Goal: Task Accomplishment & Management: Complete application form

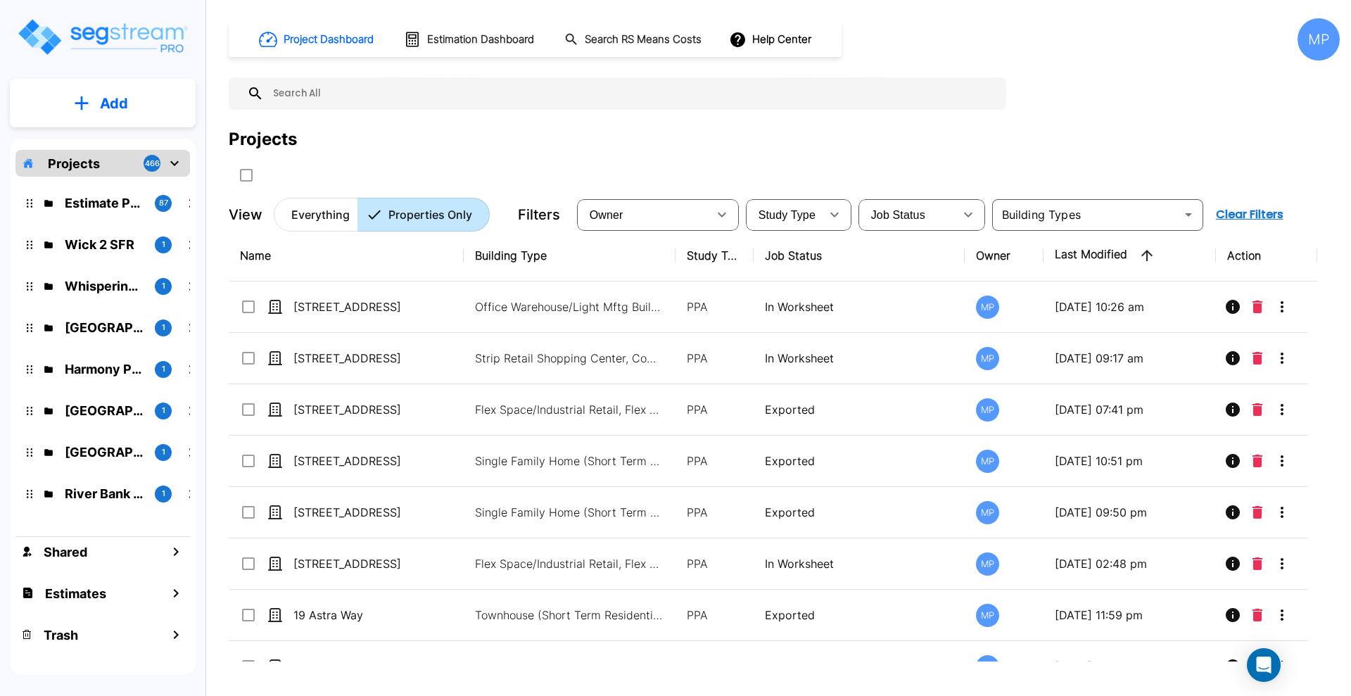
click at [108, 103] on p "Add" at bounding box center [114, 103] width 28 height 21
click at [116, 183] on p "Add Property" at bounding box center [111, 182] width 72 height 17
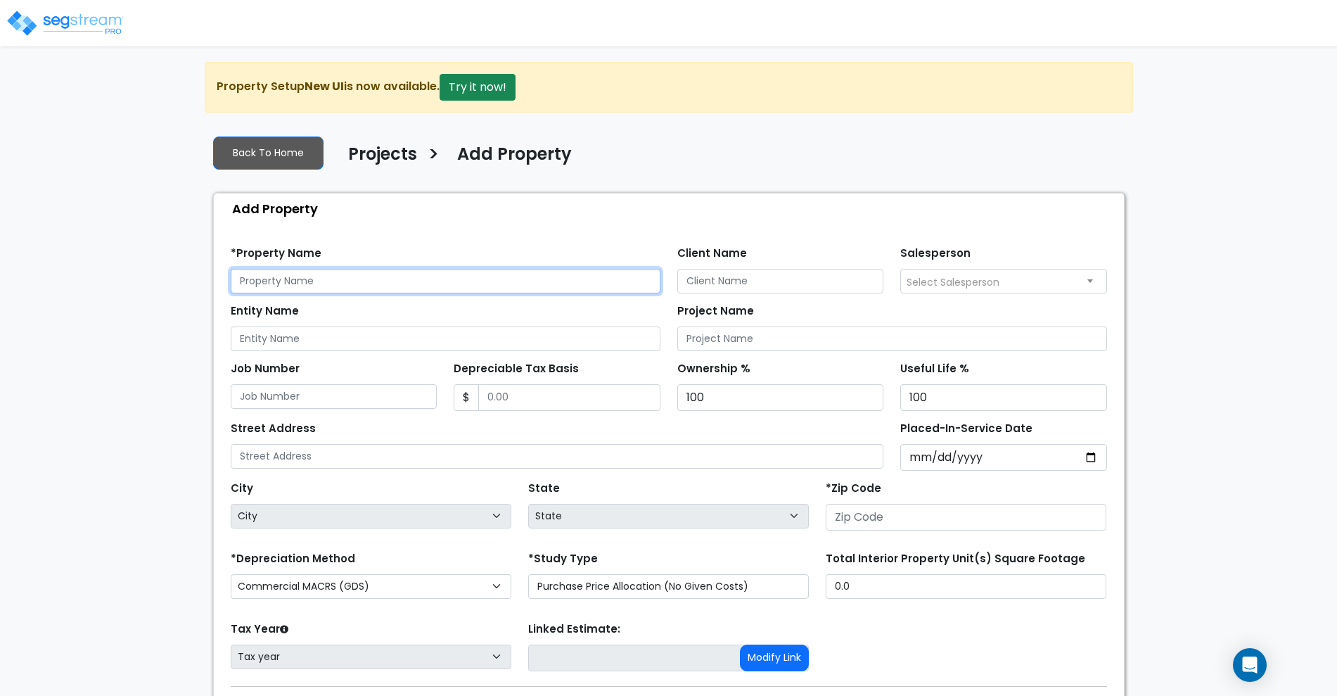
click at [306, 285] on input "text" at bounding box center [446, 281] width 430 height 25
type input "[STREET_ADDRESS]"
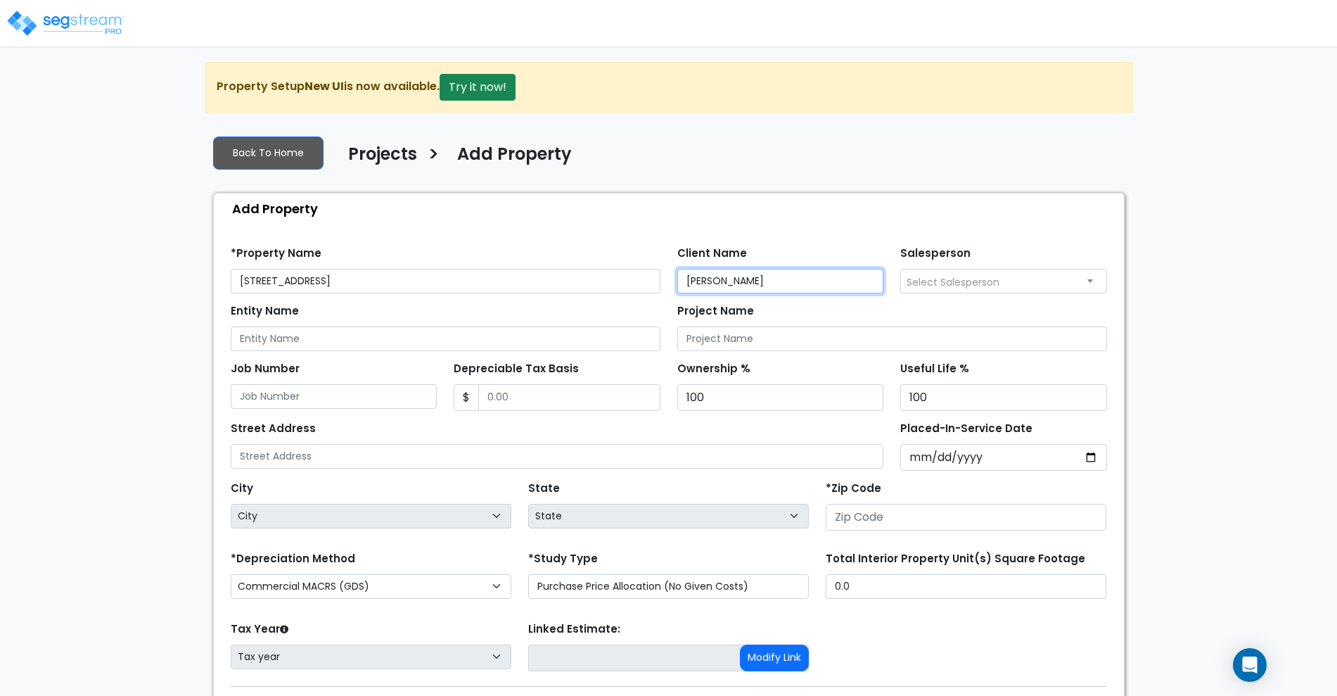
type input "Rakesh Shah"
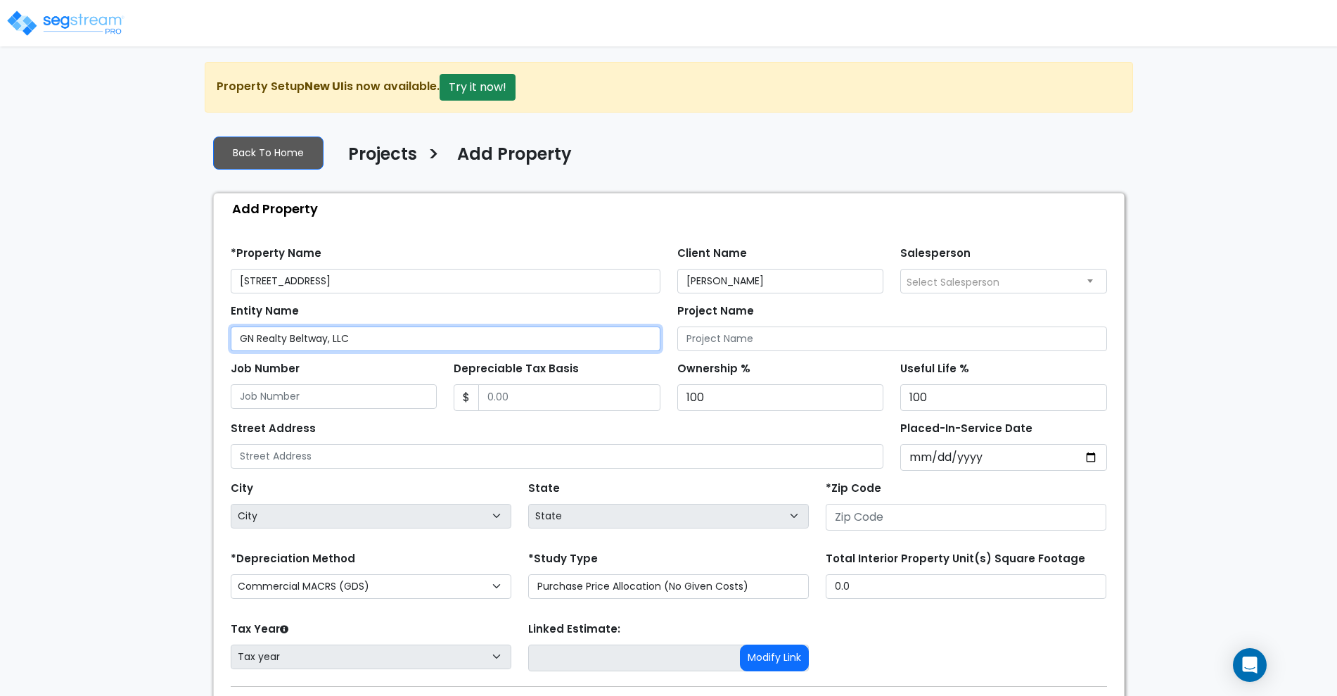
type input "GN Realty Beltway, LLC"
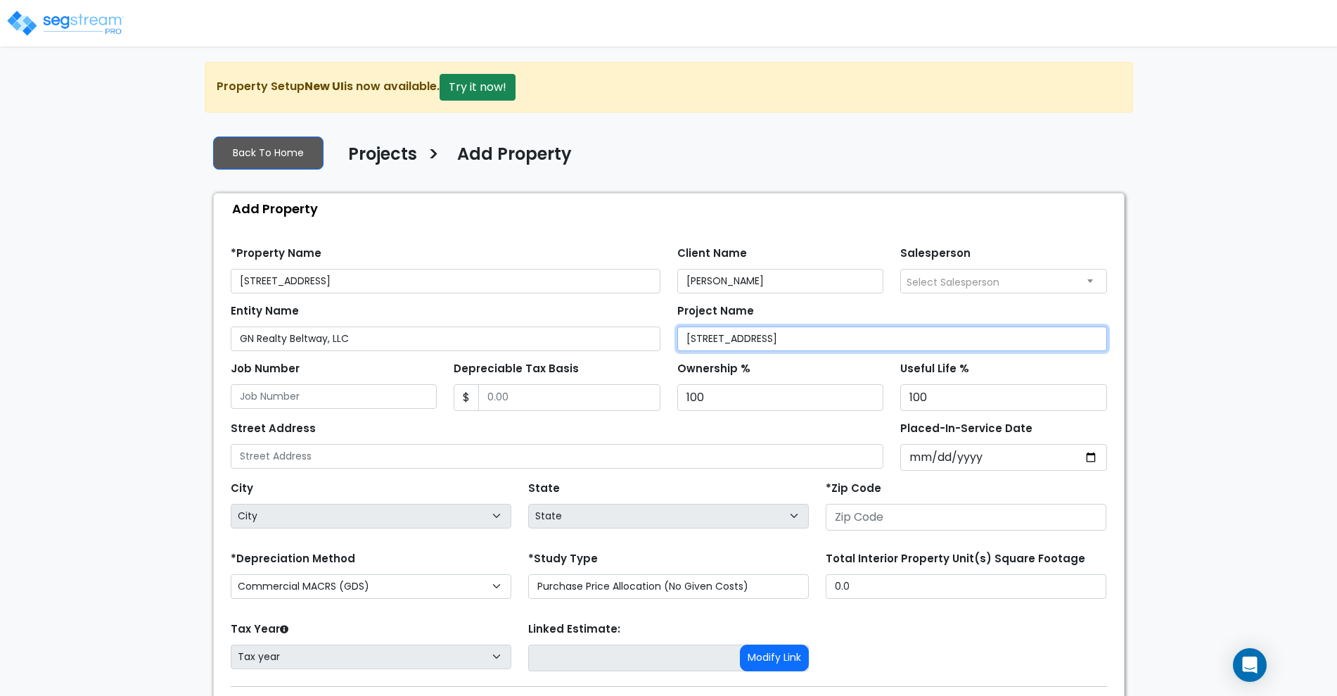
type input "[STREET_ADDRESS]"
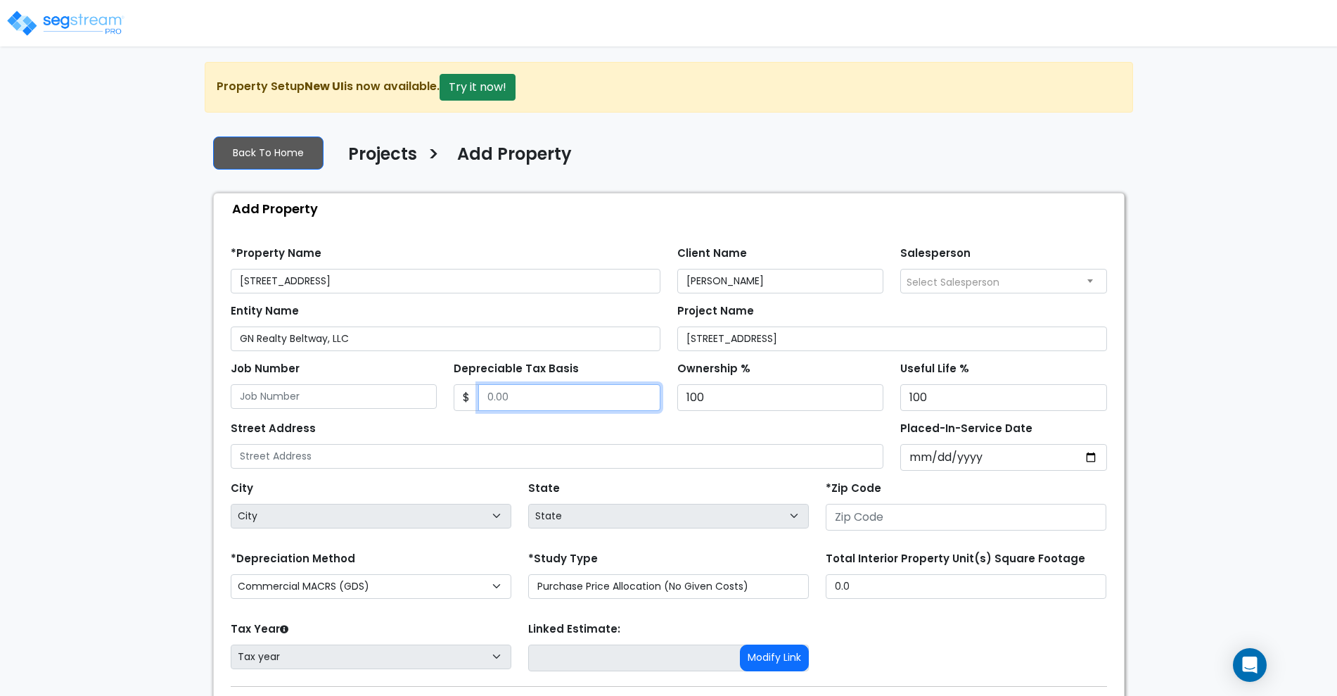
drag, startPoint x: 527, startPoint y: 393, endPoint x: 436, endPoint y: 396, distance: 90.8
click at [436, 396] on div "Job Number Depreciable Tax Basis $ Ownership % 100 100" at bounding box center [669, 381] width 894 height 60
type input "3,200,000"
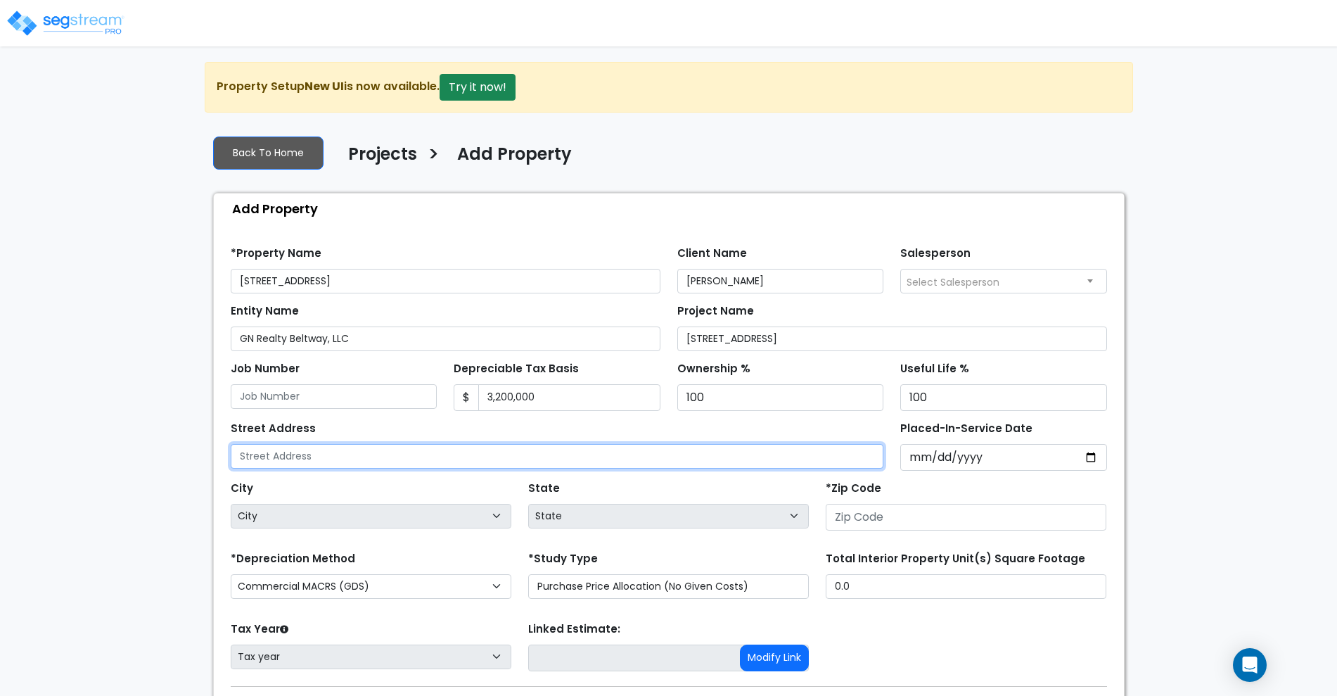
click at [327, 452] on input "text" at bounding box center [558, 456] width 654 height 25
type input "[STREET_ADDRESS]"
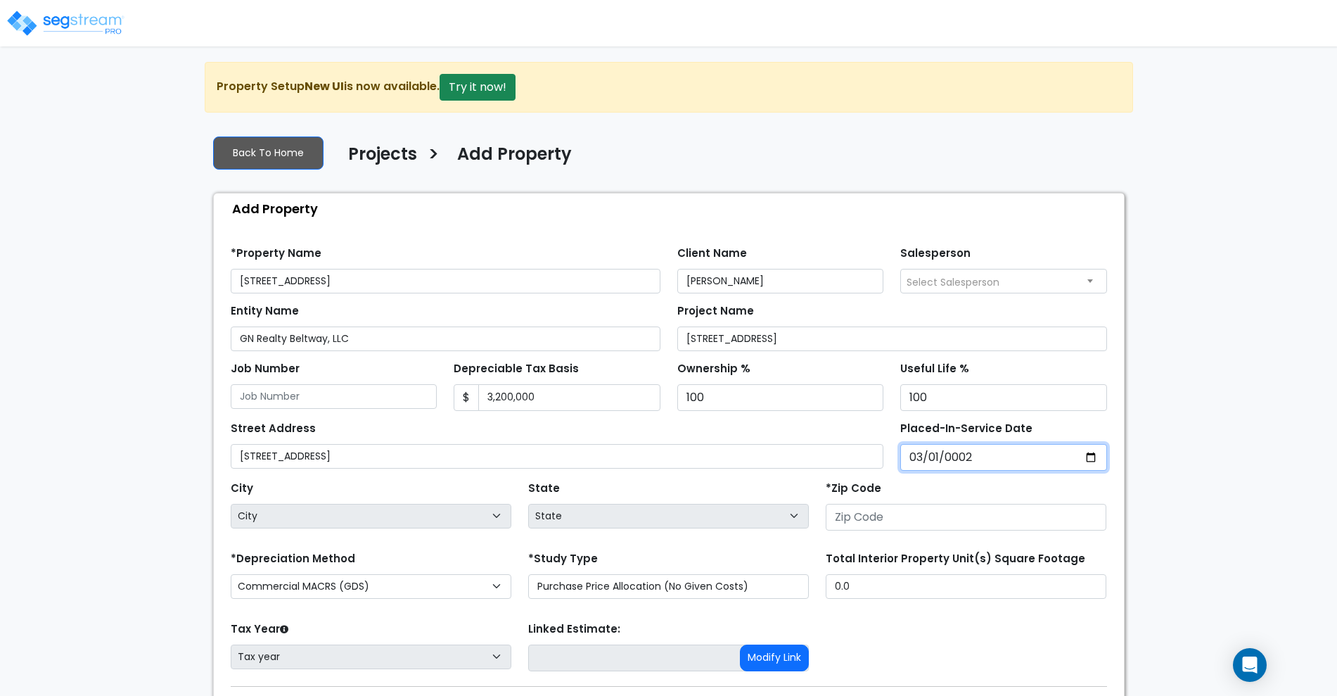
type input "0020-03-01"
select select "20"
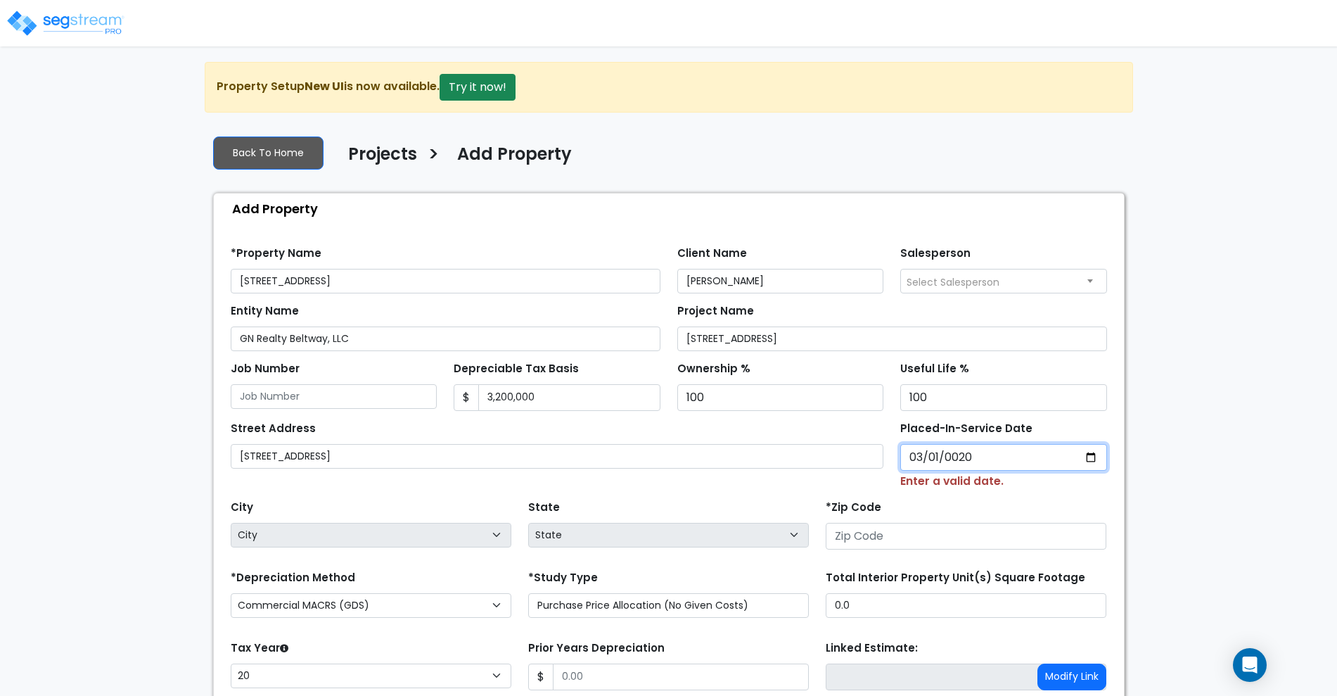
type input "0202-03-01"
select select "202"
type input "2025-03-01"
select select "2025"
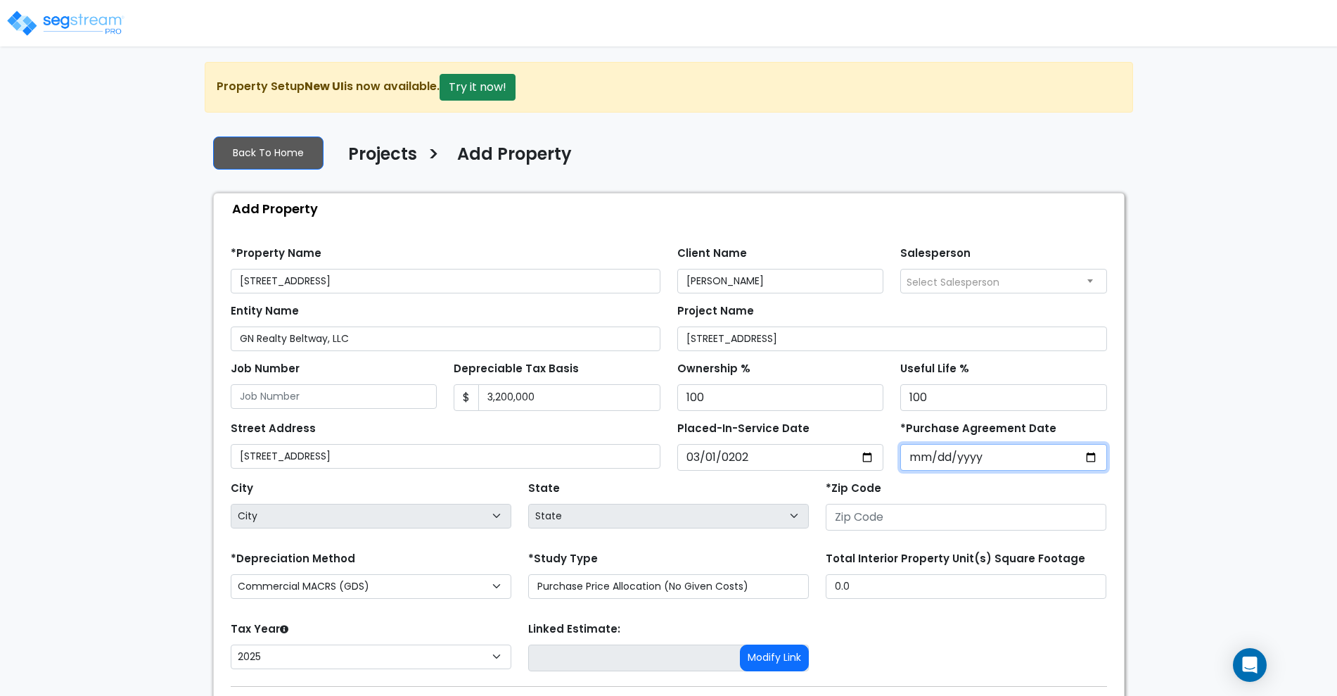
click at [970, 452] on input "*Purchase Agreement Date" at bounding box center [1004, 457] width 207 height 27
click at [922, 457] on input "*Purchase Agreement Date" at bounding box center [1004, 457] width 207 height 27
type input "2024-07-08"
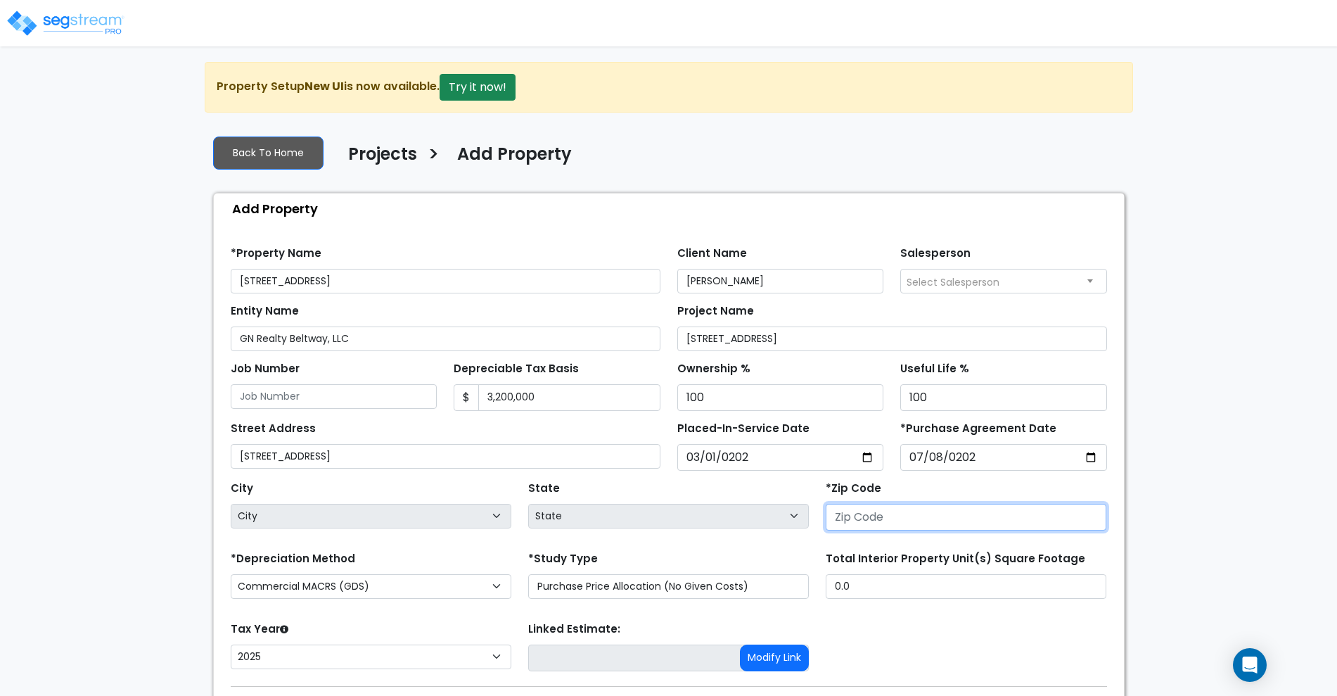
click at [915, 517] on input "number" at bounding box center [966, 517] width 281 height 27
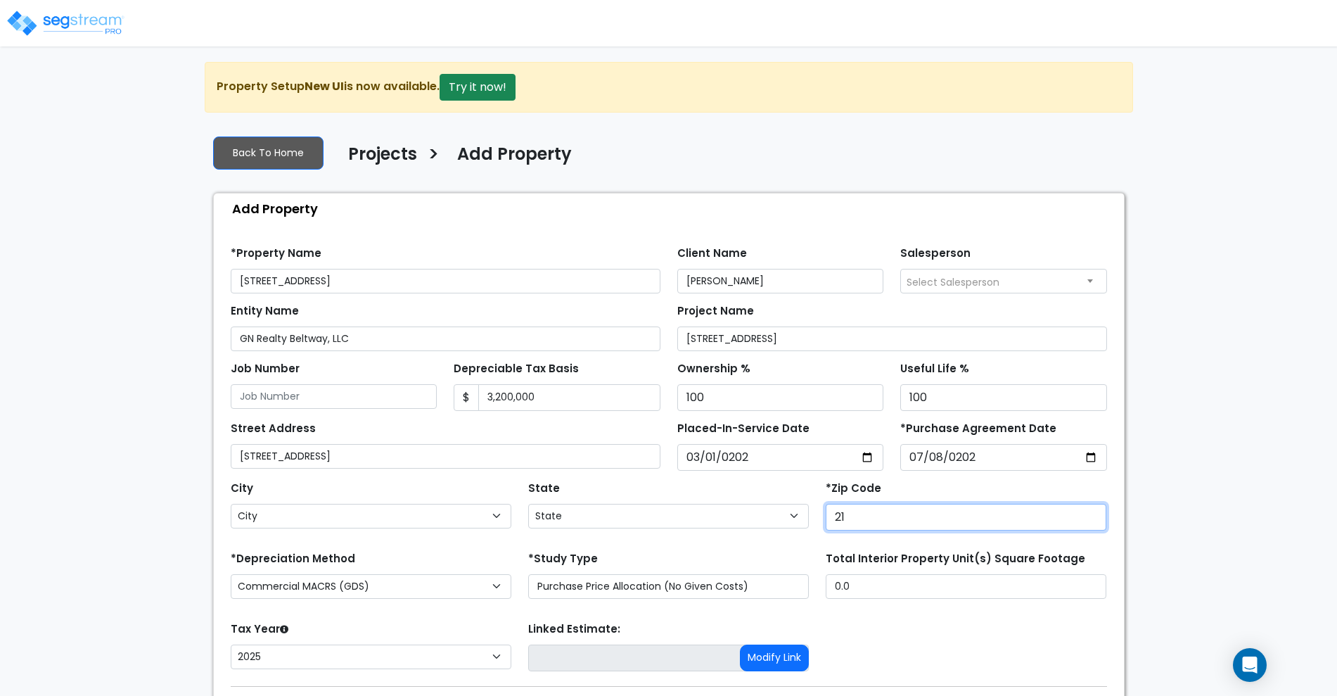
type input "212"
select select "MD"
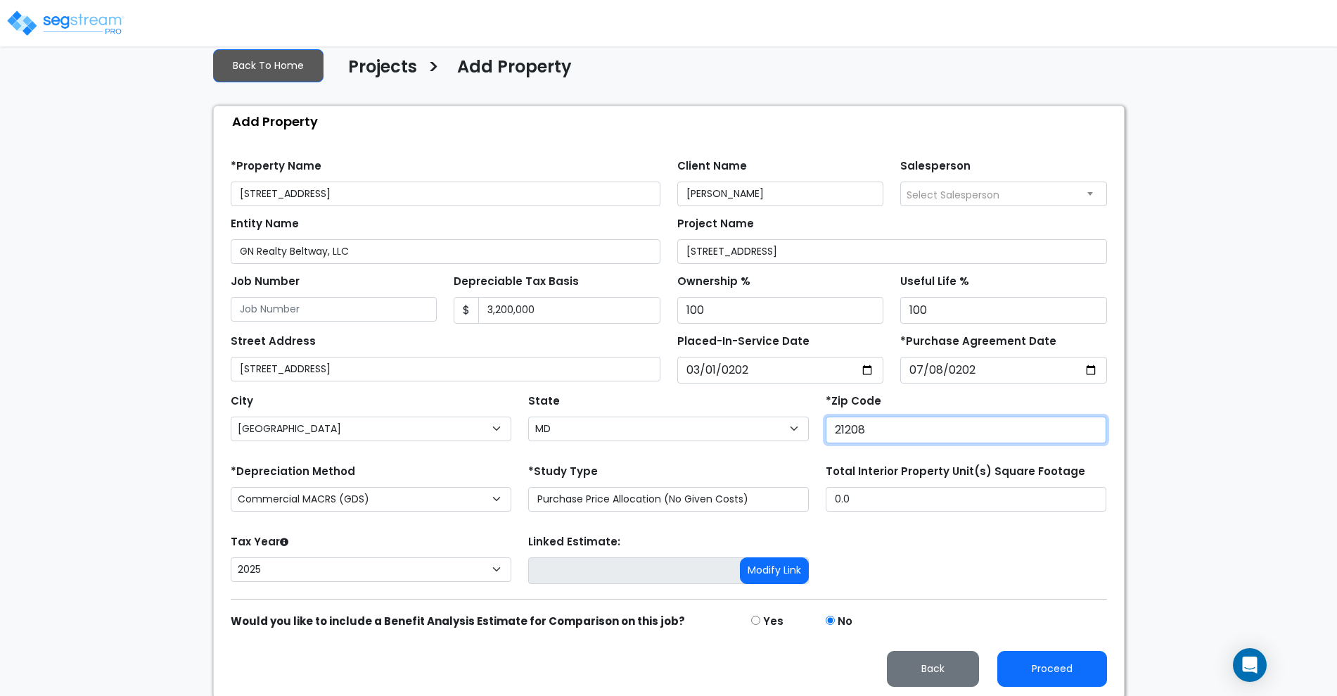
scroll to position [88, 0]
type input "21208"
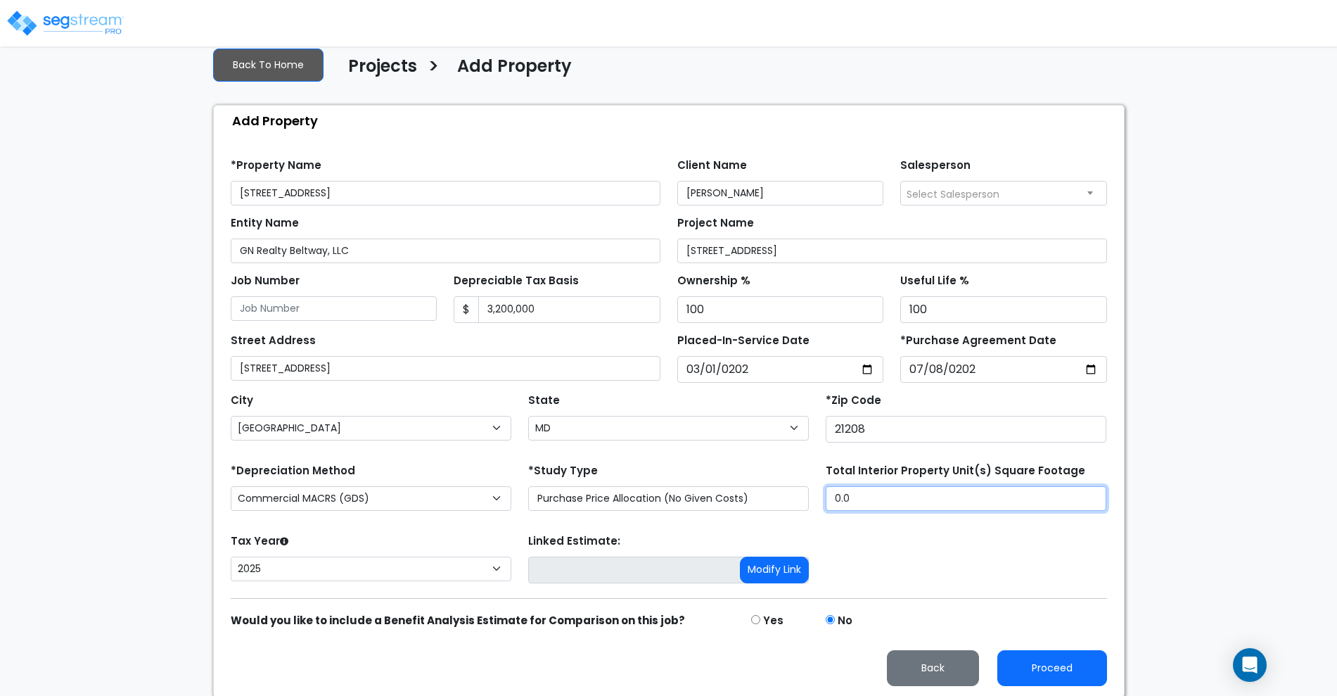
drag, startPoint x: 857, startPoint y: 504, endPoint x: 763, endPoint y: 496, distance: 94.6
click at [767, 500] on div "*Depreciation Method Commercial MACRS (GDS) Residential MACRS (GDS) Commercial …" at bounding box center [669, 488] width 894 height 56
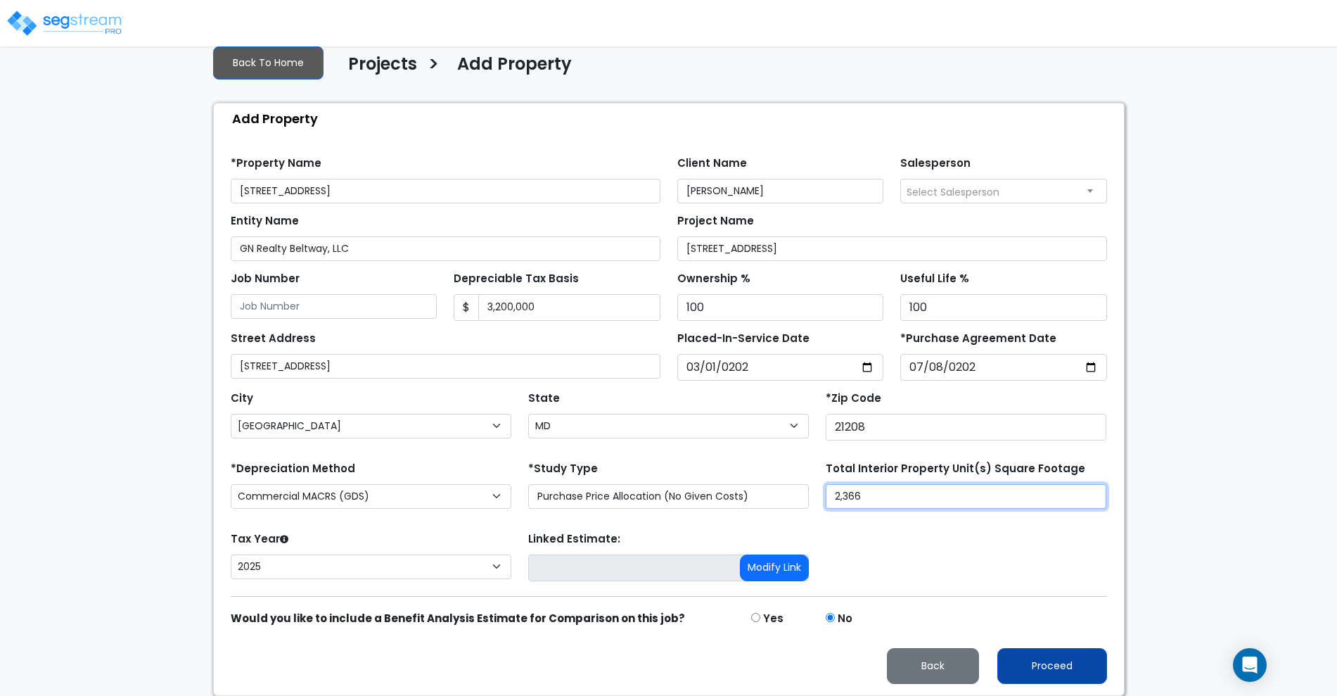
type input "2,366"
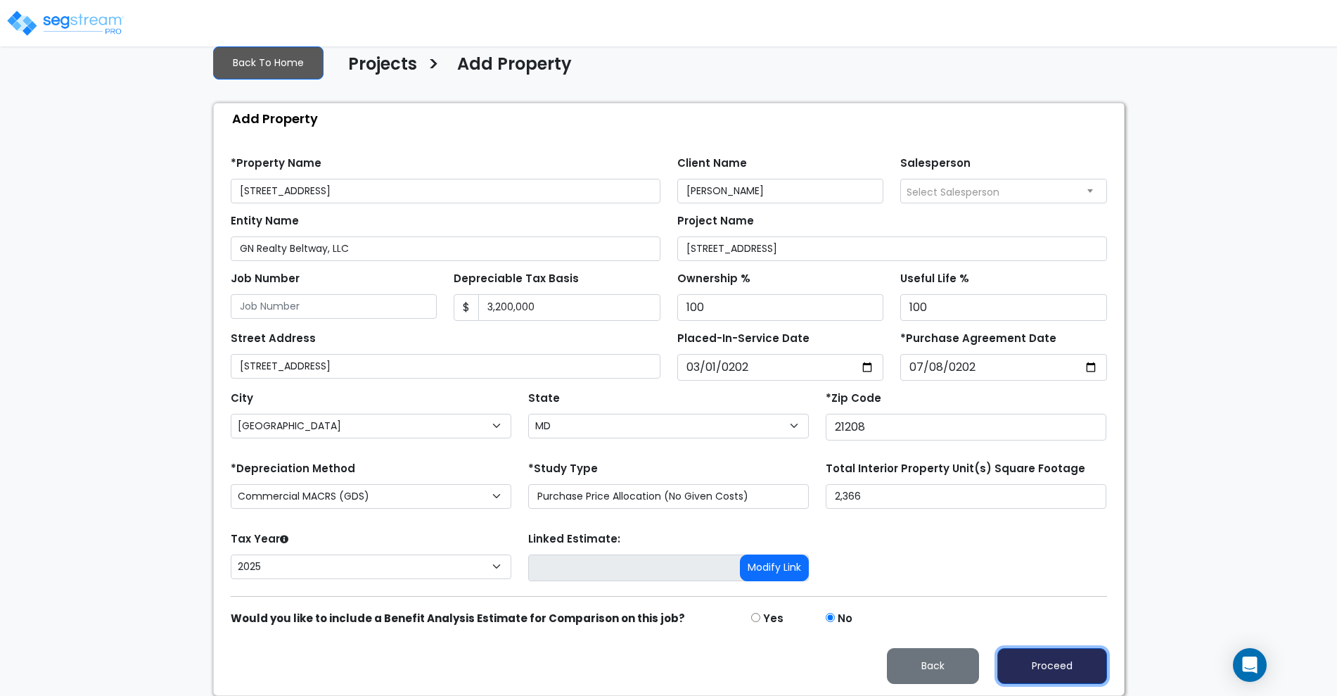
click at [1063, 666] on button "Proceed" at bounding box center [1053, 666] width 110 height 36
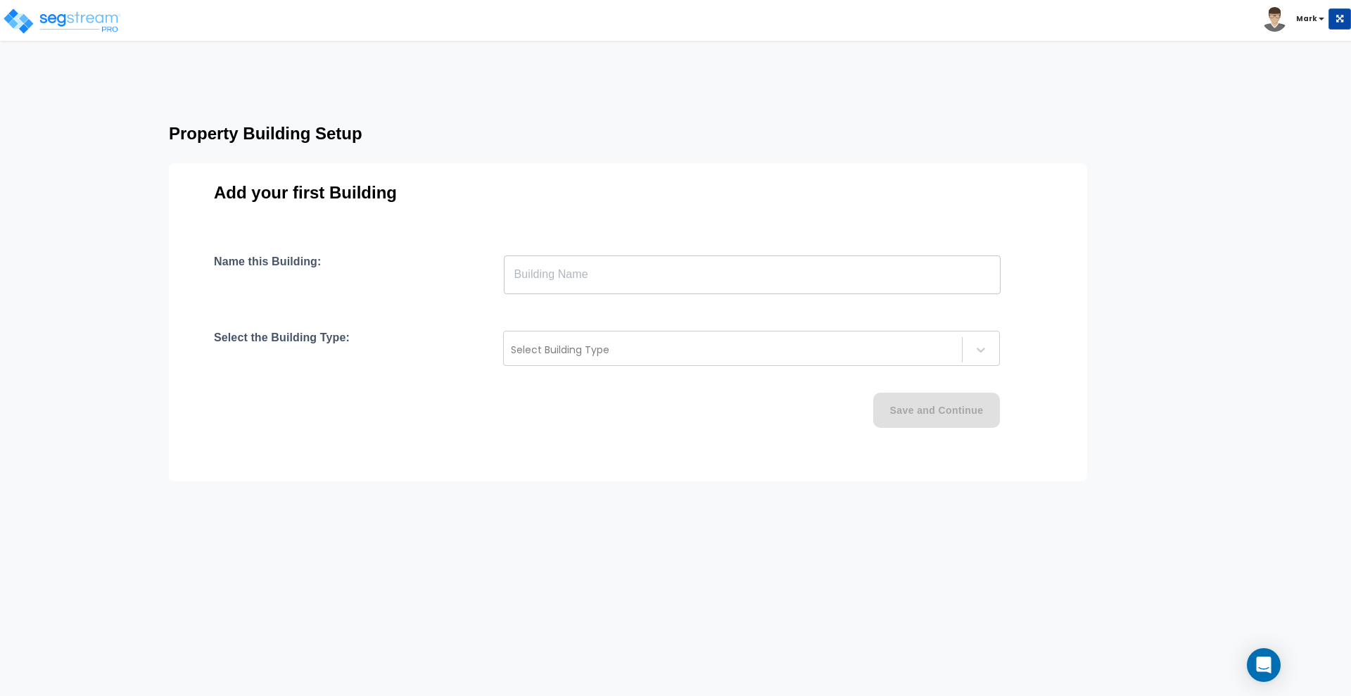
drag, startPoint x: 557, startPoint y: 275, endPoint x: 588, endPoint y: 284, distance: 33.0
click at [557, 275] on input "text" at bounding box center [752, 274] width 497 height 39
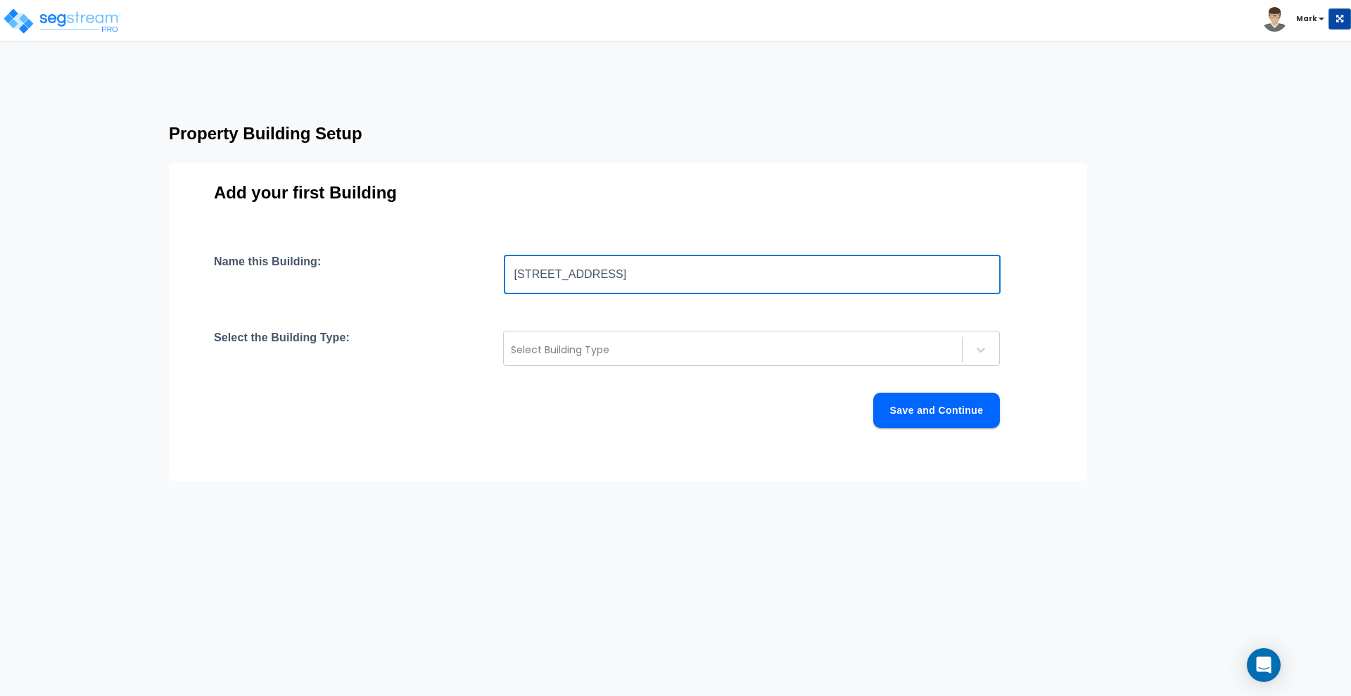
type input "[STREET_ADDRESS]"
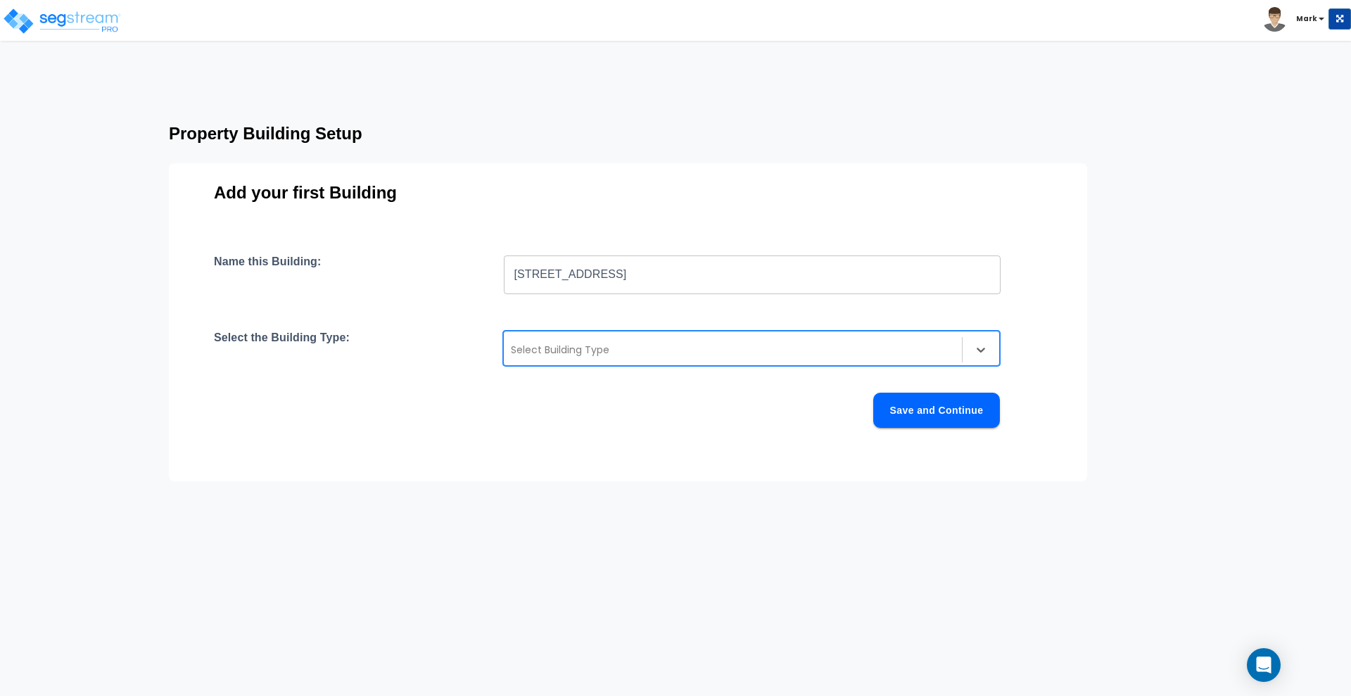
click at [813, 348] on div at bounding box center [733, 349] width 444 height 17
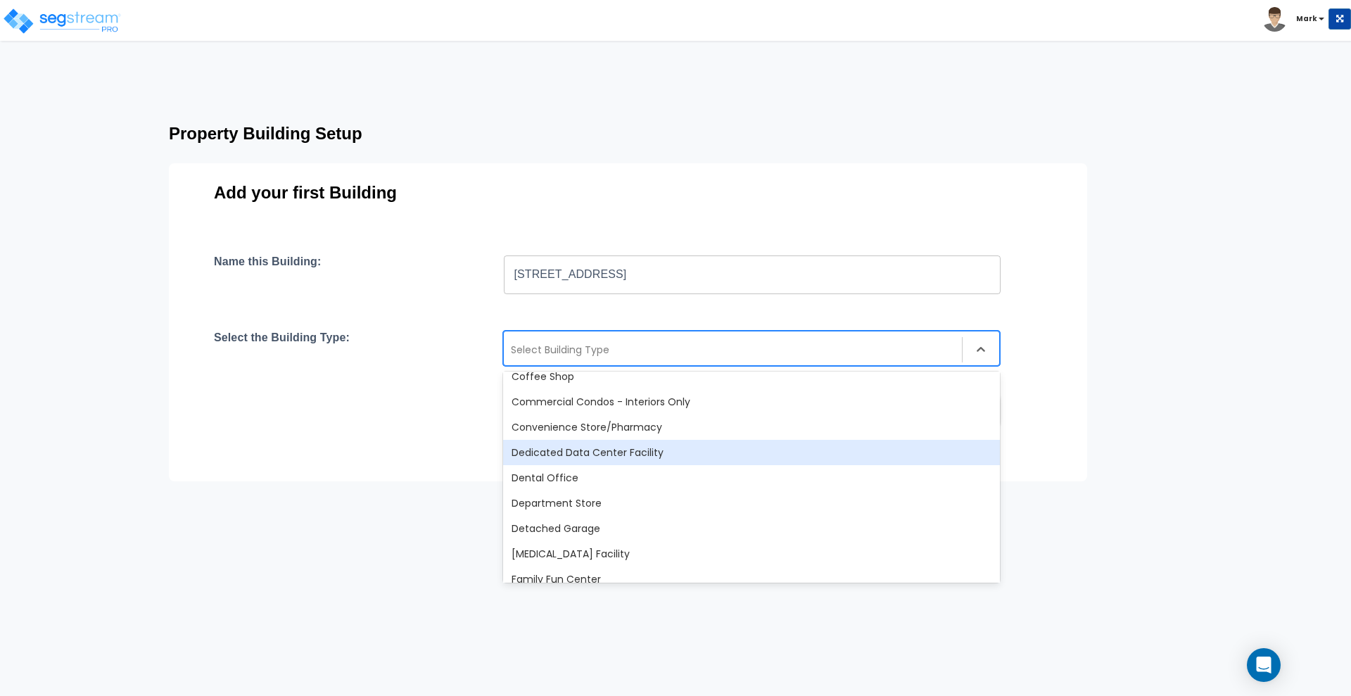
scroll to position [352, 0]
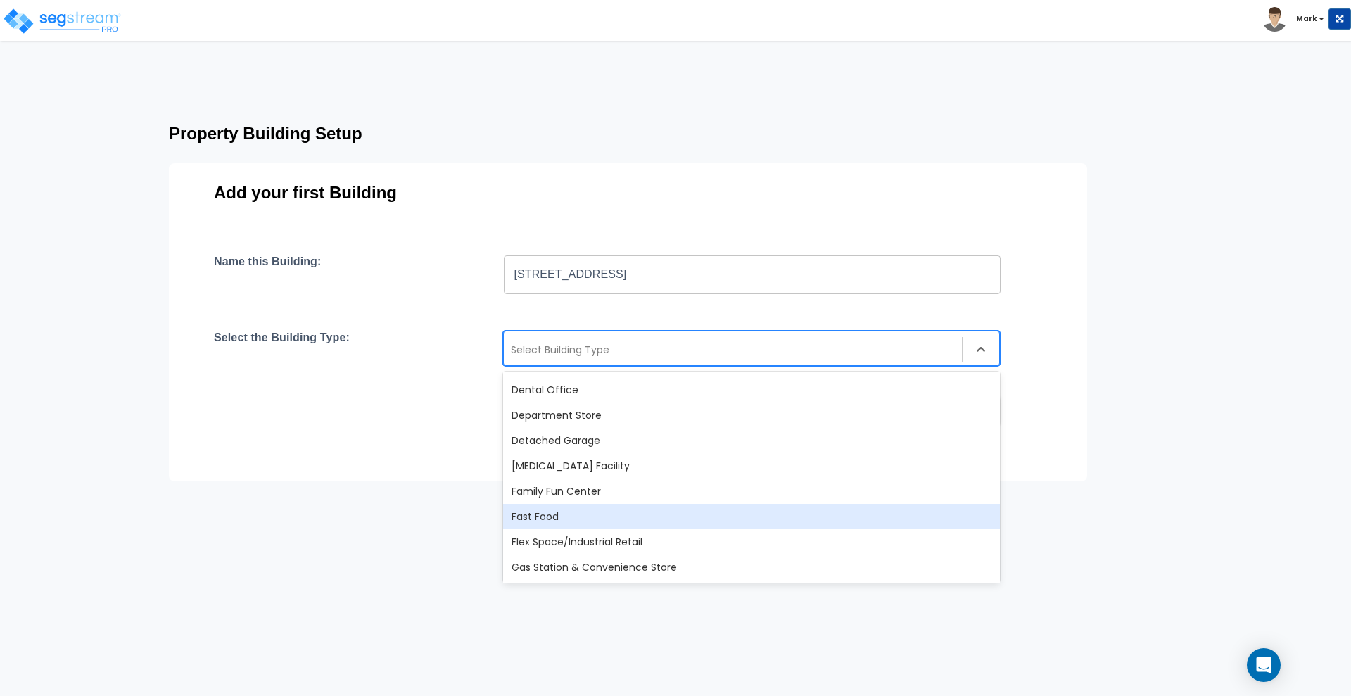
click at [564, 511] on div "Fast Food" at bounding box center [751, 516] width 497 height 25
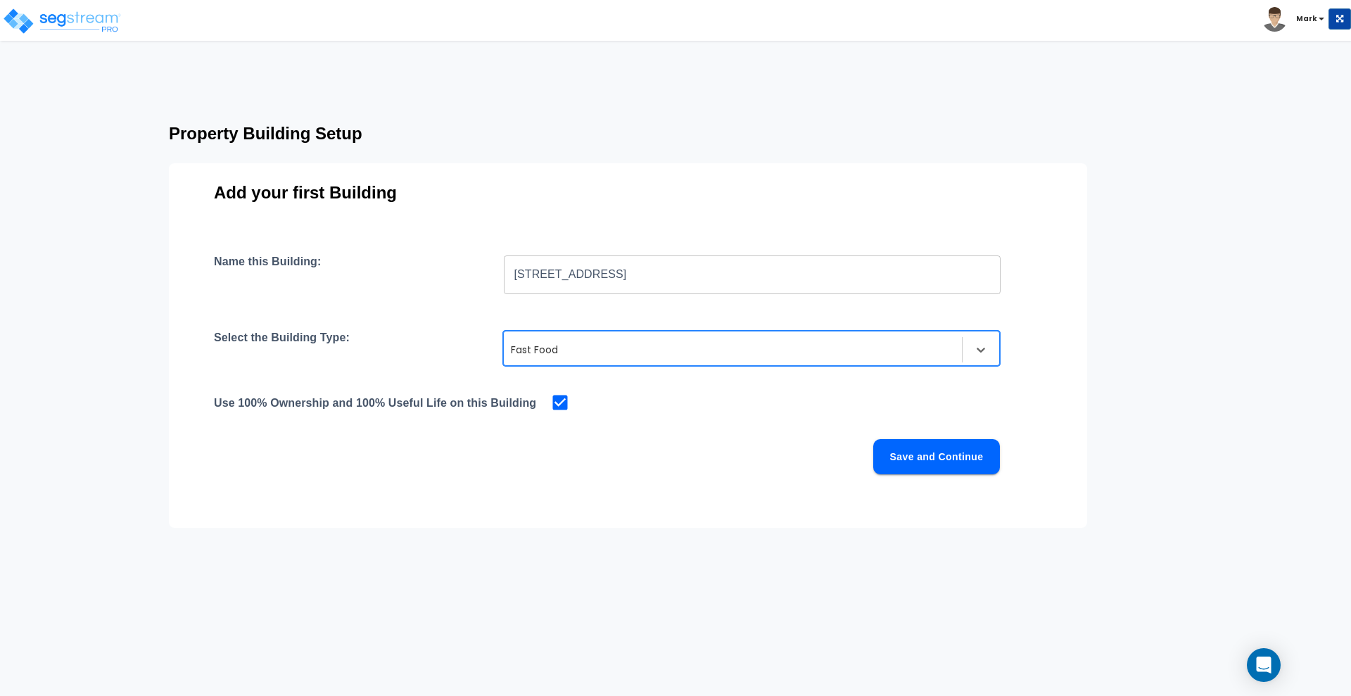
click at [944, 459] on button "Save and Continue" at bounding box center [936, 456] width 127 height 35
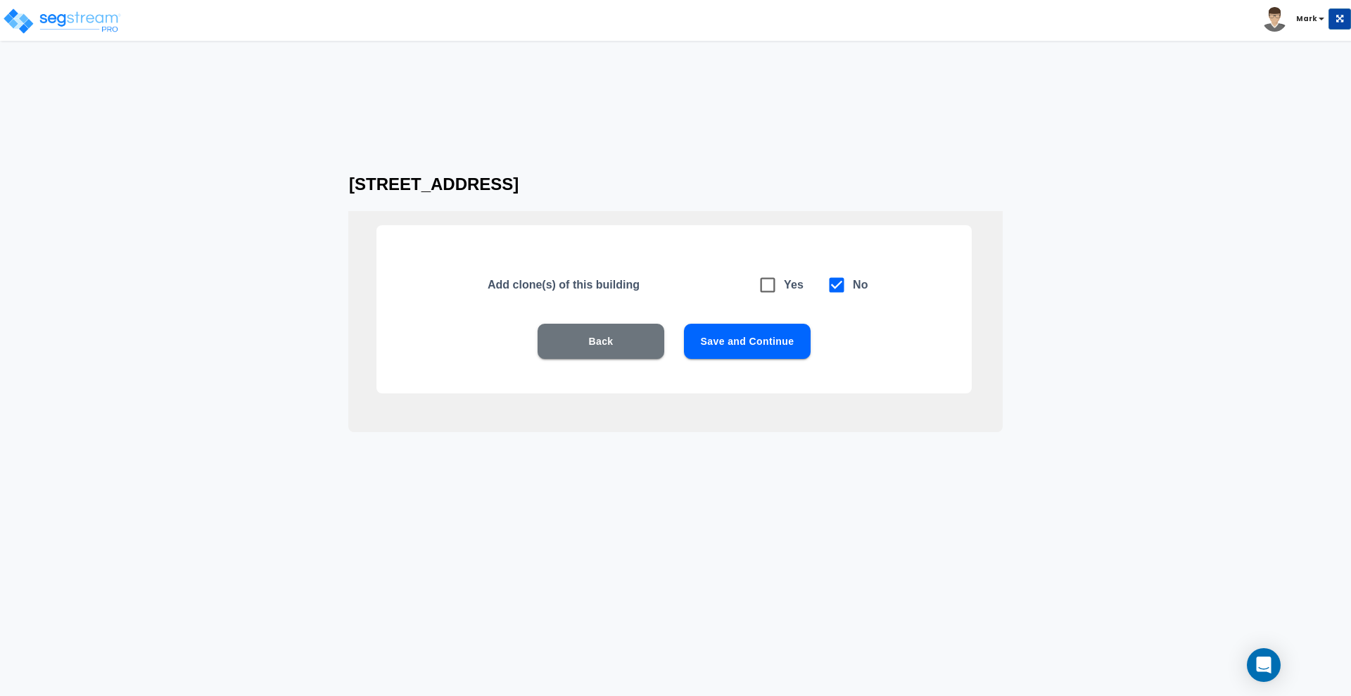
click at [740, 341] on button "Save and Continue" at bounding box center [747, 341] width 127 height 35
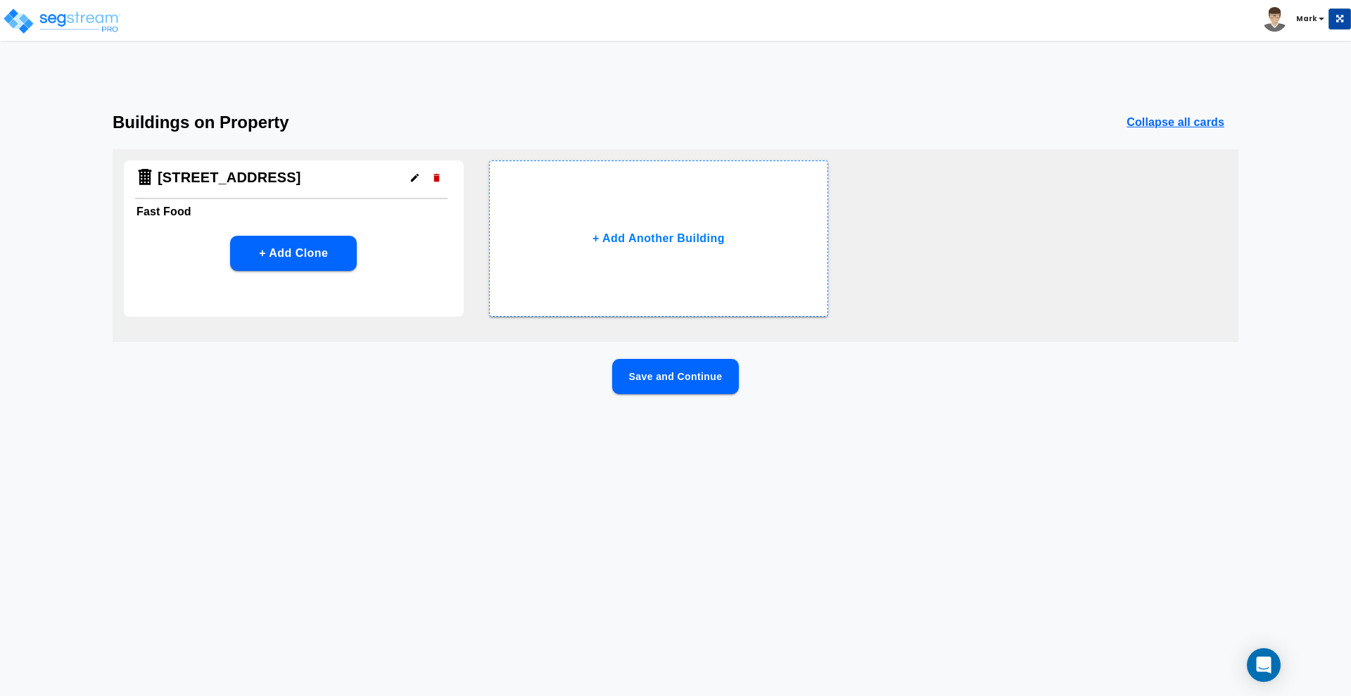
click at [680, 385] on button "Save and Continue" at bounding box center [675, 376] width 127 height 35
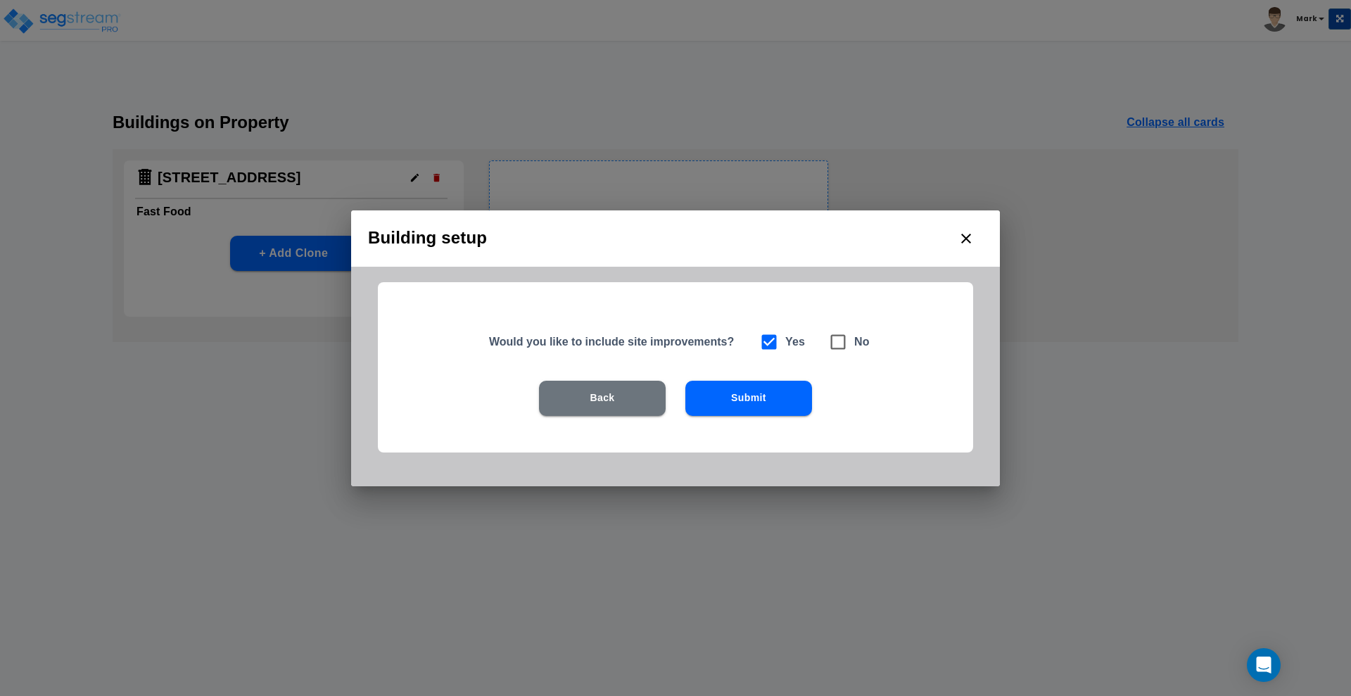
click at [750, 398] on button "Submit" at bounding box center [748, 398] width 127 height 35
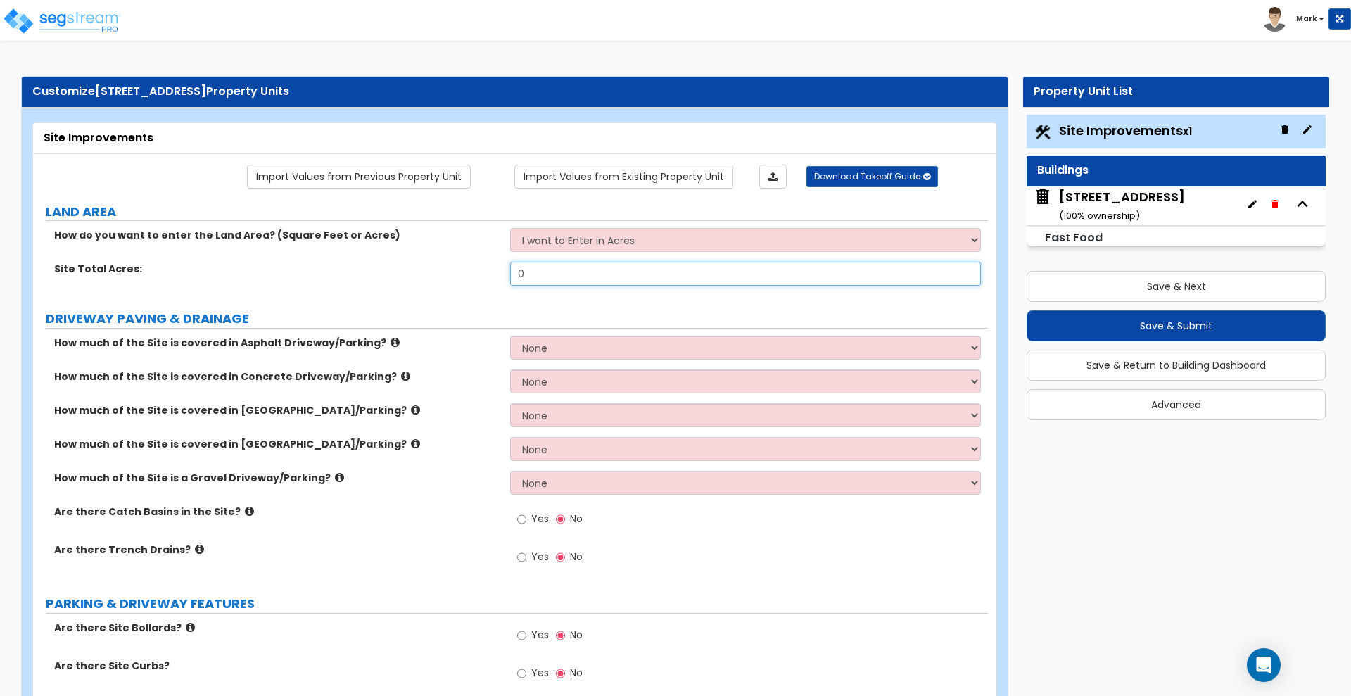
drag, startPoint x: 560, startPoint y: 279, endPoint x: 445, endPoint y: 281, distance: 114.7
click at [445, 281] on div "Site Total Acres: 0" at bounding box center [510, 279] width 955 height 34
type input "0.41"
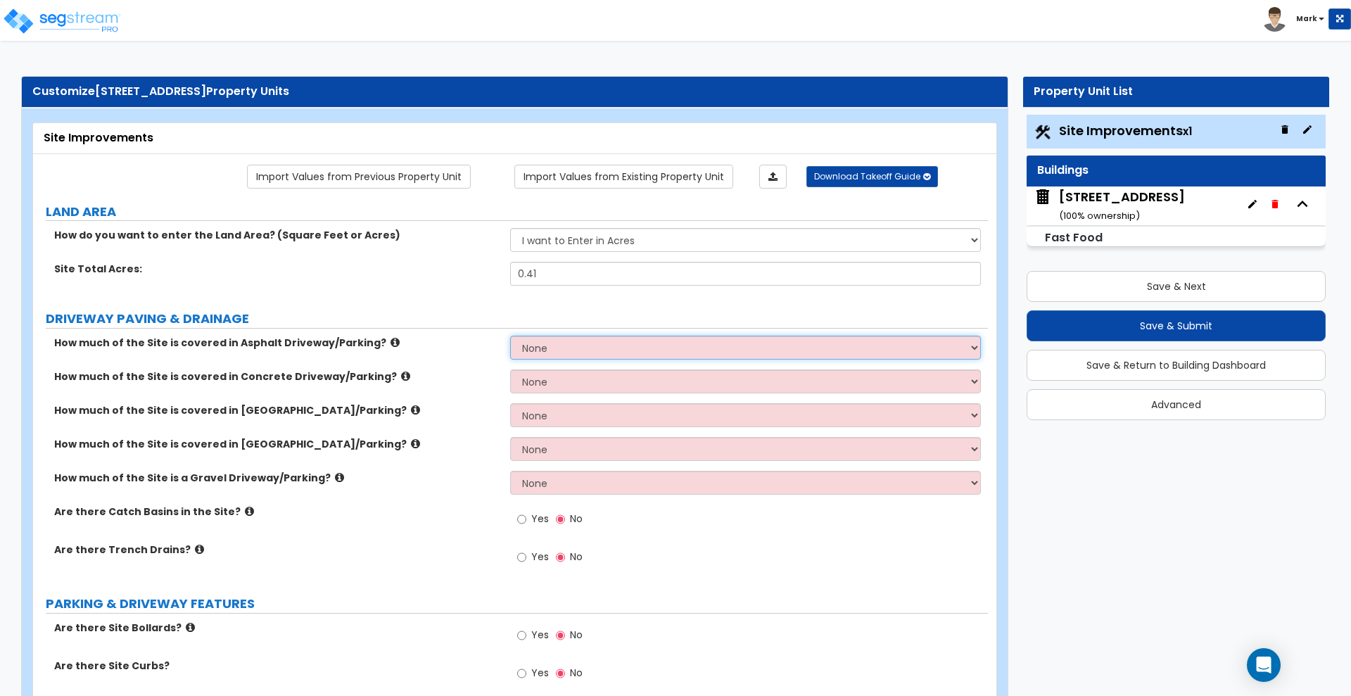
click at [576, 354] on select "None I want to Enter an Approximate Percentage I want to Enter the Square Foota…" at bounding box center [745, 348] width 470 height 24
click at [574, 348] on select "None I want to Enter an Approximate Percentage I want to Enter the Square Foota…" at bounding box center [745, 348] width 470 height 24
select select "2"
click at [510, 336] on select "None I want to Enter an Approximate Percentage I want to Enter the Square Foota…" at bounding box center [745, 348] width 470 height 24
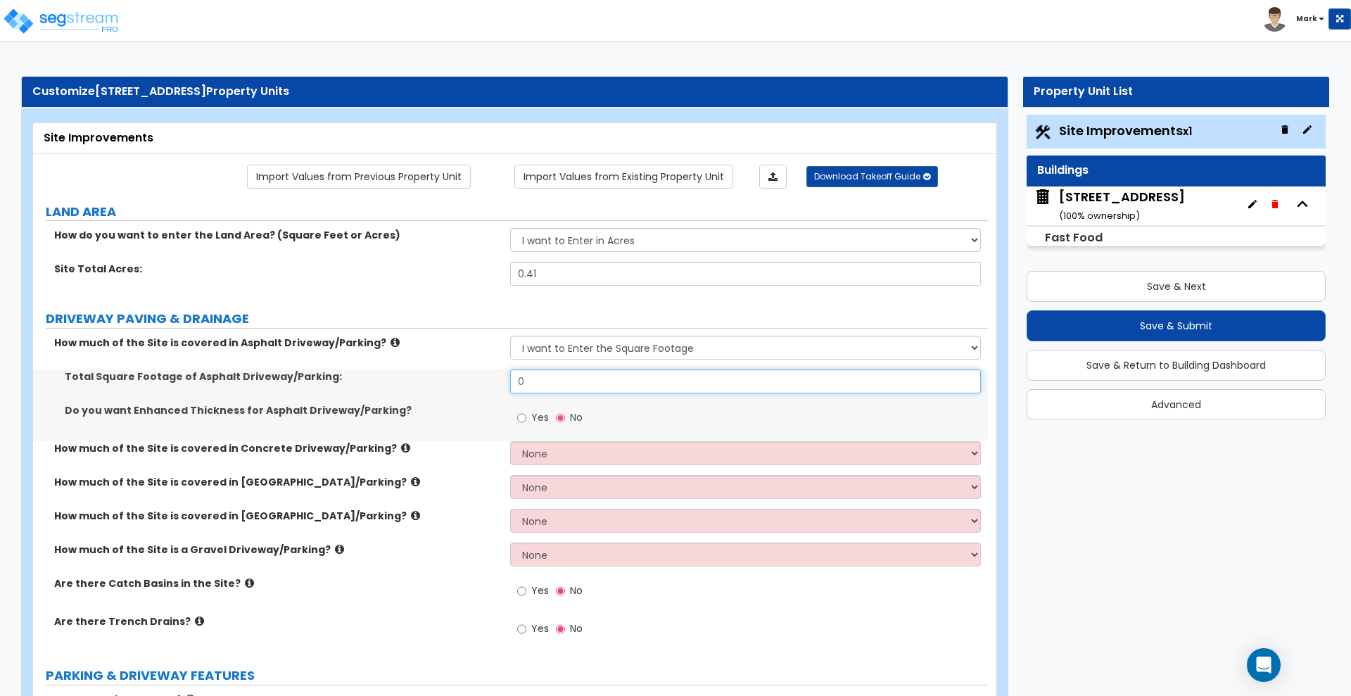
drag, startPoint x: 560, startPoint y: 383, endPoint x: 440, endPoint y: 377, distance: 119.7
click at [445, 380] on div "Total Square Footage of Asphalt Driveway/Parking: 0" at bounding box center [510, 386] width 955 height 34
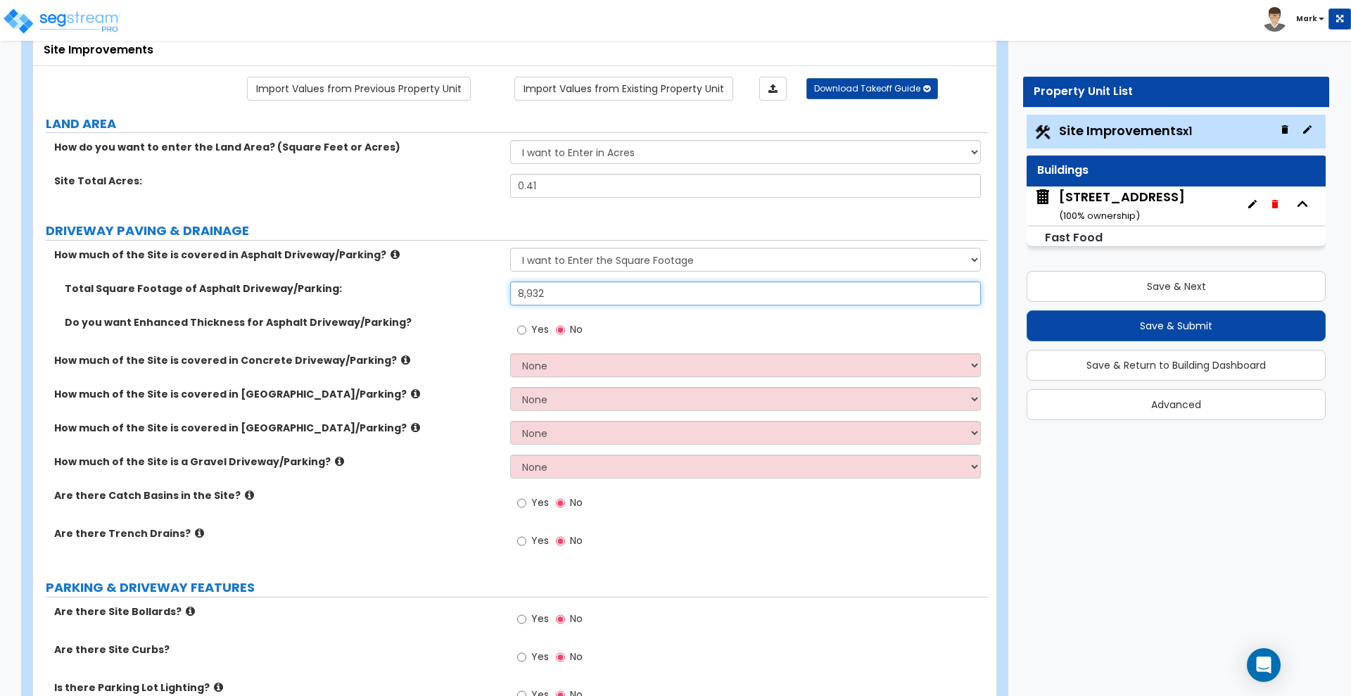
type input "8,932"
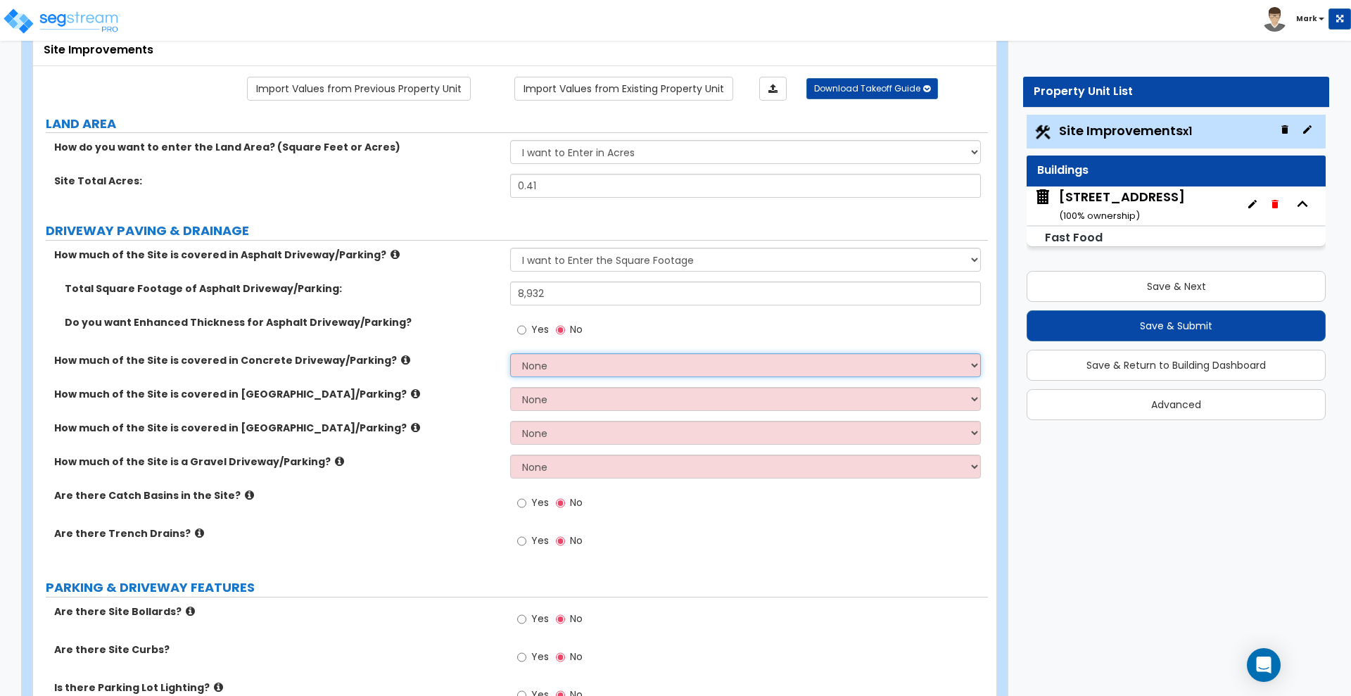
click at [558, 368] on select "None I want to Enter an Approximate Percentage I want to Enter the Square Foota…" at bounding box center [745, 365] width 470 height 24
select select "2"
click at [510, 353] on select "None I want to Enter an Approximate Percentage I want to Enter the Square Foota…" at bounding box center [745, 365] width 470 height 24
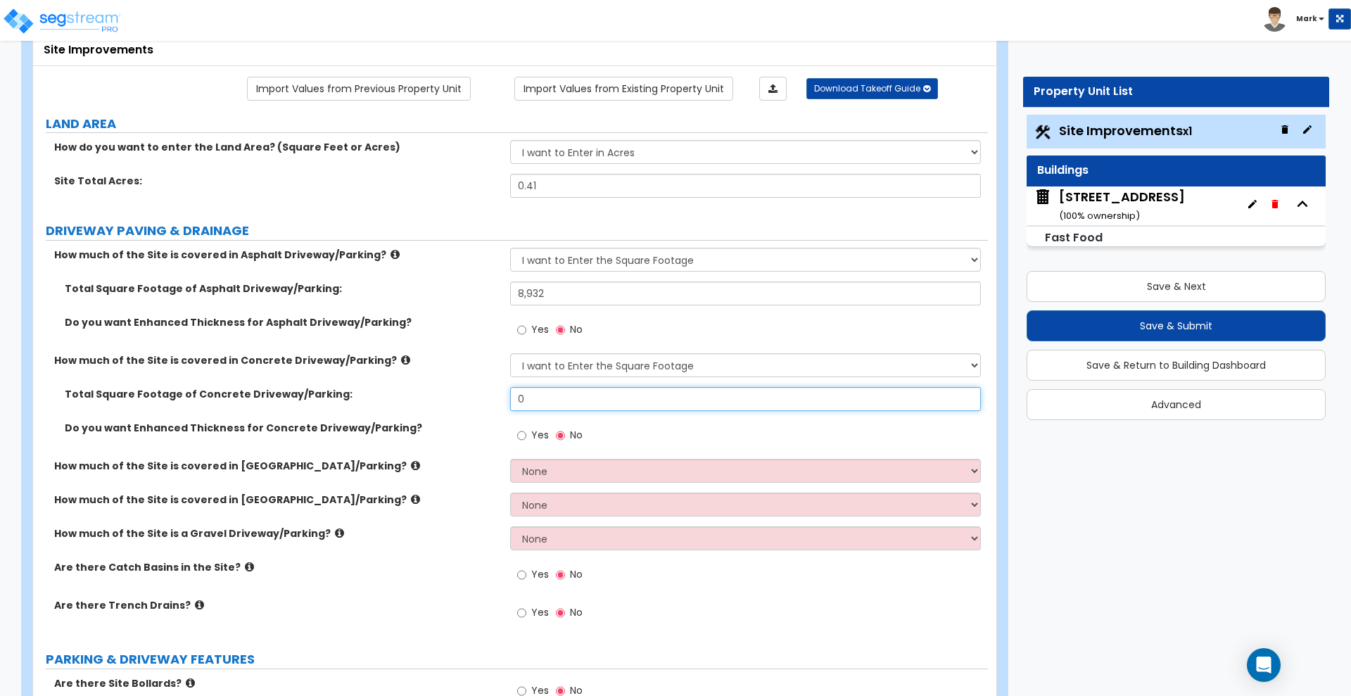
drag, startPoint x: 521, startPoint y: 396, endPoint x: 430, endPoint y: 396, distance: 91.5
click at [430, 396] on div "Total Square Footage of Concrete Driveway/Parking: 0" at bounding box center [510, 404] width 955 height 34
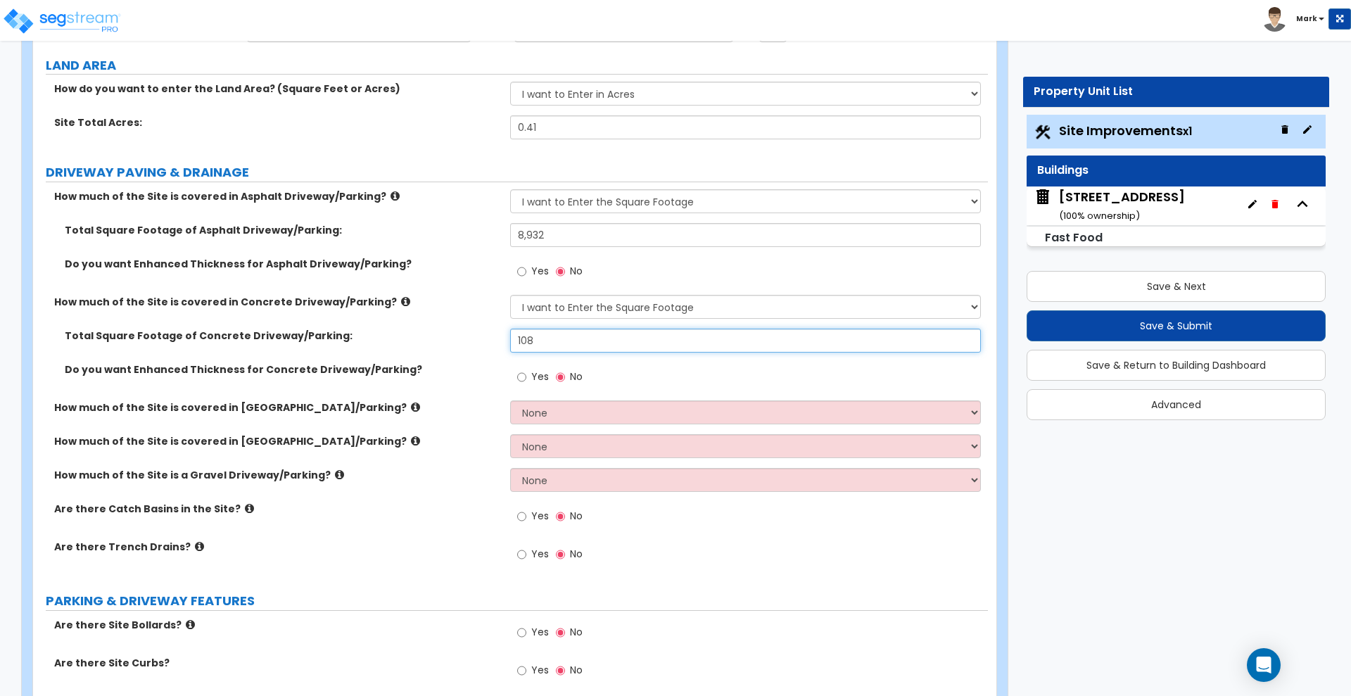
scroll to position [176, 0]
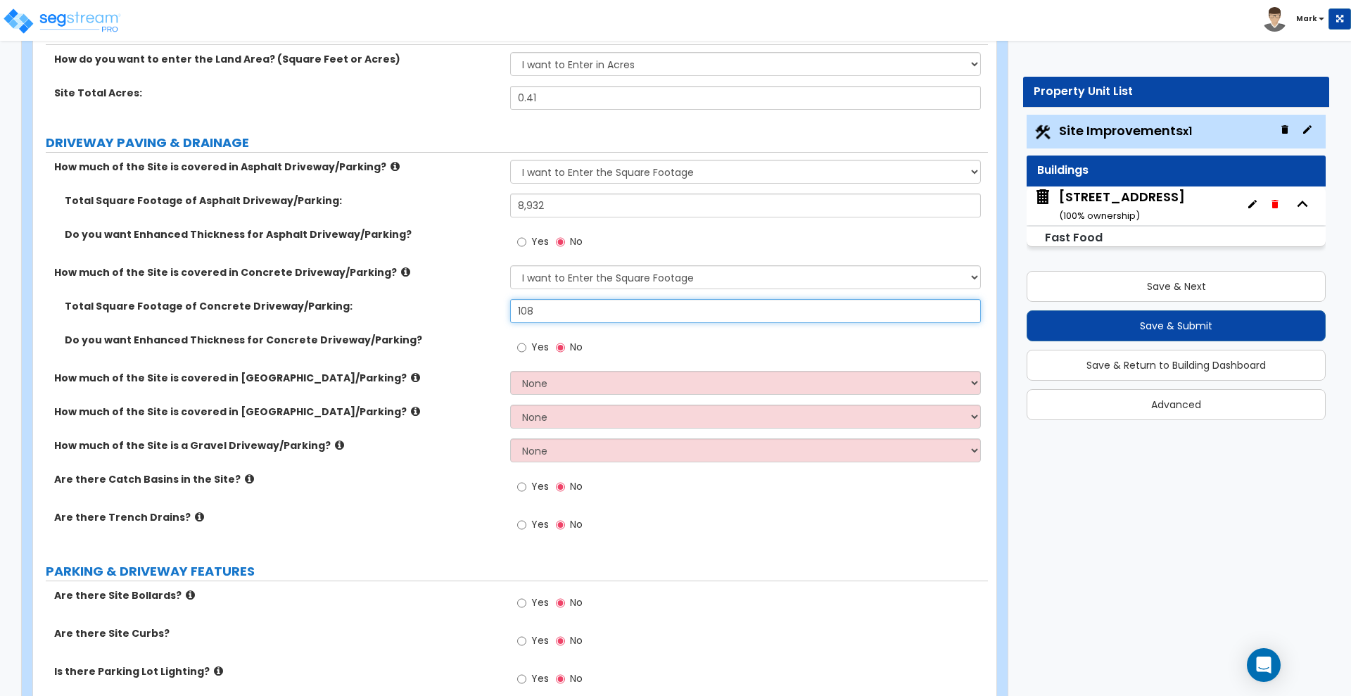
drag, startPoint x: 528, startPoint y: 299, endPoint x: 397, endPoint y: 299, distance: 130.9
click at [398, 299] on div "Total Square Footage of Concrete Driveway/Parking: 108" at bounding box center [510, 316] width 955 height 34
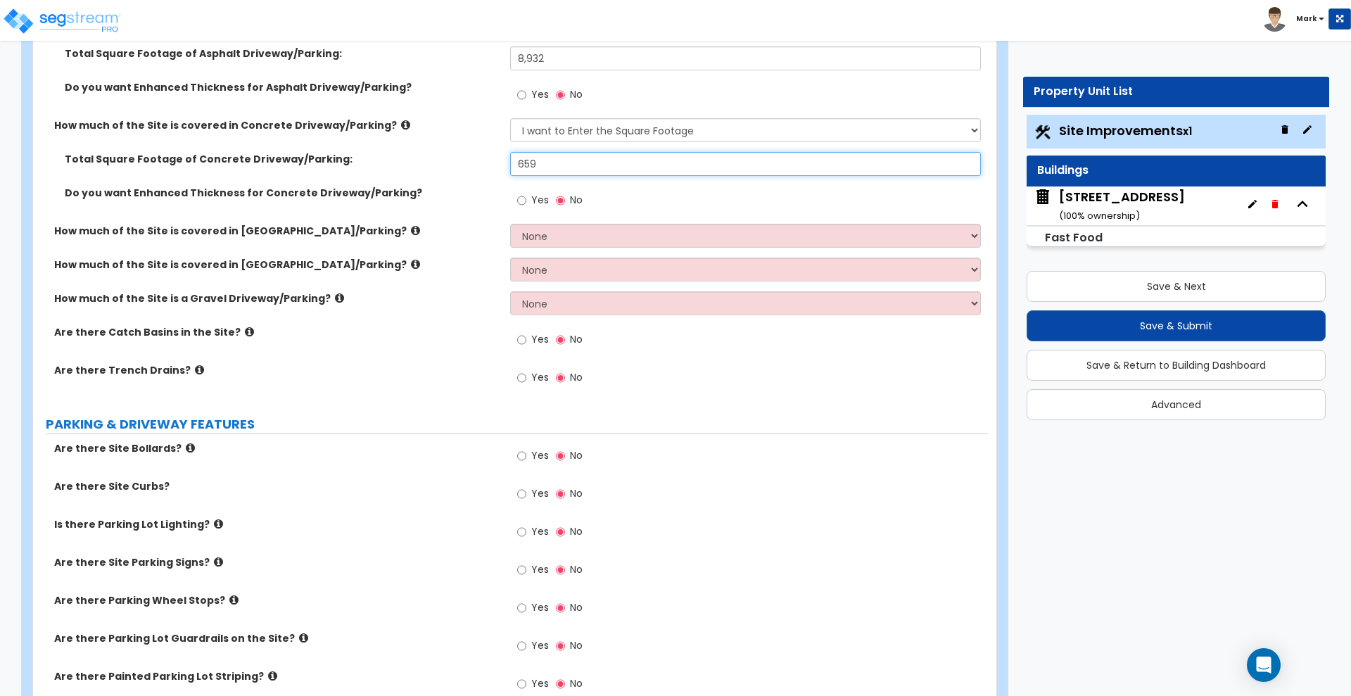
scroll to position [352, 0]
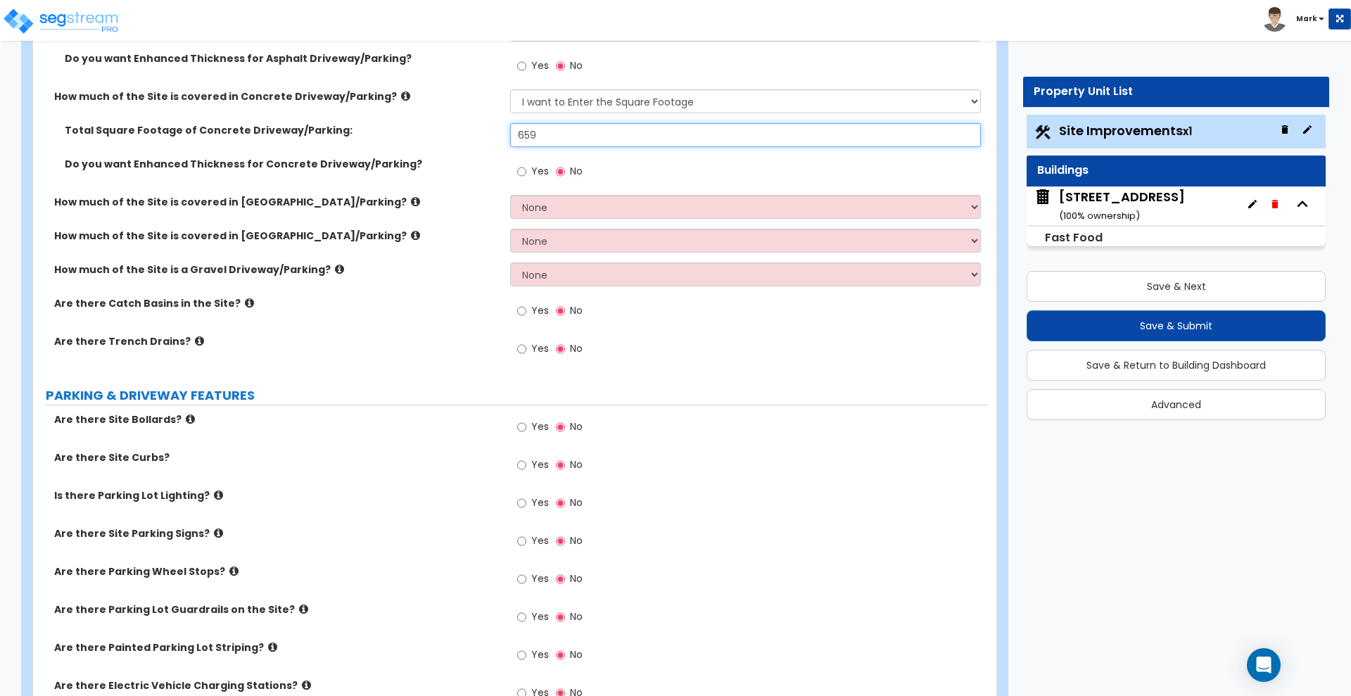
type input "659"
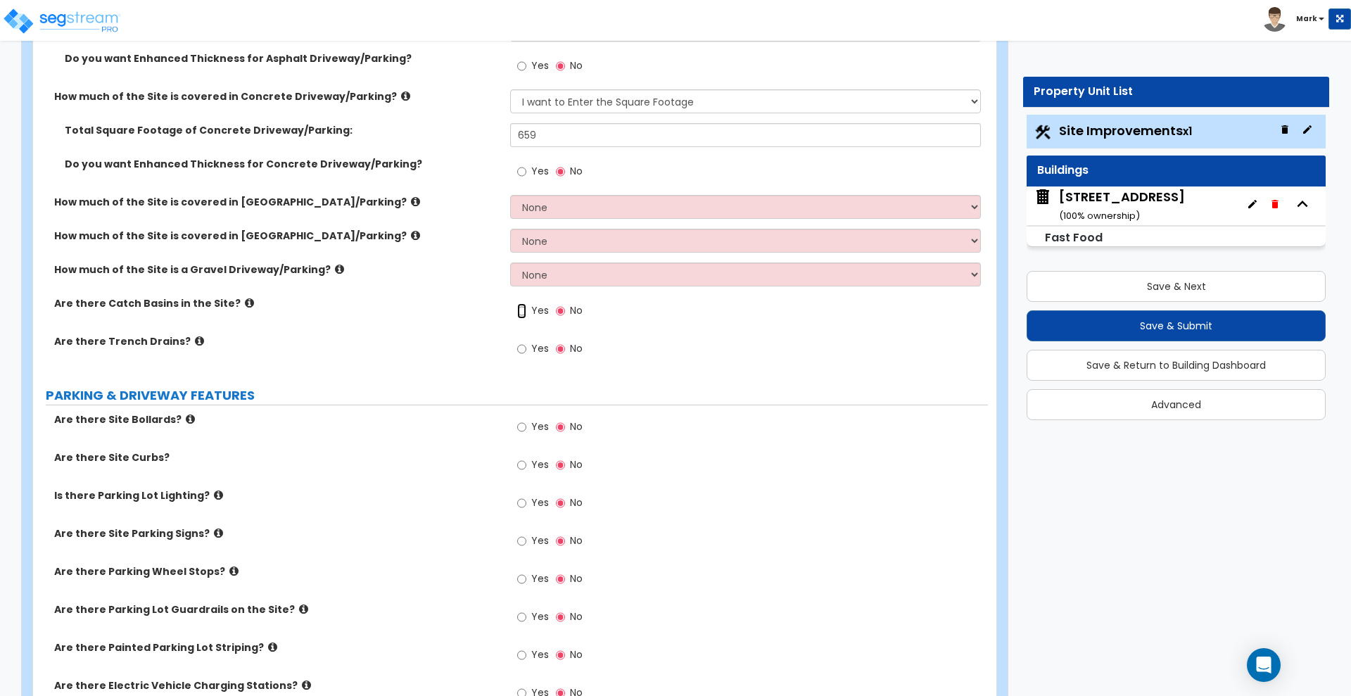
click at [525, 310] on input "Yes" at bounding box center [521, 310] width 9 height 15
radio input "true"
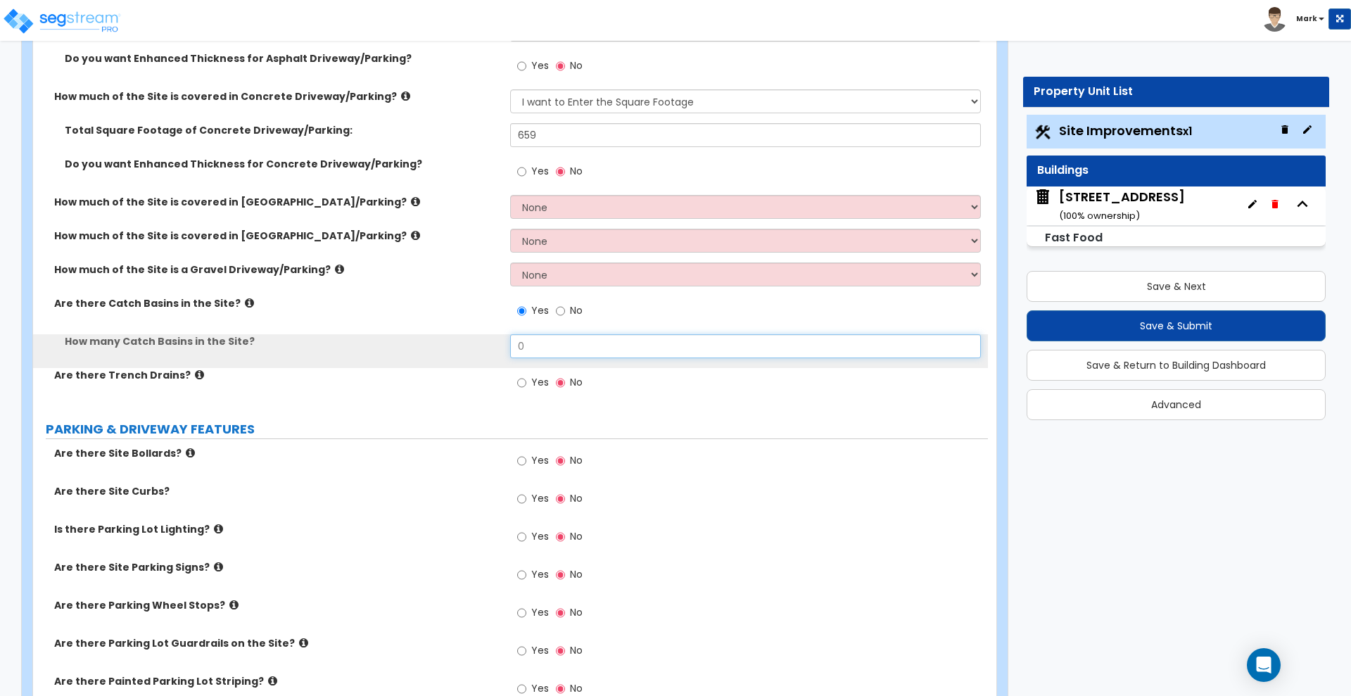
drag, startPoint x: 536, startPoint y: 348, endPoint x: 388, endPoint y: 351, distance: 147.8
click at [392, 351] on div "How many Catch Basins in the Site? 0" at bounding box center [510, 351] width 955 height 34
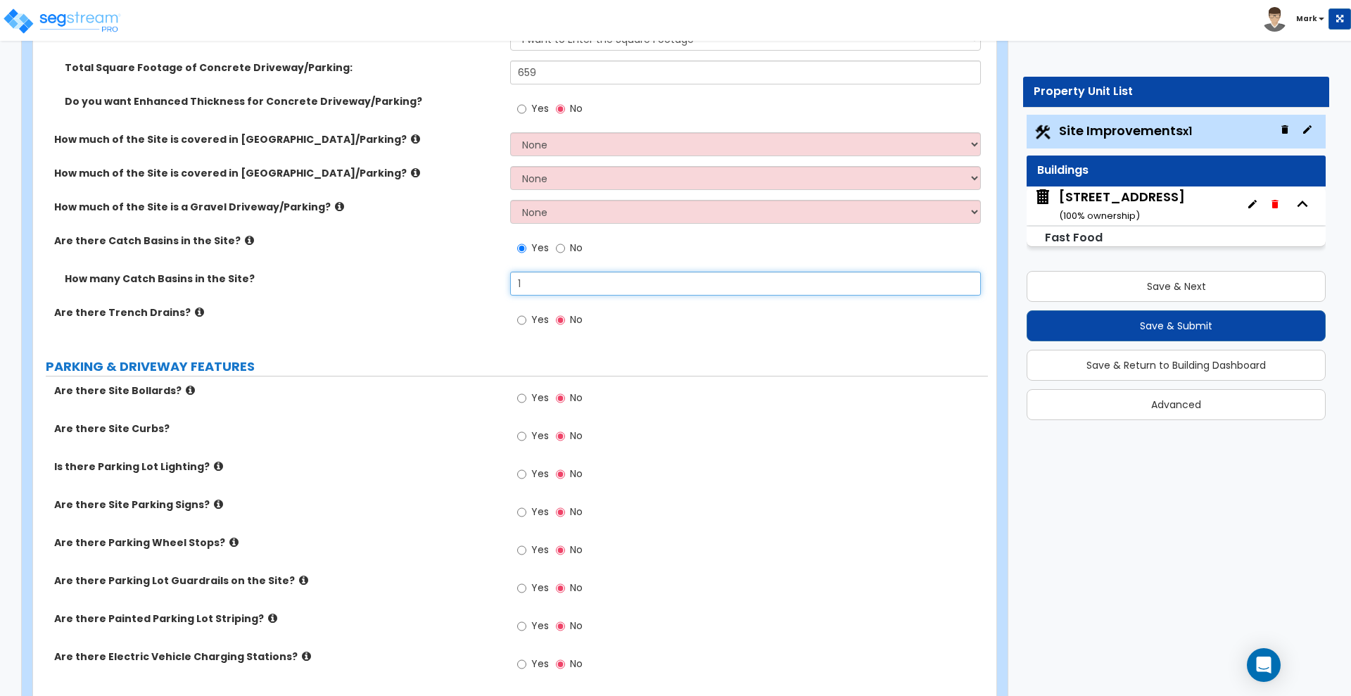
scroll to position [440, 0]
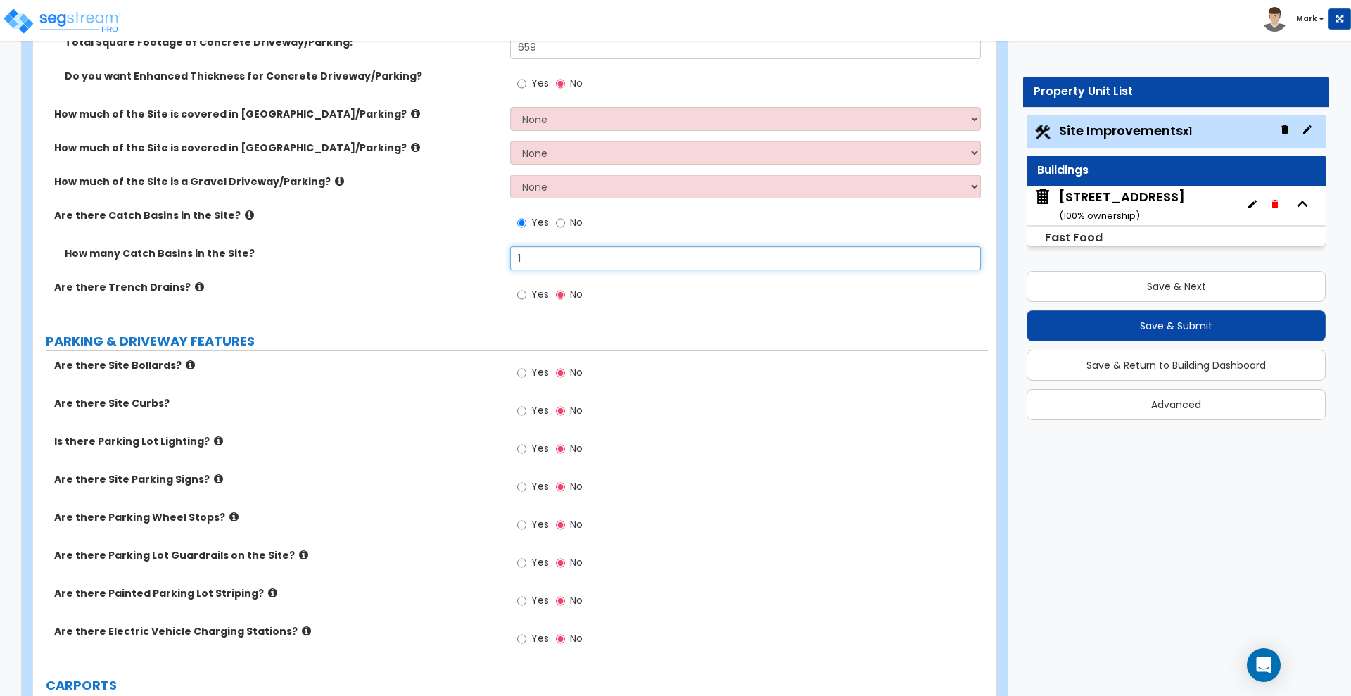
type input "1"
click at [521, 374] on input "Yes" at bounding box center [521, 372] width 9 height 15
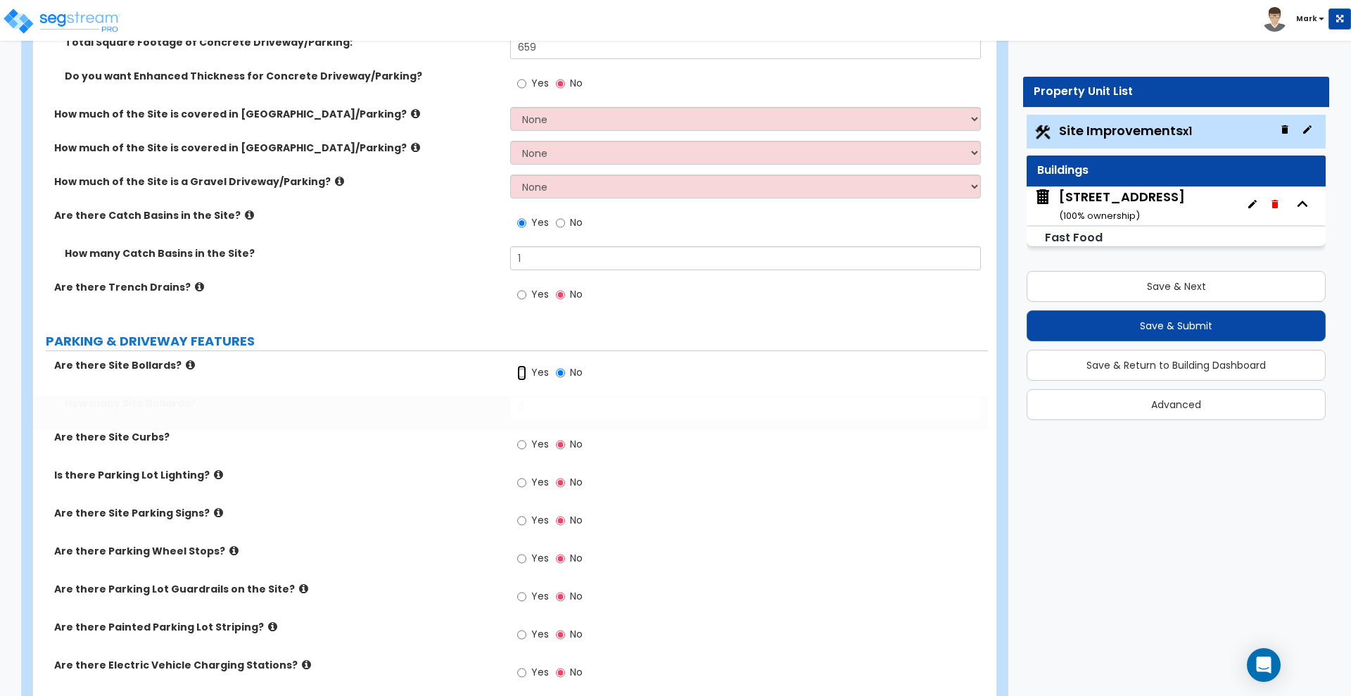
radio input "true"
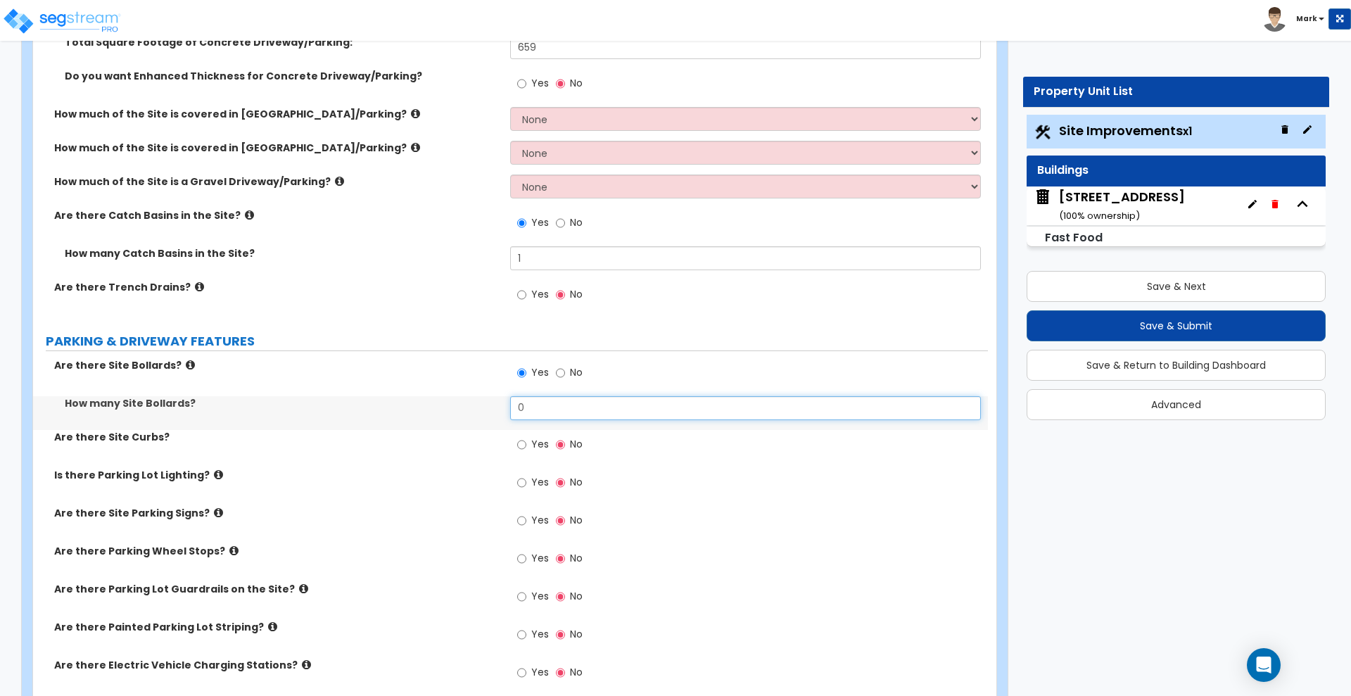
drag, startPoint x: 485, startPoint y: 429, endPoint x: 465, endPoint y: 425, distance: 20.1
click at [467, 430] on div "Are there Site Bollards? Yes No How many Site Bollards? 0 Are there Site Curbs?…" at bounding box center [511, 527] width 934 height 338
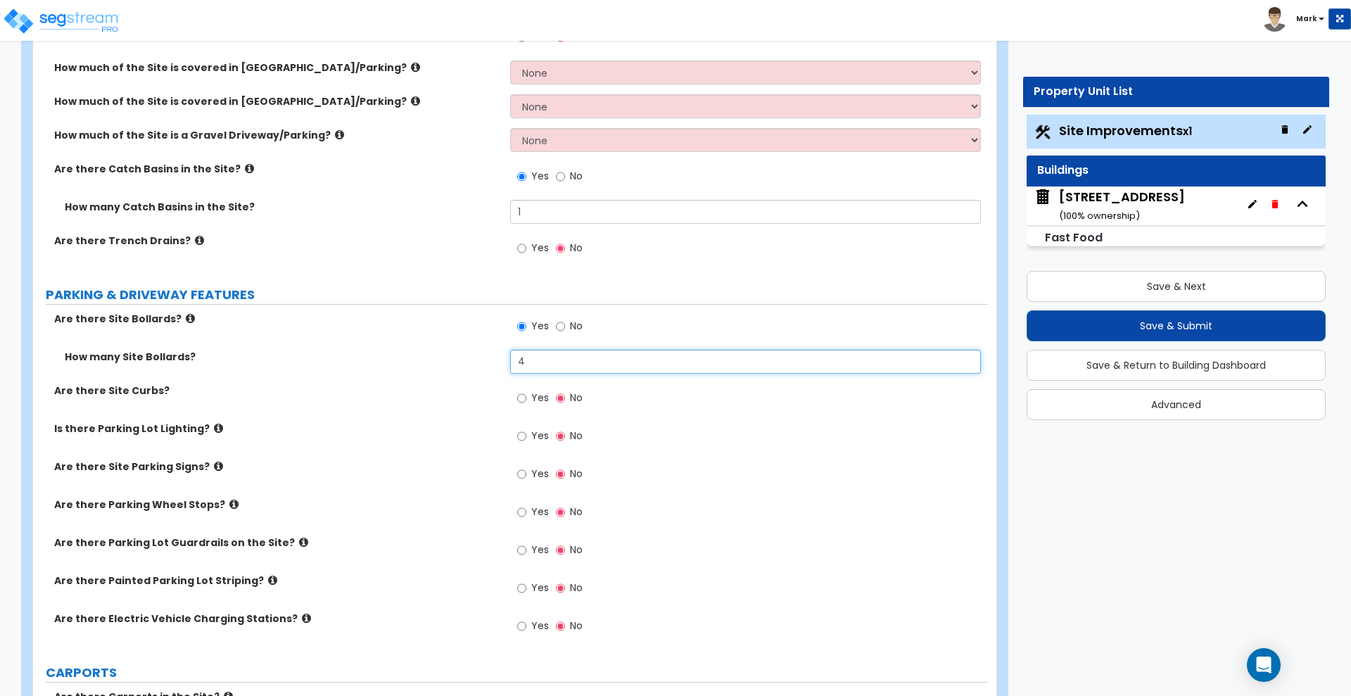
scroll to position [528, 0]
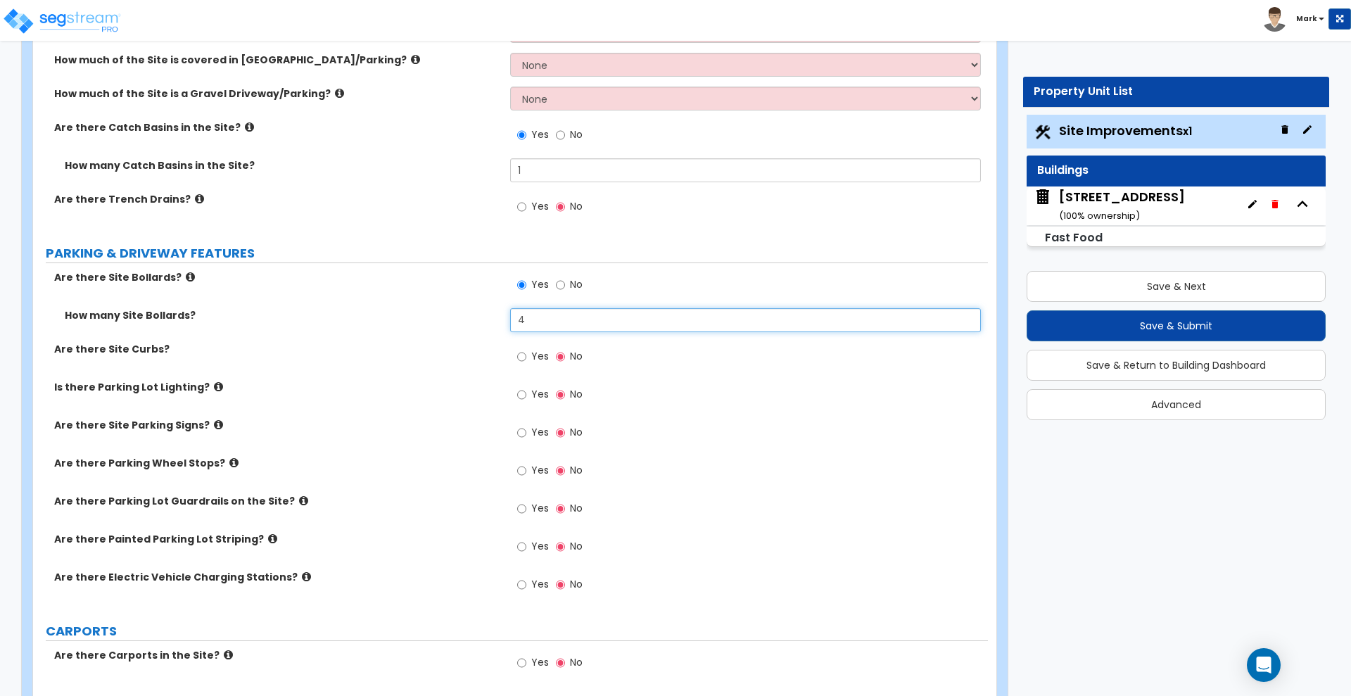
type input "4"
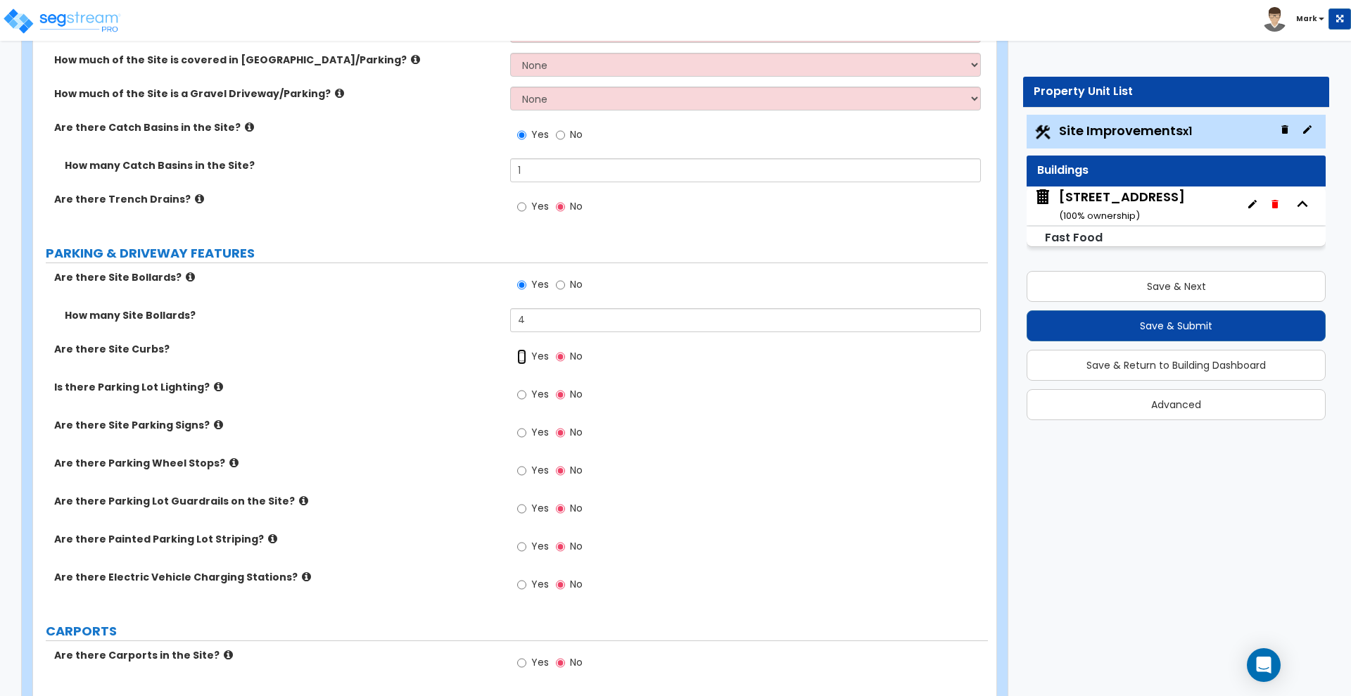
drag, startPoint x: 524, startPoint y: 355, endPoint x: 542, endPoint y: 356, distance: 18.3
click at [524, 354] on input "Yes" at bounding box center [521, 356] width 9 height 15
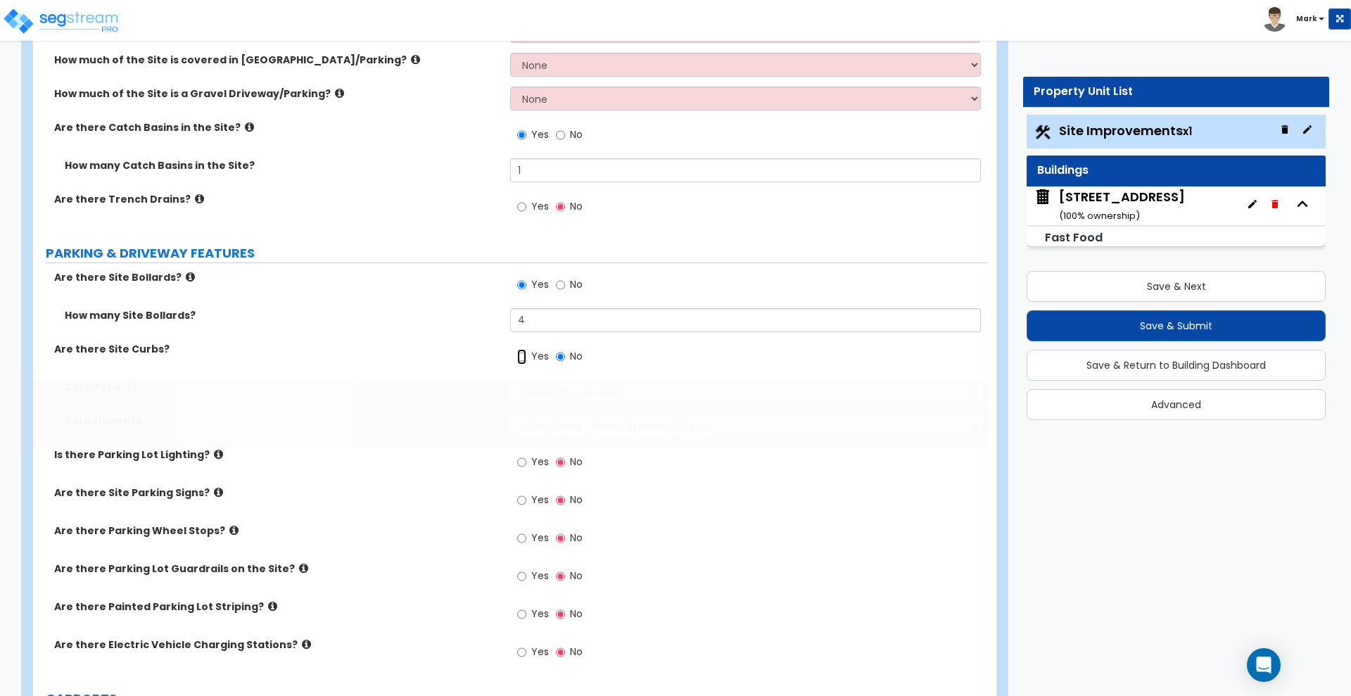
radio input "true"
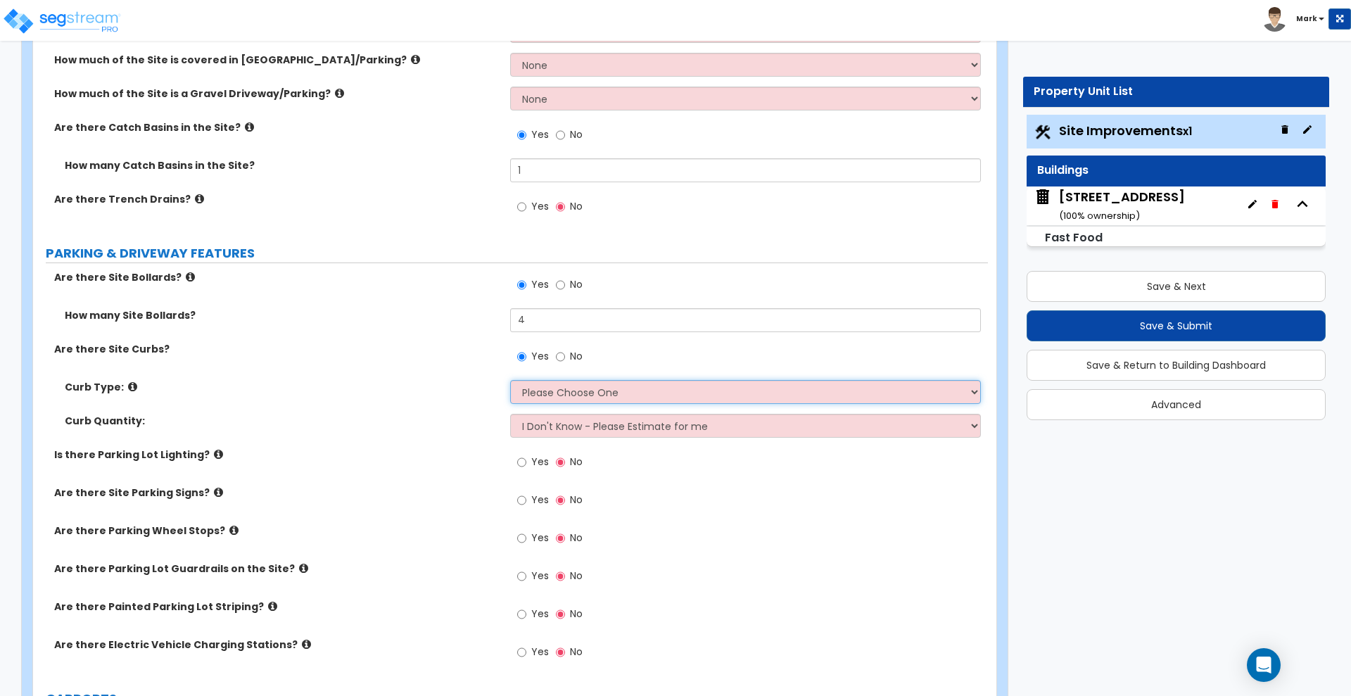
click at [613, 391] on select "Please Choose One Curb (Only) Curb & Gutter Asphalt Berm" at bounding box center [745, 392] width 470 height 24
select select "2"
click at [510, 380] on select "Please Choose One Curb (Only) Curb & Gutter Asphalt Berm" at bounding box center [745, 392] width 470 height 24
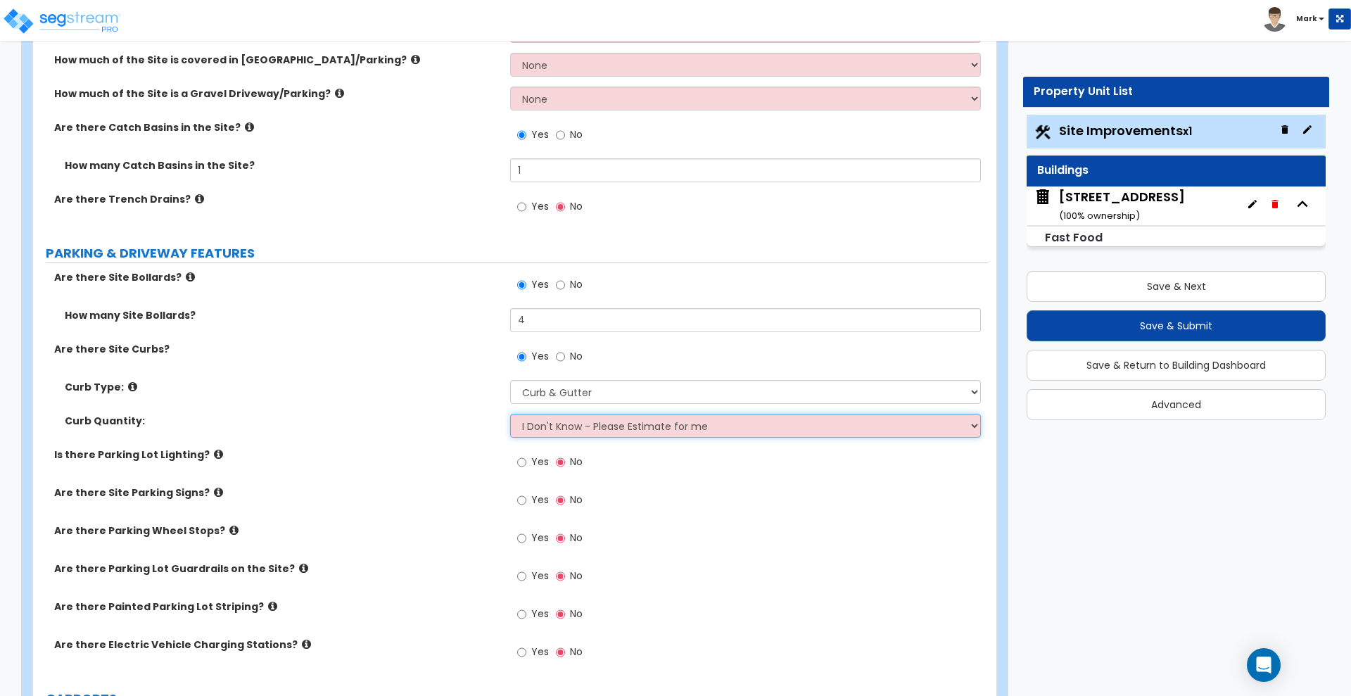
drag, startPoint x: 580, startPoint y: 427, endPoint x: 576, endPoint y: 436, distance: 9.8
click at [581, 427] on select "I Don't Know - Please Estimate for me I want to Enter the Linear Footage" at bounding box center [745, 426] width 470 height 24
select select "1"
click at [510, 414] on select "I Don't Know - Please Estimate for me I want to Enter the Linear Footage" at bounding box center [745, 426] width 470 height 24
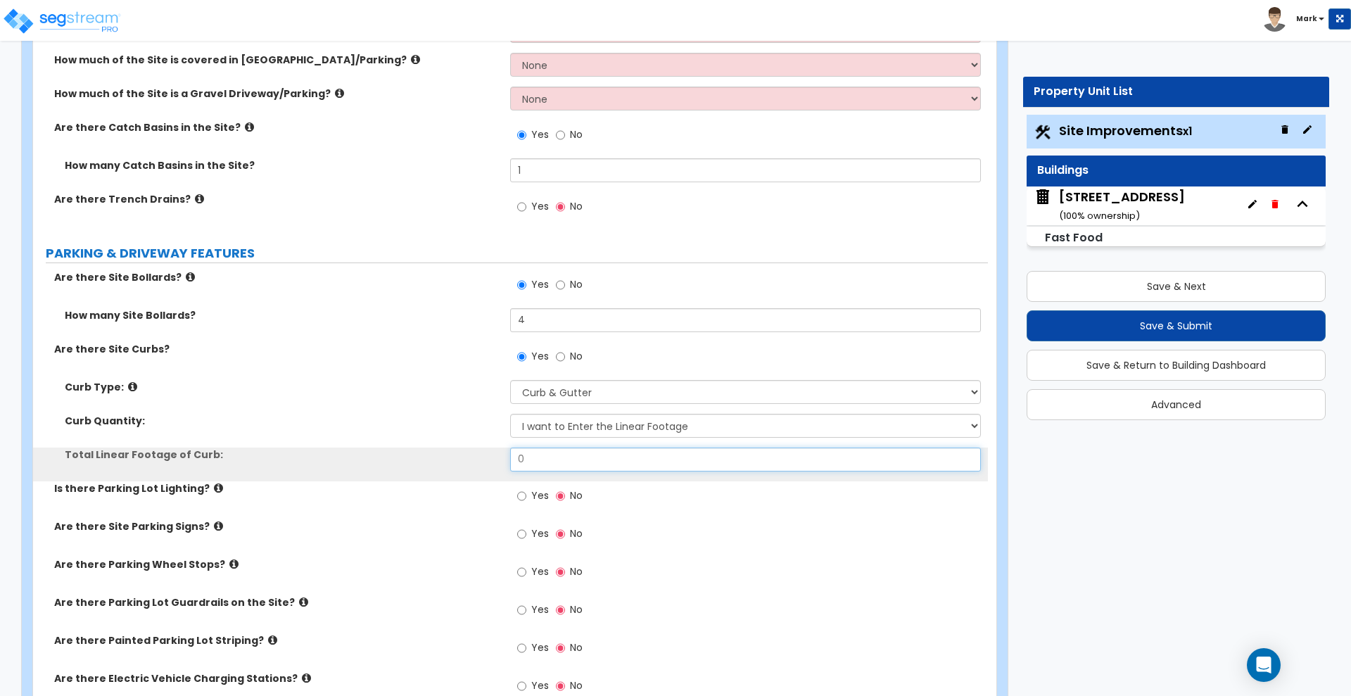
drag, startPoint x: 469, startPoint y: 464, endPoint x: 445, endPoint y: 464, distance: 24.6
click at [447, 464] on div "Total Linear Footage of Curb: 0" at bounding box center [510, 464] width 955 height 34
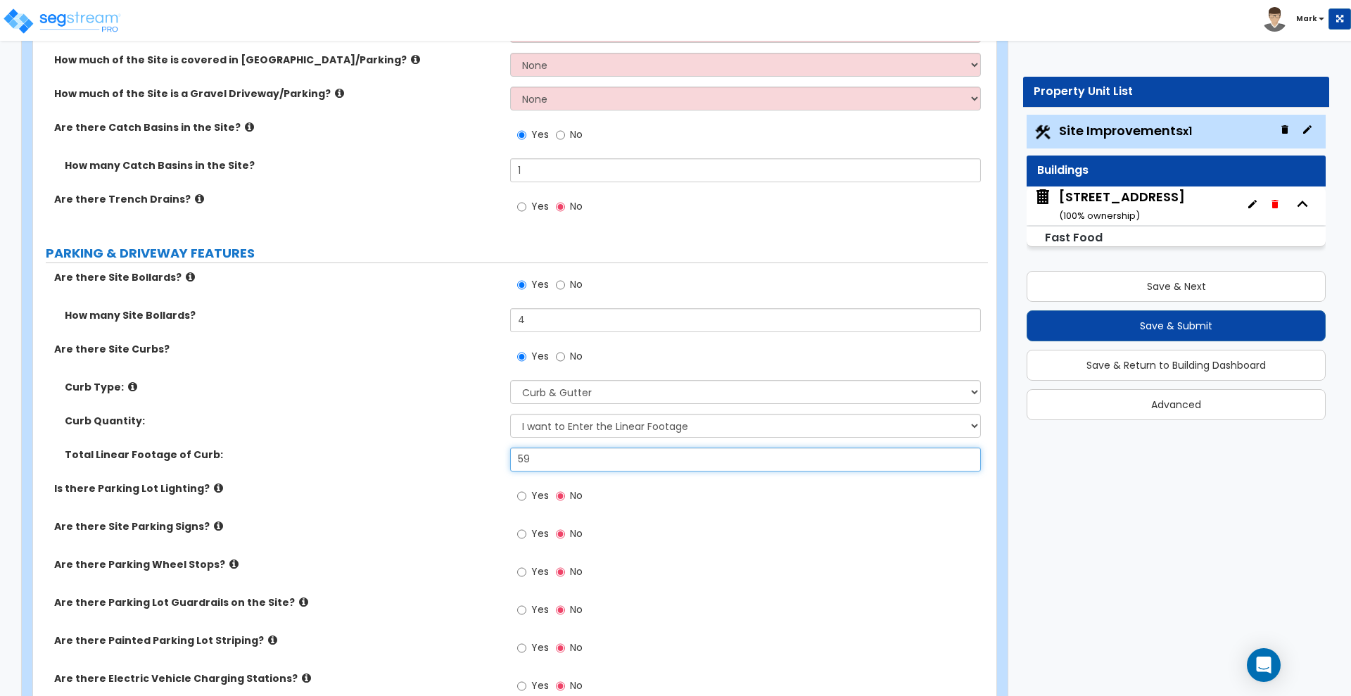
type input "5"
type input "890"
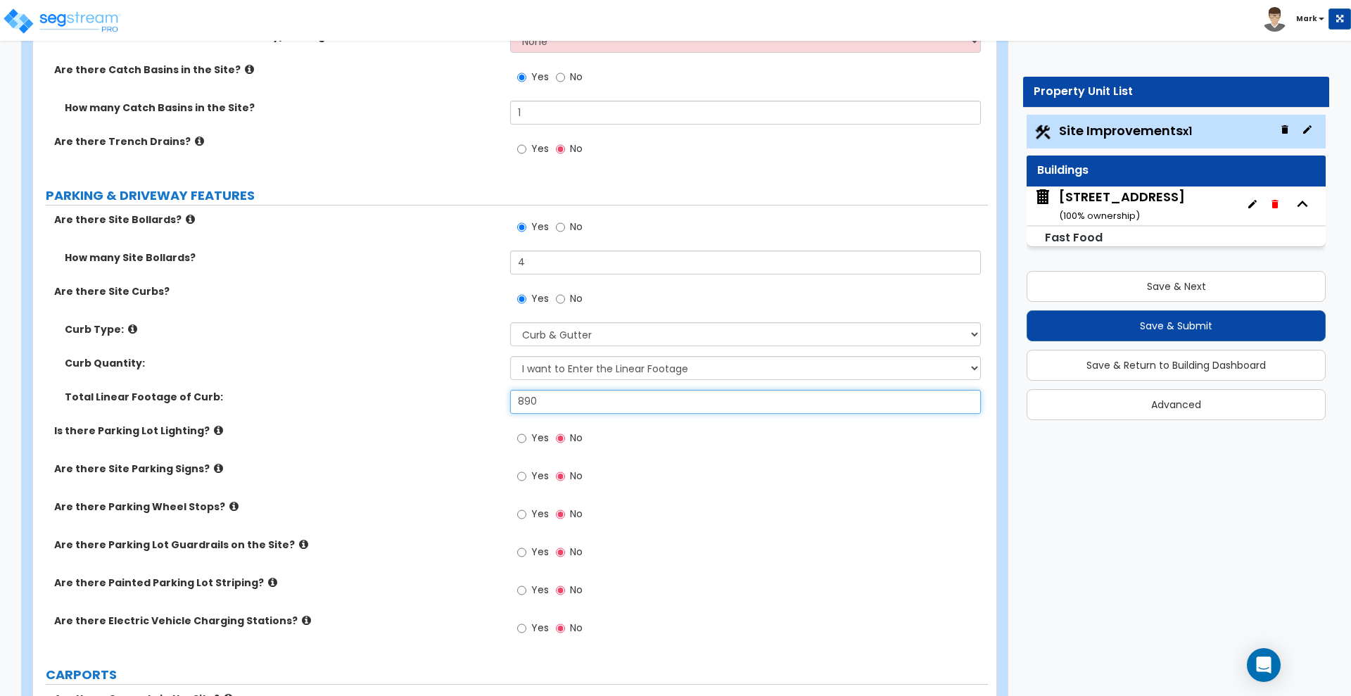
scroll to position [616, 0]
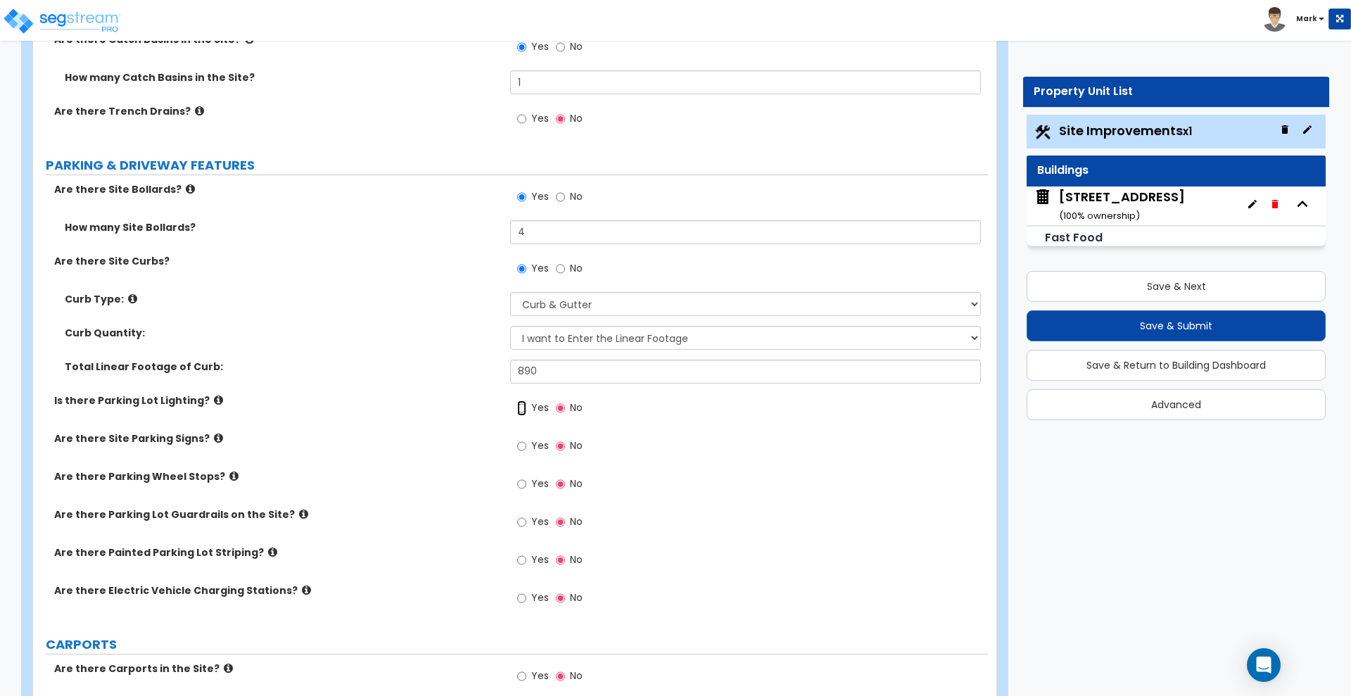
click at [520, 409] on input "Yes" at bounding box center [521, 407] width 9 height 15
radio input "true"
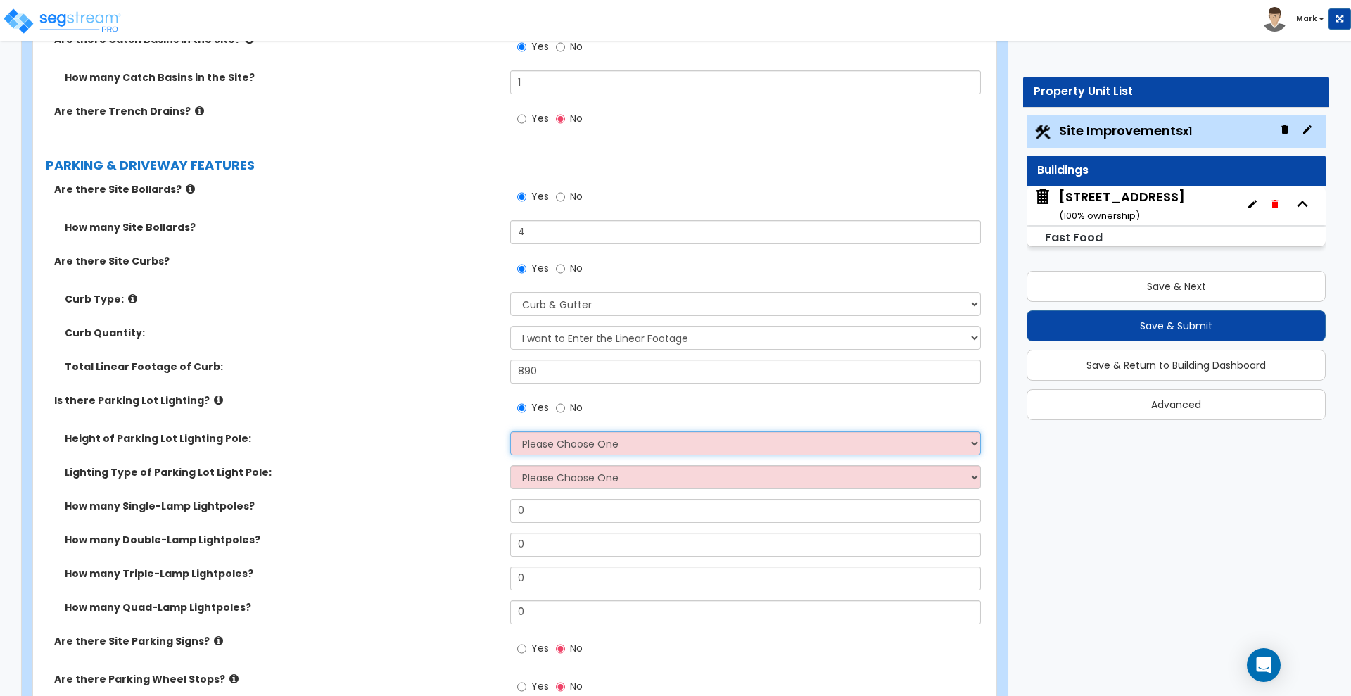
click at [621, 443] on select "Please Choose One 20' high 30' high 40' high" at bounding box center [745, 443] width 470 height 24
select select "2"
click at [510, 431] on select "Please Choose One 20' high 30' high 40' high" at bounding box center [745, 443] width 470 height 24
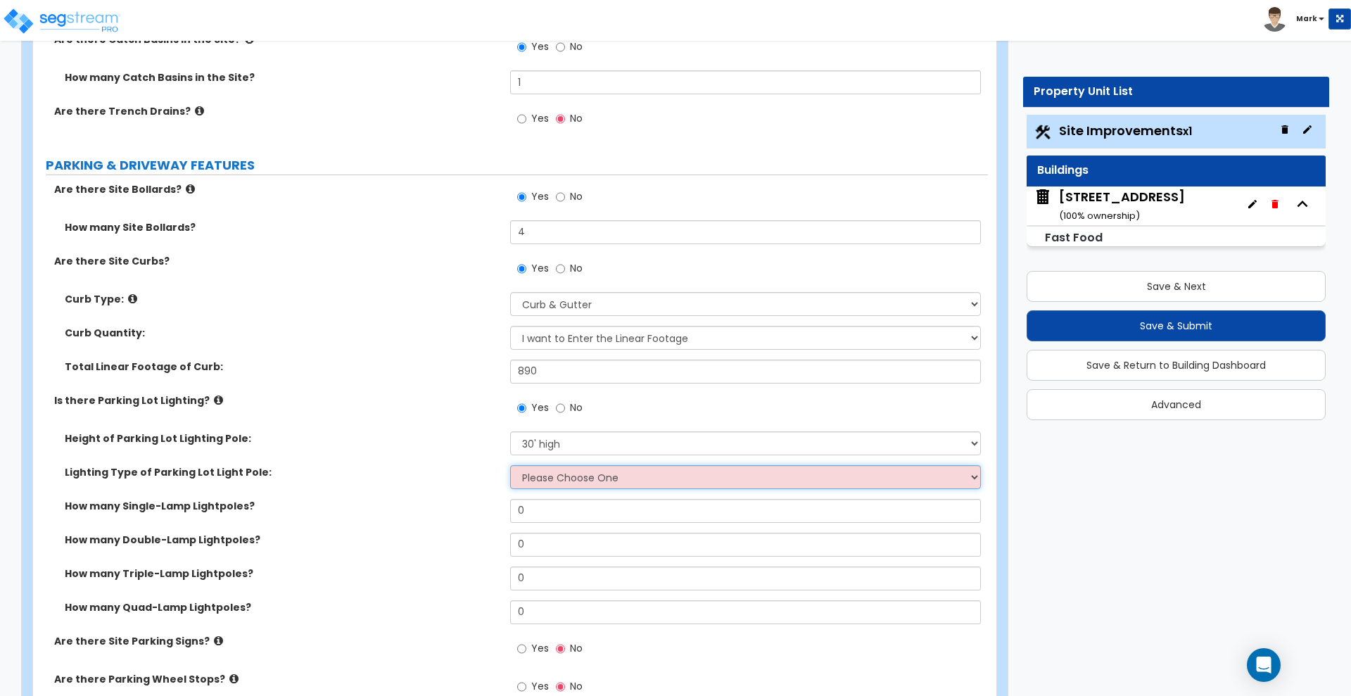
click at [552, 481] on select "Please Choose One LED Metal Halide High Pressure Sodium Please Choose for me" at bounding box center [745, 477] width 470 height 24
select select "2"
click at [510, 465] on select "Please Choose One LED Metal Halide High Pressure Sodium Please Choose for me" at bounding box center [745, 477] width 470 height 24
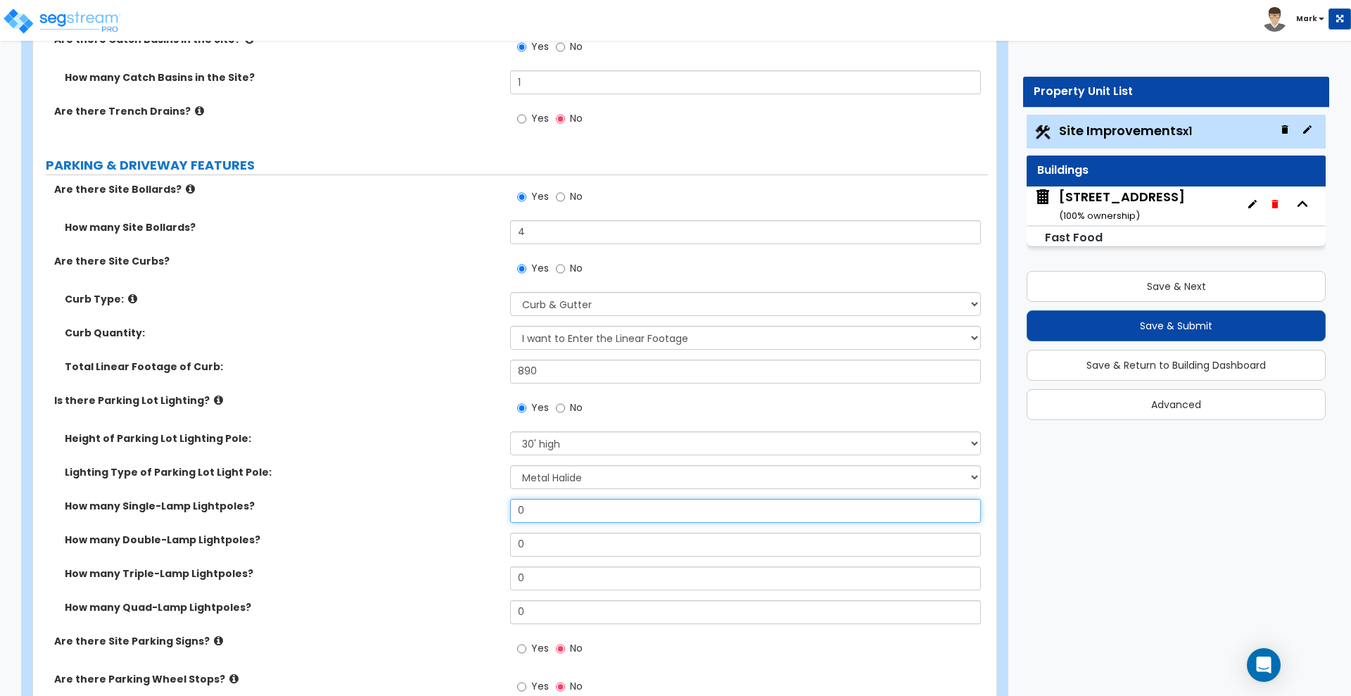
drag, startPoint x: 479, startPoint y: 509, endPoint x: 456, endPoint y: 509, distance: 23.2
click at [456, 509] on div "How many Single-Lamp Lightpoles? 0" at bounding box center [510, 516] width 955 height 34
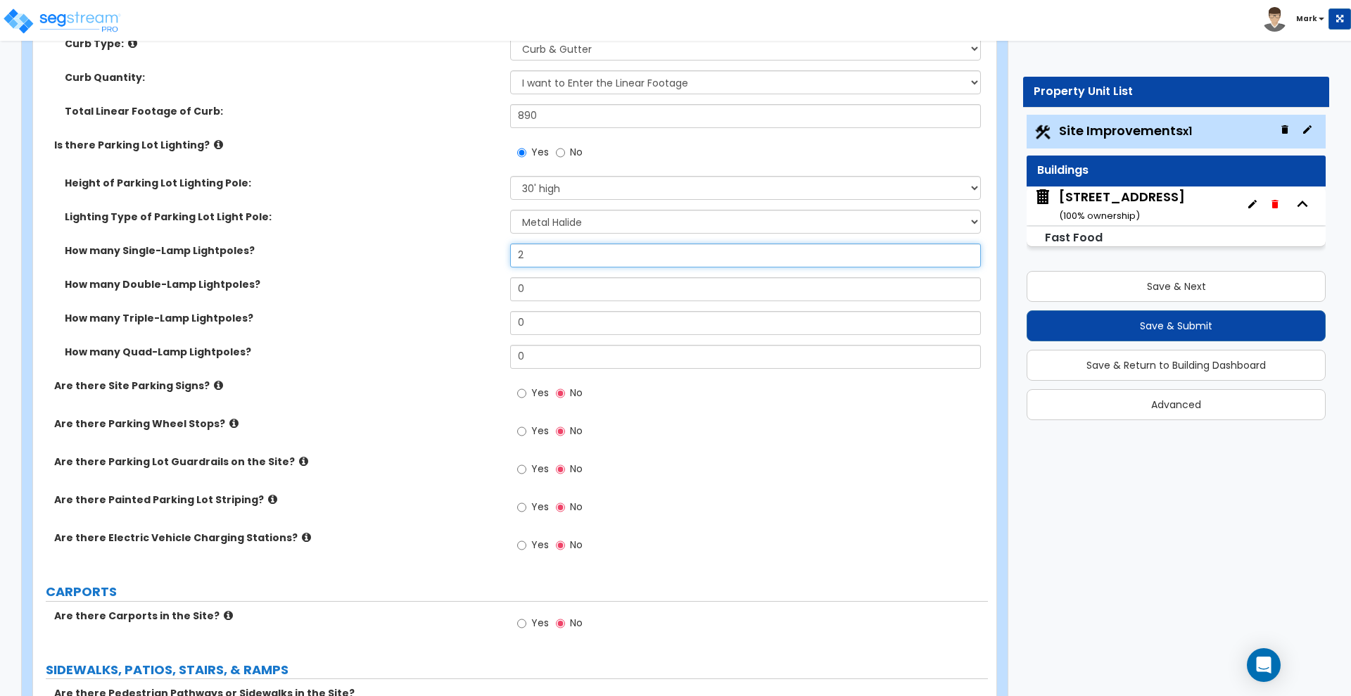
scroll to position [879, 0]
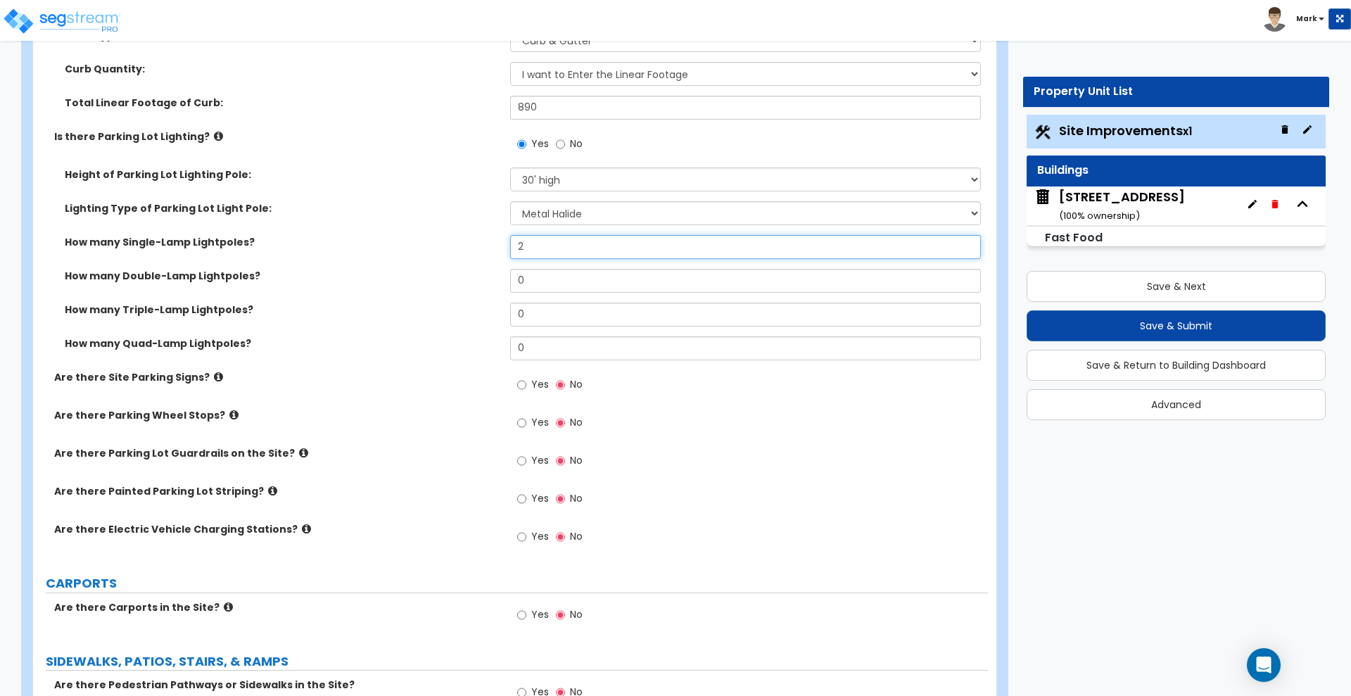
type input "2"
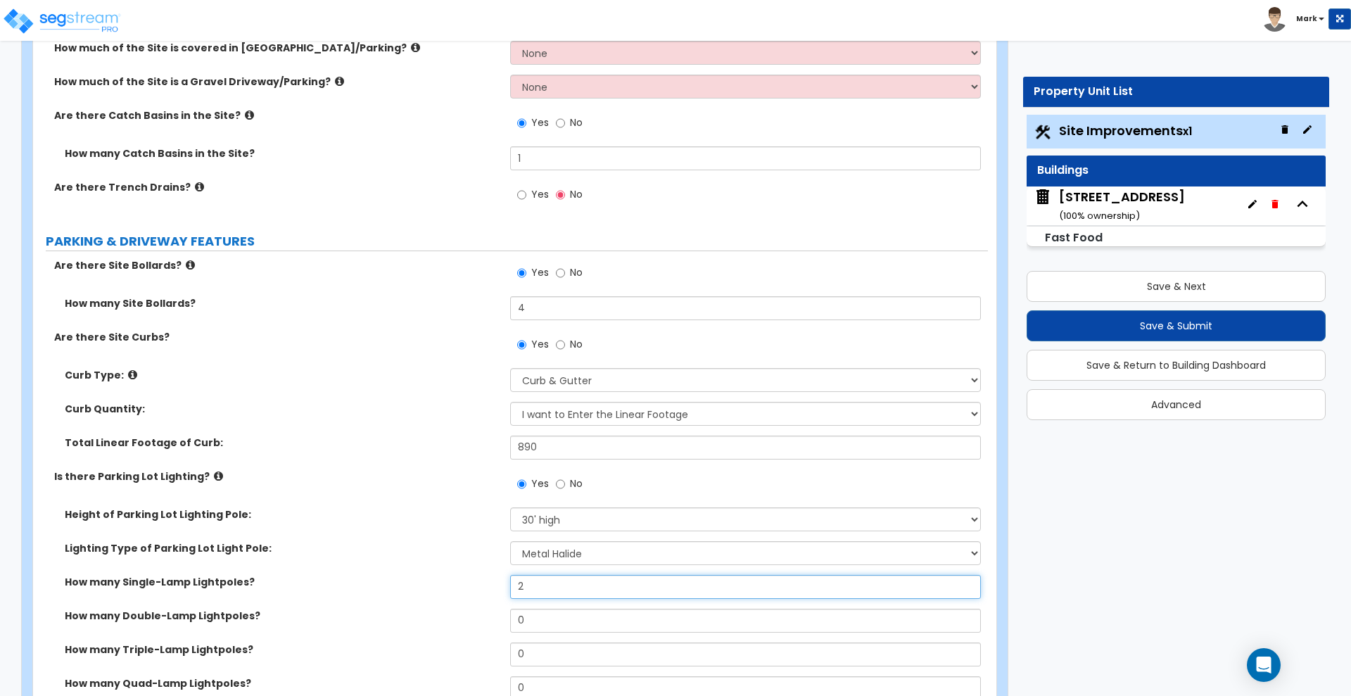
scroll to position [528, 0]
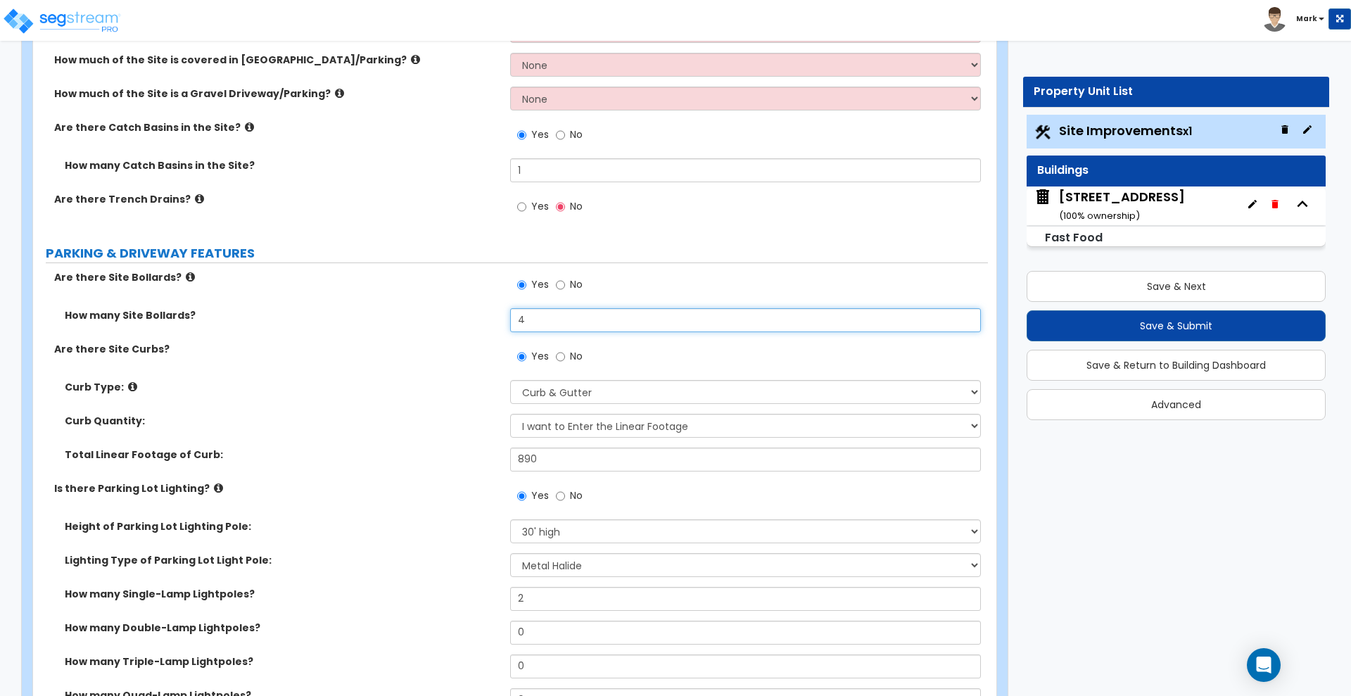
drag, startPoint x: 560, startPoint y: 319, endPoint x: 514, endPoint y: 317, distance: 45.8
click at [516, 317] on input "4" at bounding box center [745, 320] width 470 height 24
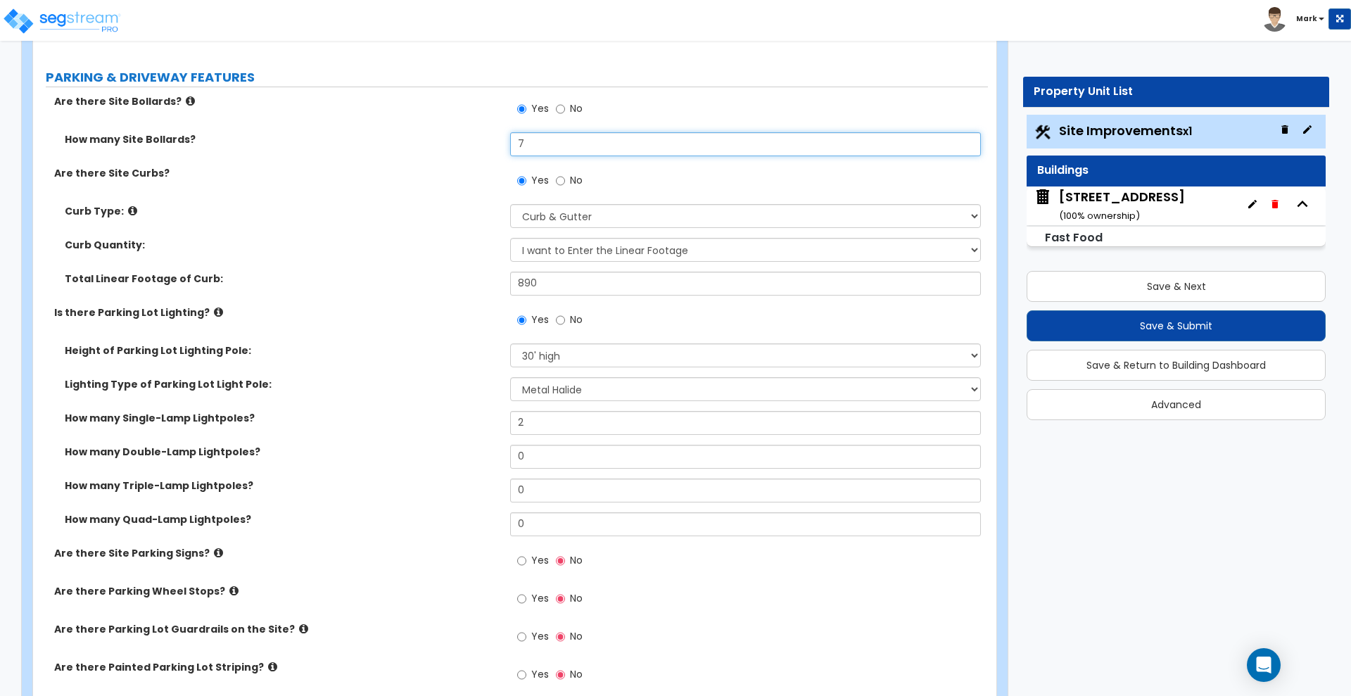
scroll to position [792, 0]
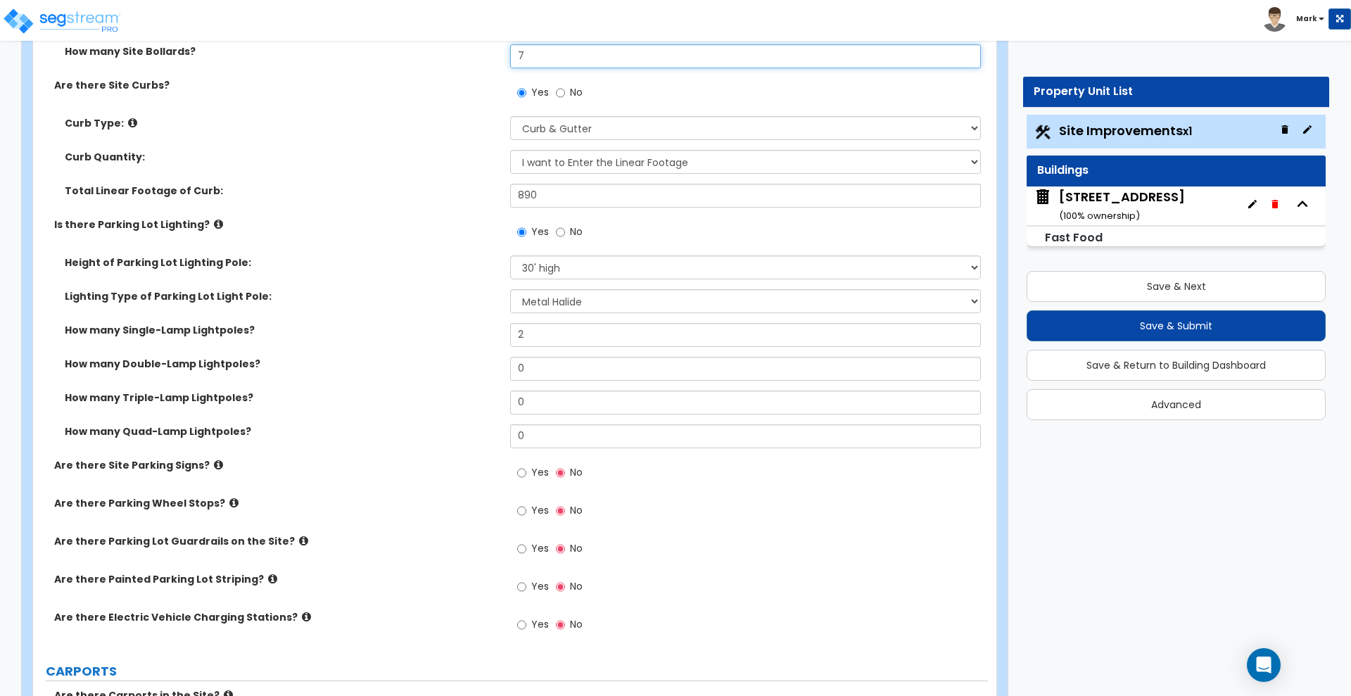
type input "7"
click at [523, 473] on input "Yes" at bounding box center [521, 472] width 9 height 15
radio input "true"
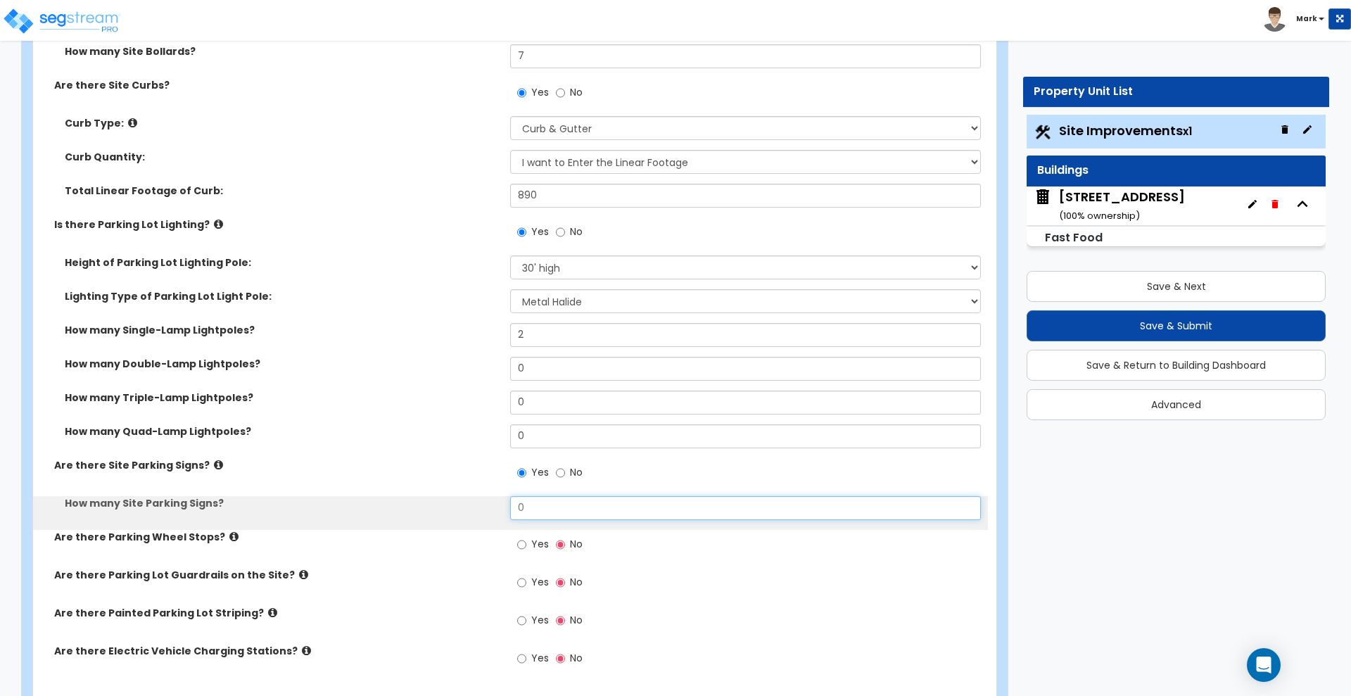
drag, startPoint x: 541, startPoint y: 507, endPoint x: 436, endPoint y: 509, distance: 104.8
click at [436, 509] on div "How many Site Parking Signs? 0" at bounding box center [510, 513] width 955 height 34
type input "1"
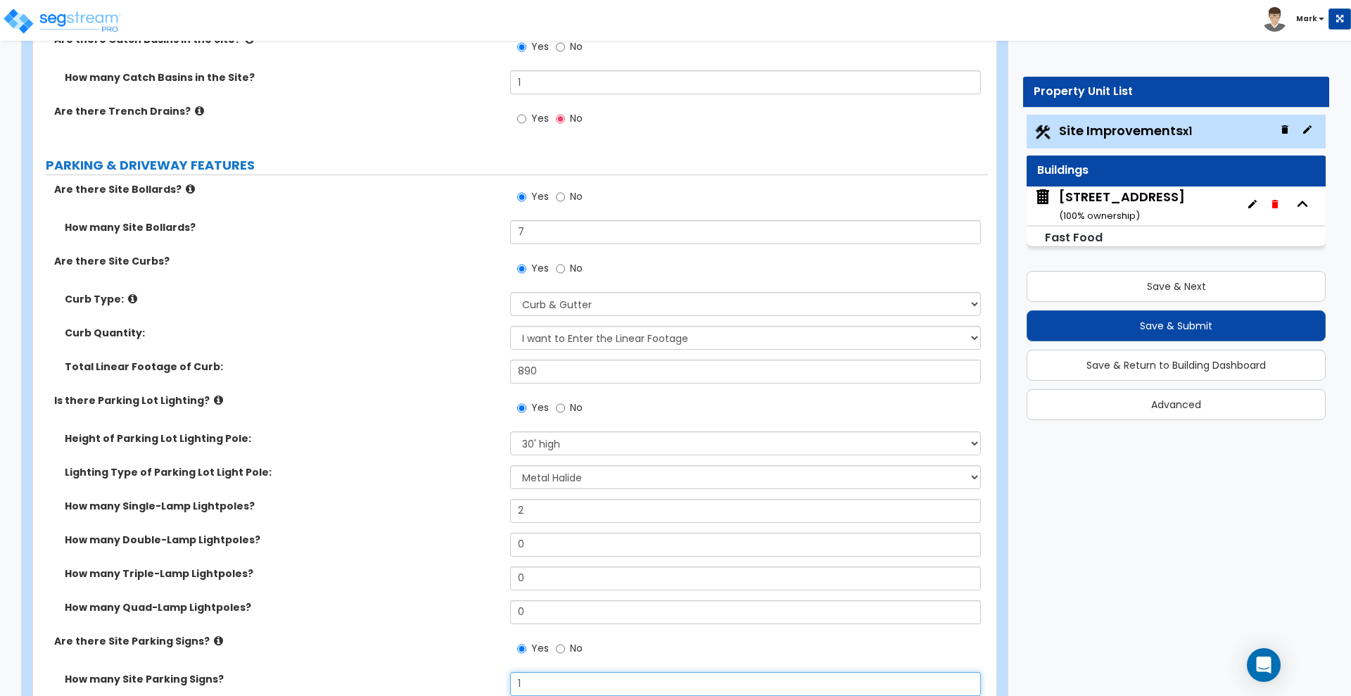
scroll to position [440, 0]
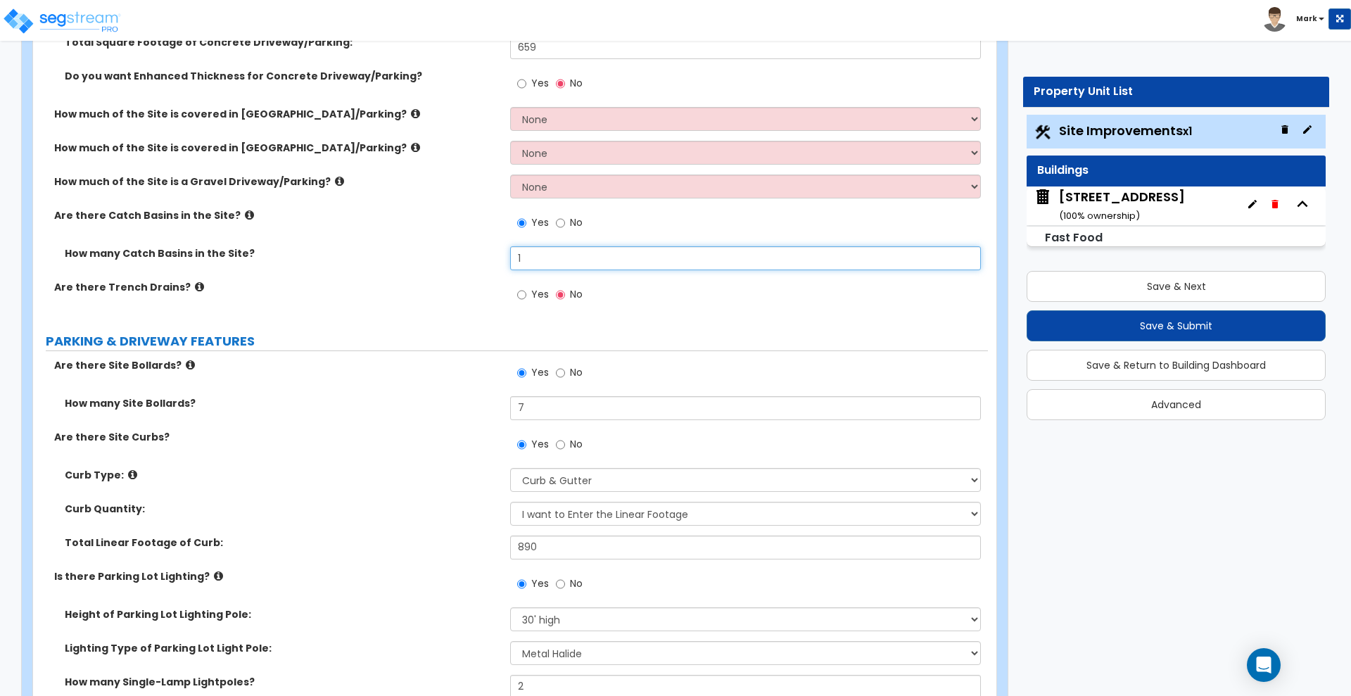
drag, startPoint x: 531, startPoint y: 258, endPoint x: 402, endPoint y: 260, distance: 129.5
click at [402, 261] on div "How many Catch Basins in the Site? 1" at bounding box center [510, 263] width 955 height 34
type input "2"
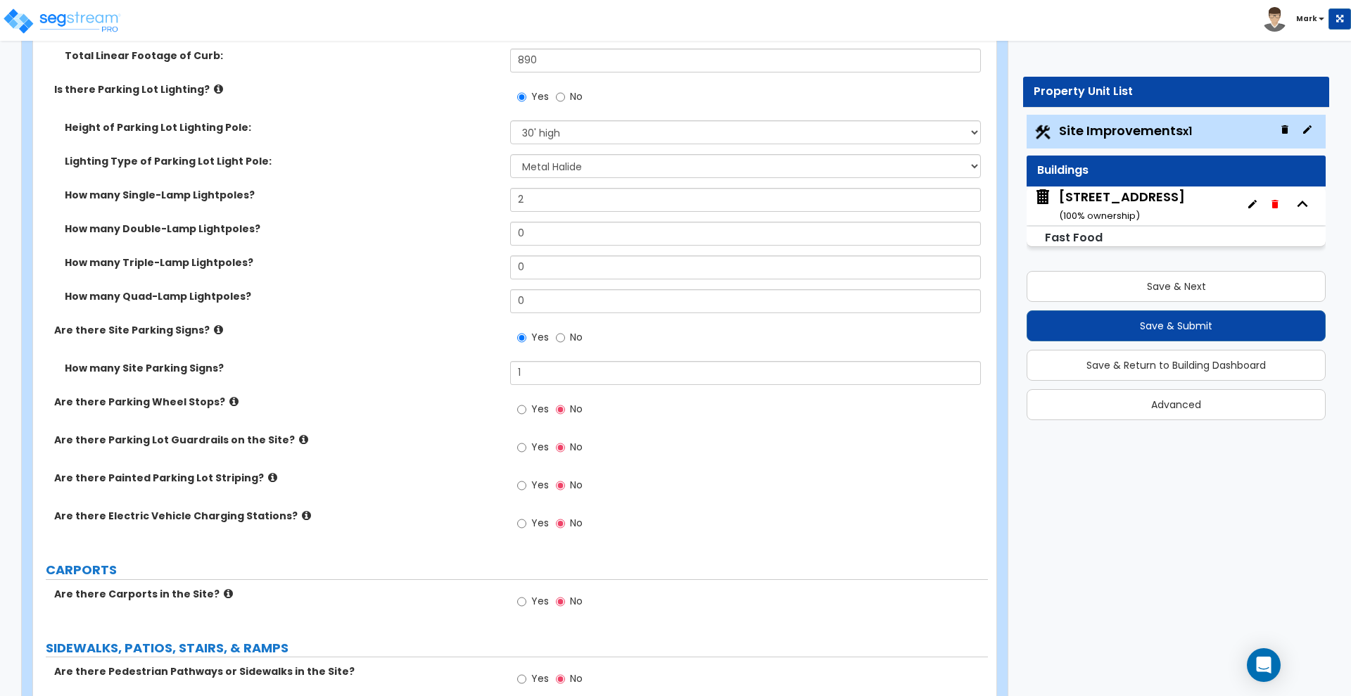
scroll to position [967, 0]
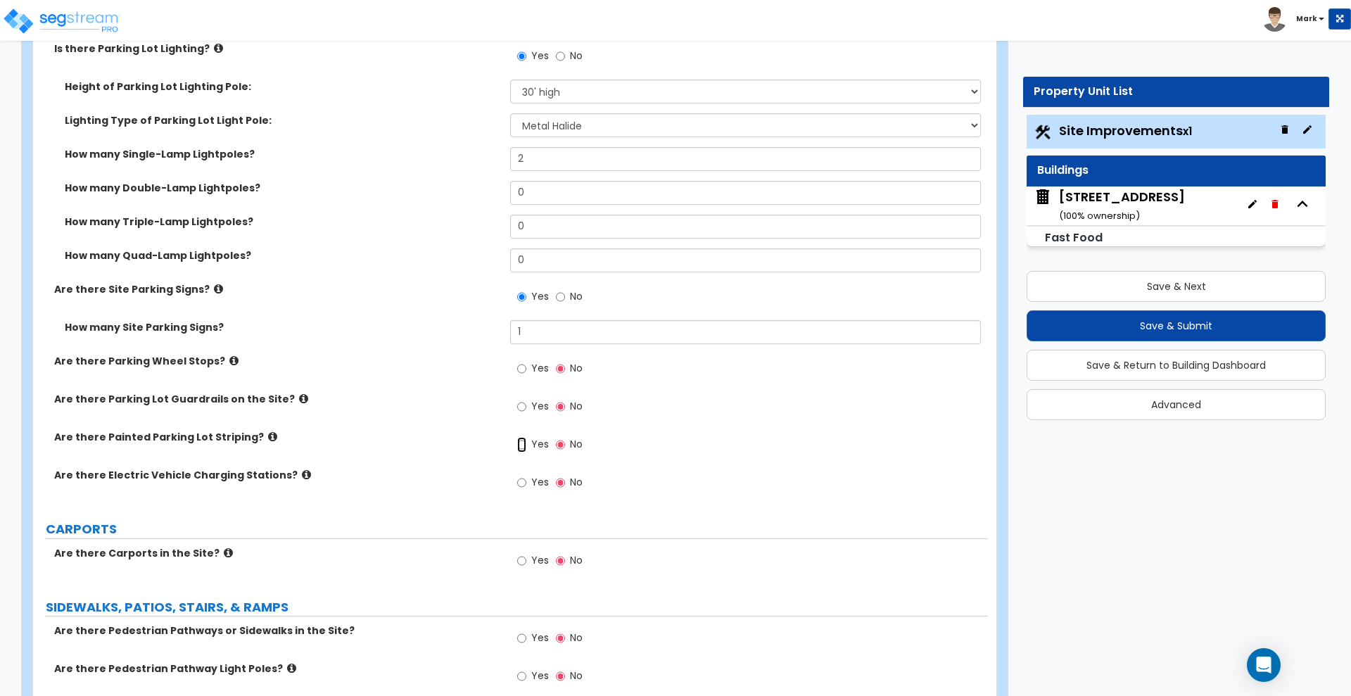
click at [519, 441] on input "Yes" at bounding box center [521, 444] width 9 height 15
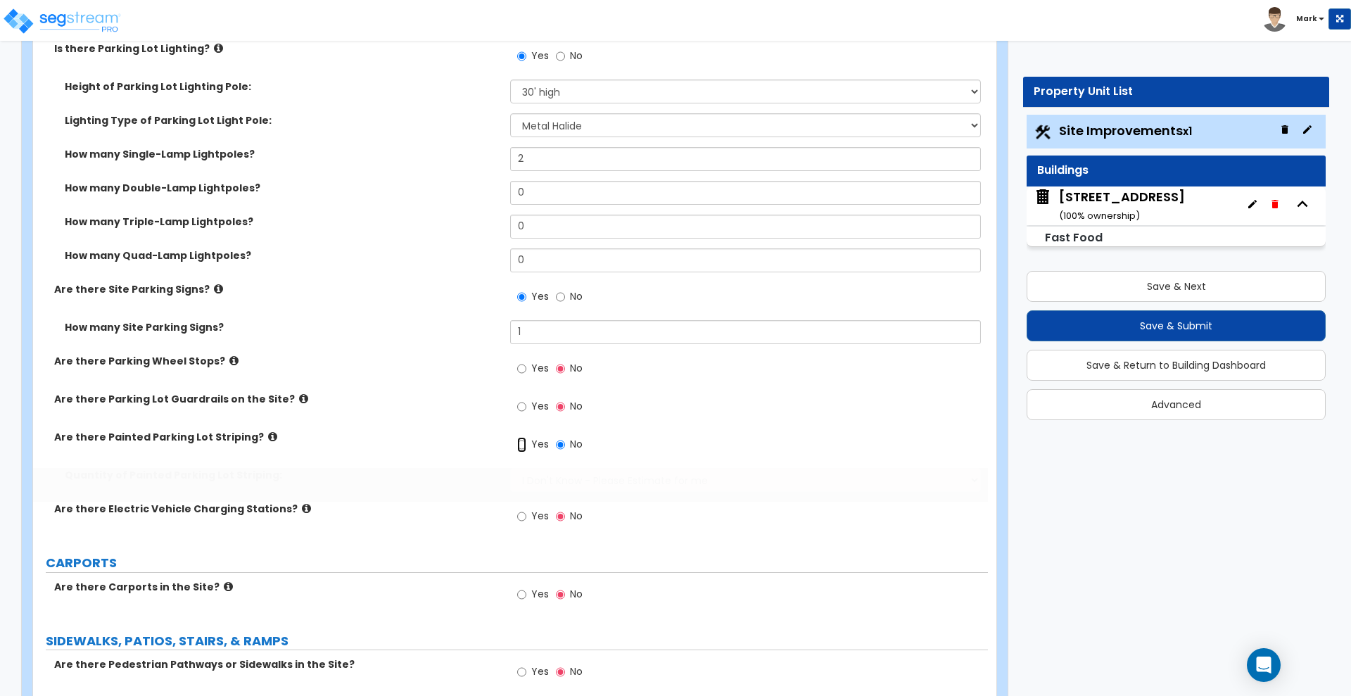
radio input "true"
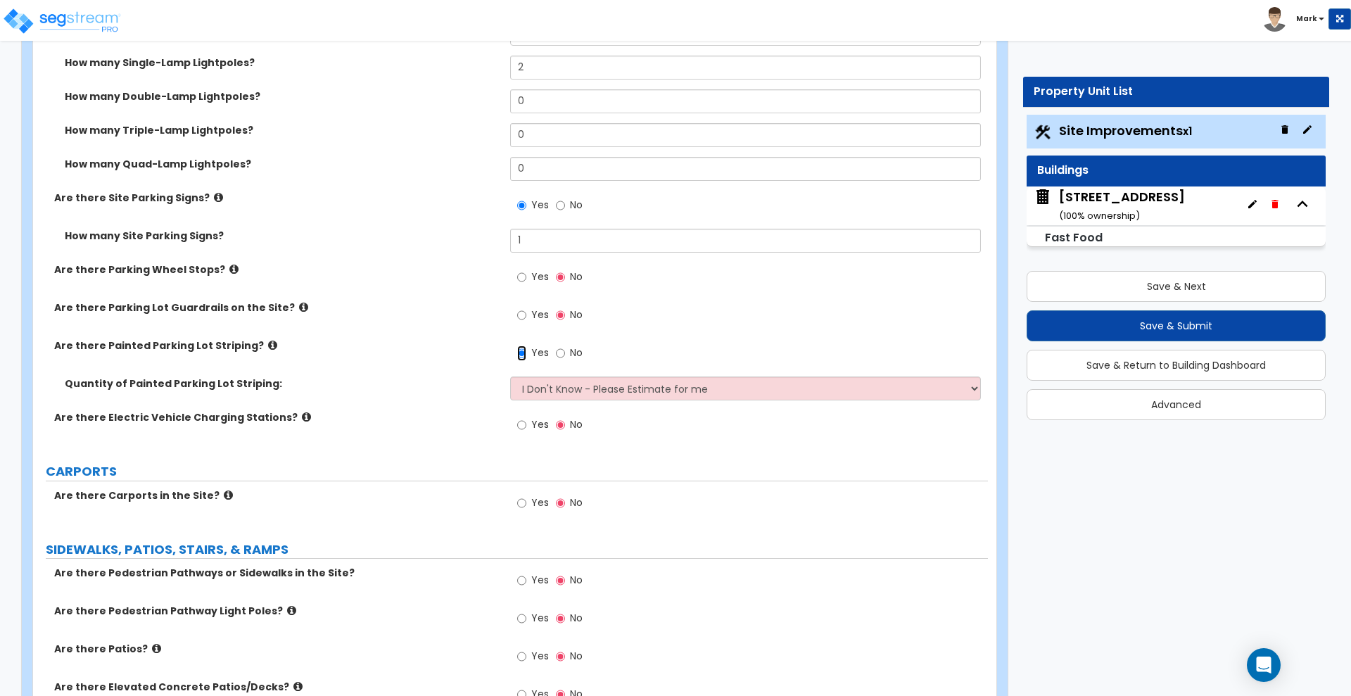
scroll to position [1055, 0]
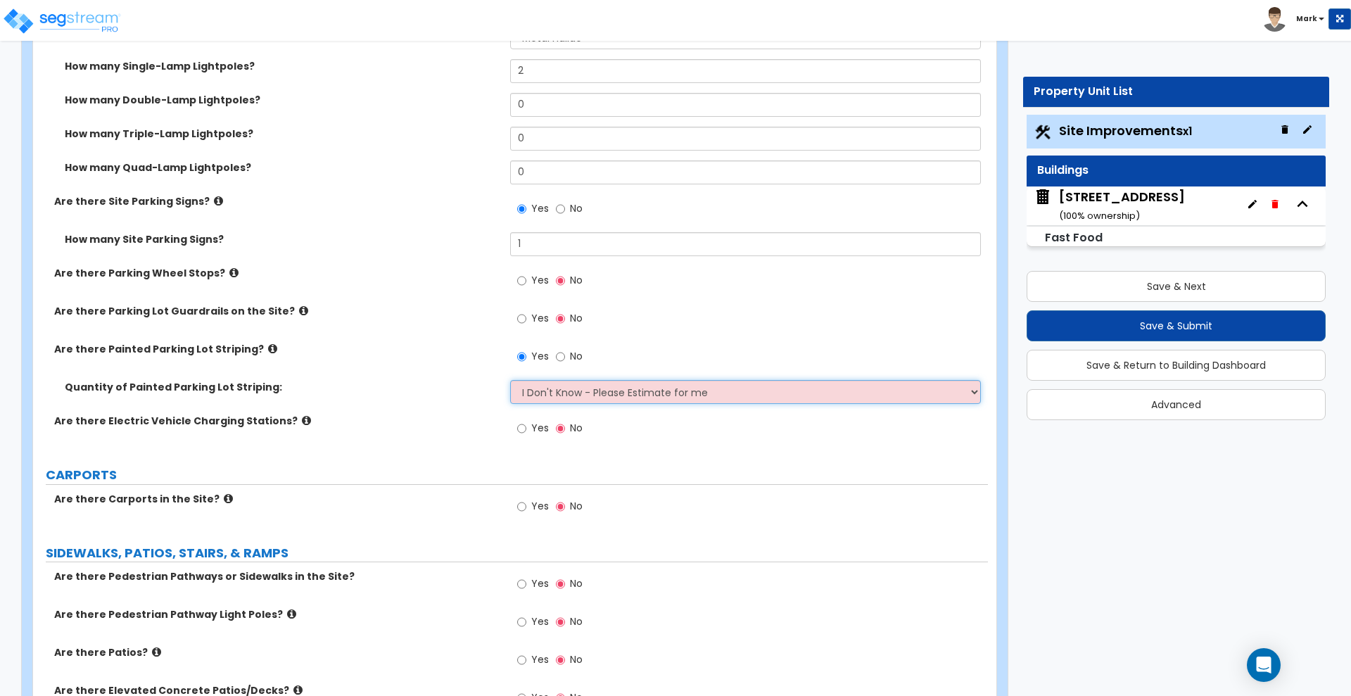
click at [554, 400] on select "I Don't Know - Please Estimate for me I Want to Enter the Number of Parking Spa…" at bounding box center [745, 392] width 470 height 24
select select "1"
click at [510, 380] on select "I Don't Know - Please Estimate for me I Want to Enter the Number of Parking Spa…" at bounding box center [745, 392] width 470 height 24
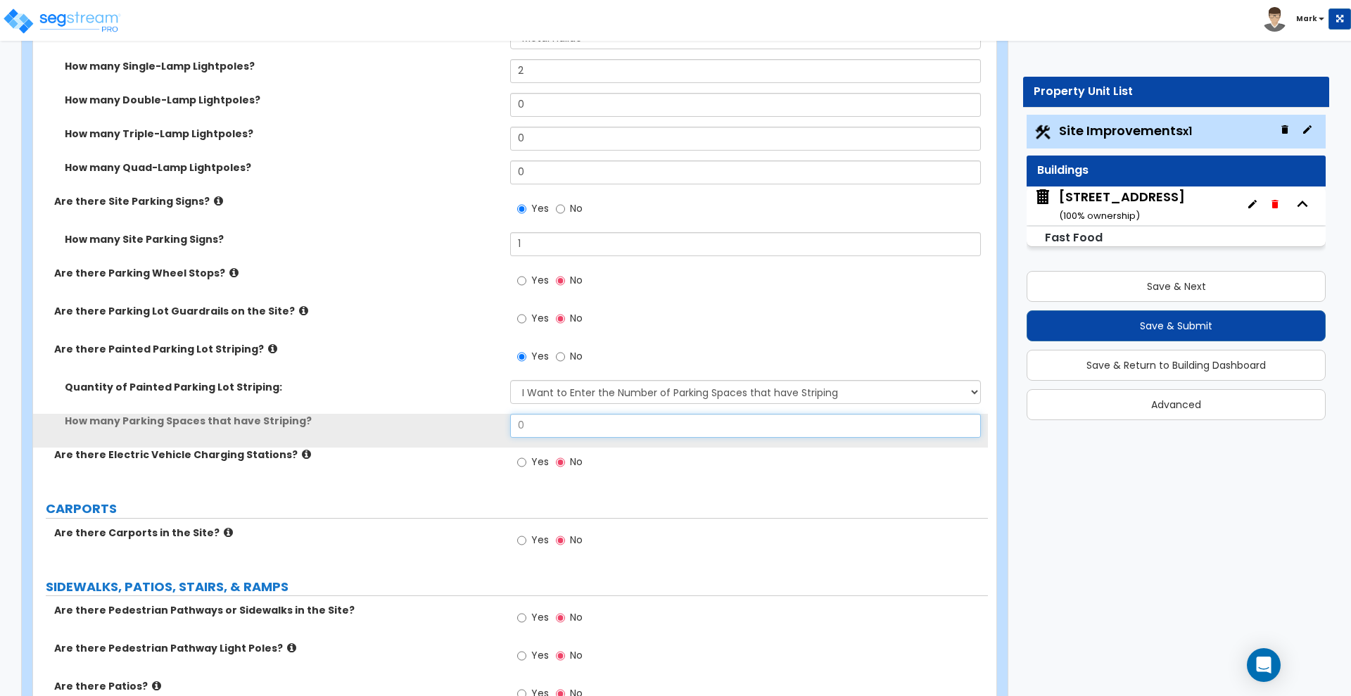
drag, startPoint x: 538, startPoint y: 424, endPoint x: 374, endPoint y: 432, distance: 163.4
click at [386, 433] on div "How many Parking Spaces that have Striping? 0" at bounding box center [510, 431] width 955 height 34
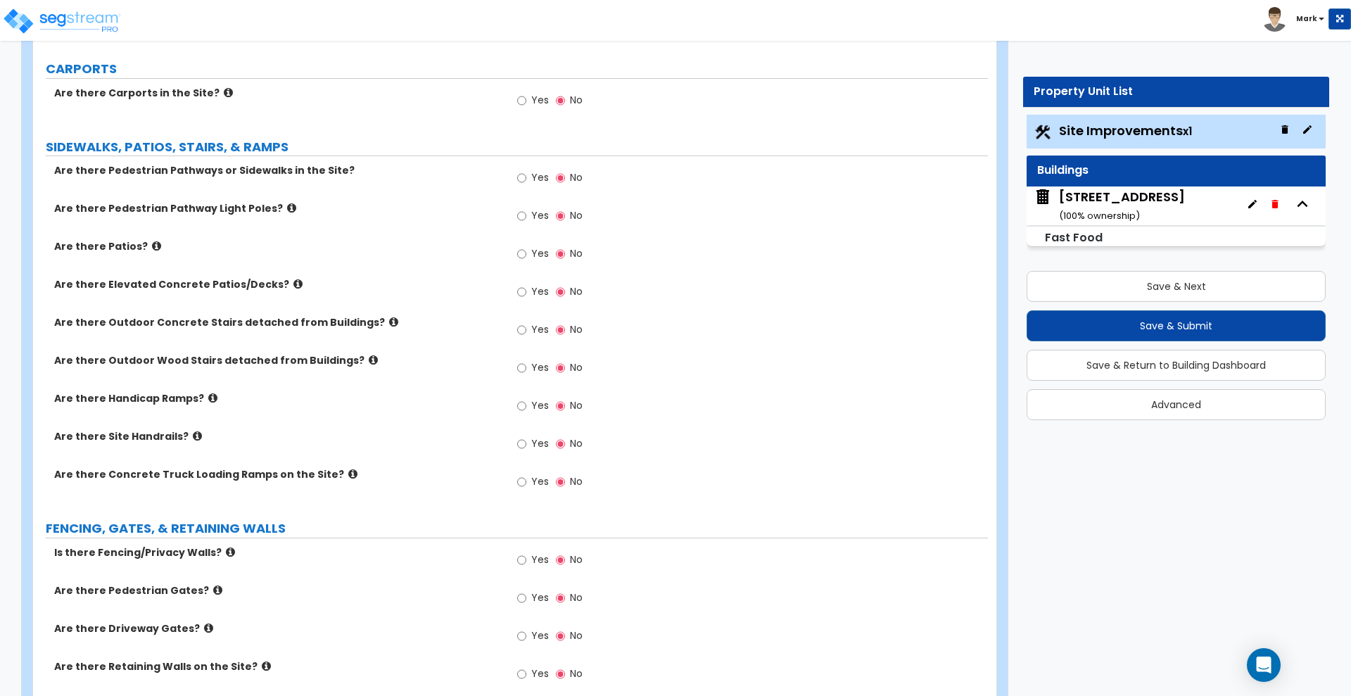
scroll to position [1407, 0]
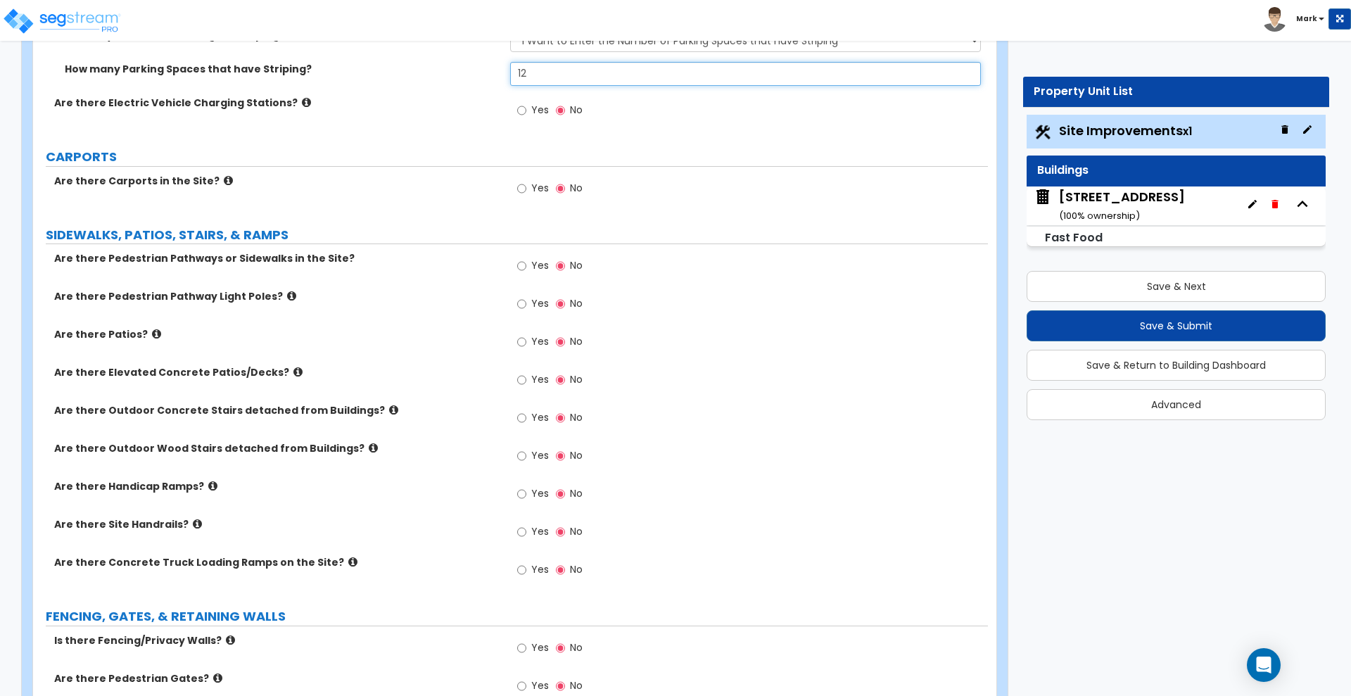
type input "12"
click at [520, 265] on input "Yes" at bounding box center [521, 265] width 9 height 15
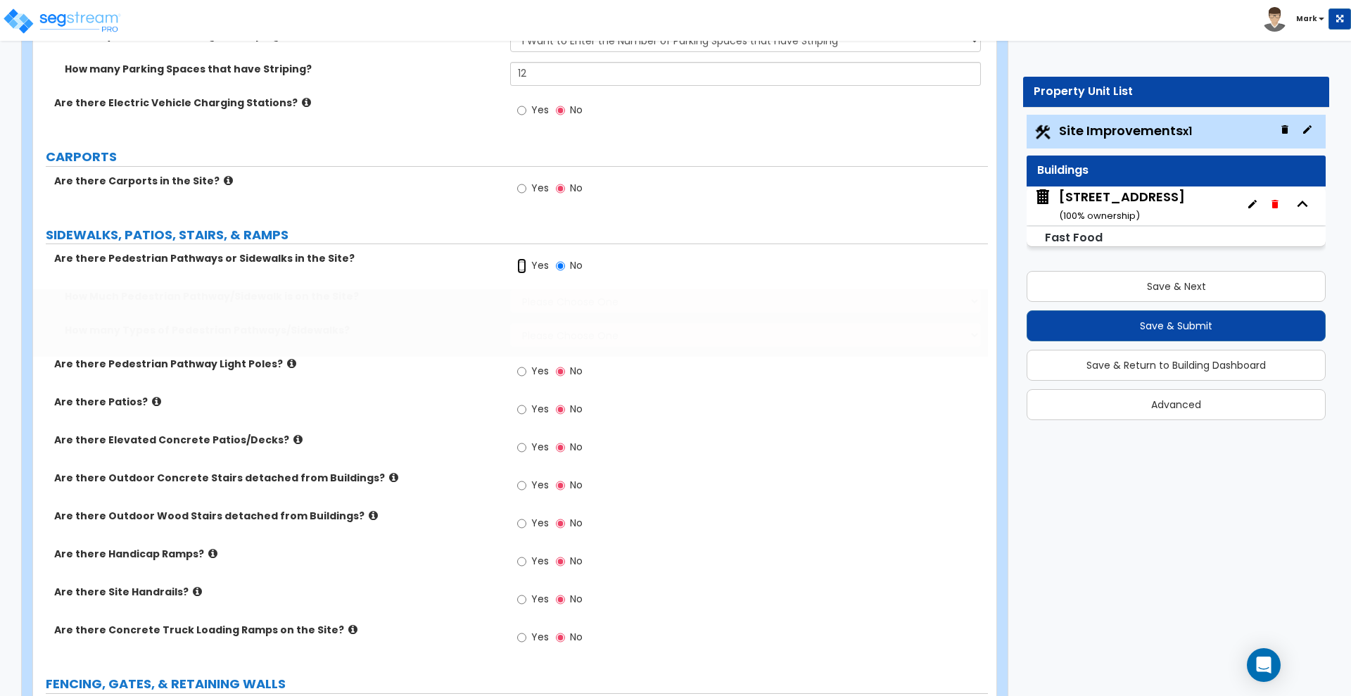
radio input "true"
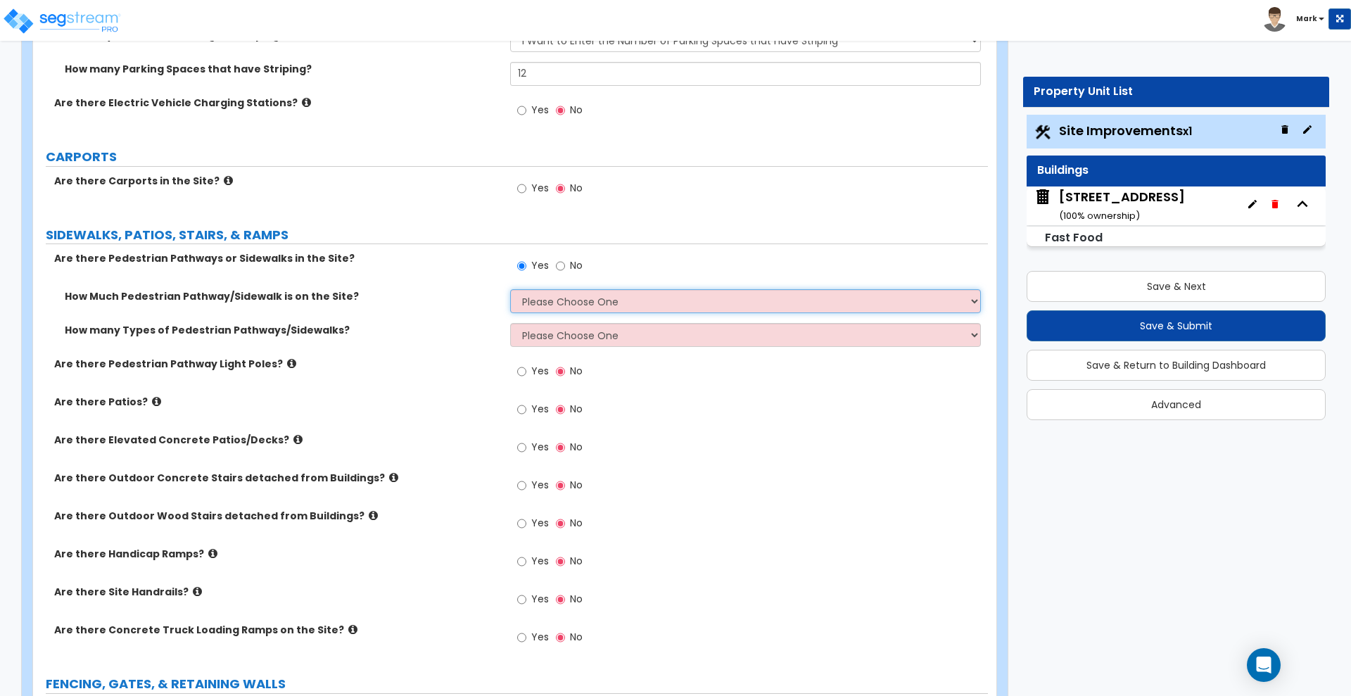
click at [573, 295] on select "Please Choose One I Don't Know, Please Estimate For Me Enter Linear Footage" at bounding box center [745, 301] width 470 height 24
select select "2"
click at [510, 289] on select "Please Choose One I Don't Know, Please Estimate For Me Enter Linear Footage" at bounding box center [745, 301] width 470 height 24
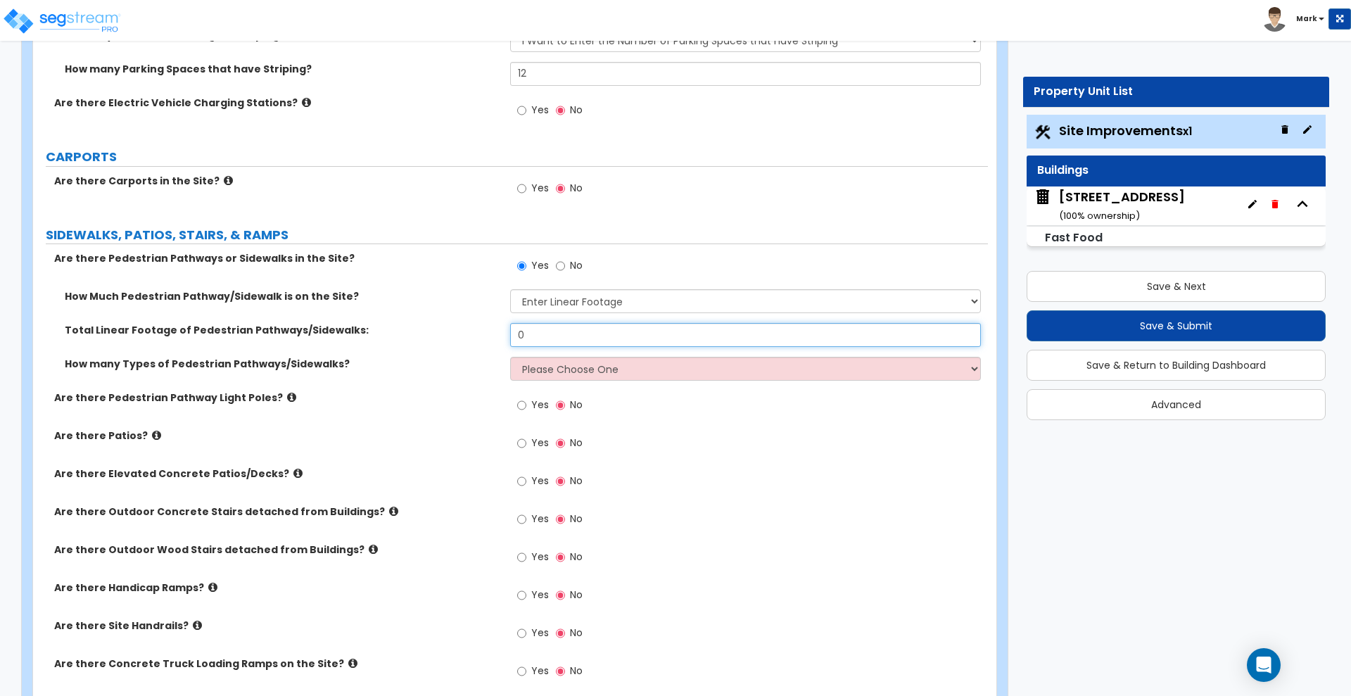
drag, startPoint x: 446, startPoint y: 338, endPoint x: 406, endPoint y: 331, distance: 40.7
click at [415, 338] on div "Total Linear Footage of Pedestrian Pathways/Sidewalks: 0" at bounding box center [510, 340] width 955 height 34
type input "84"
click at [587, 371] on select "Please Choose One 1 2 3" at bounding box center [745, 369] width 470 height 24
select select "1"
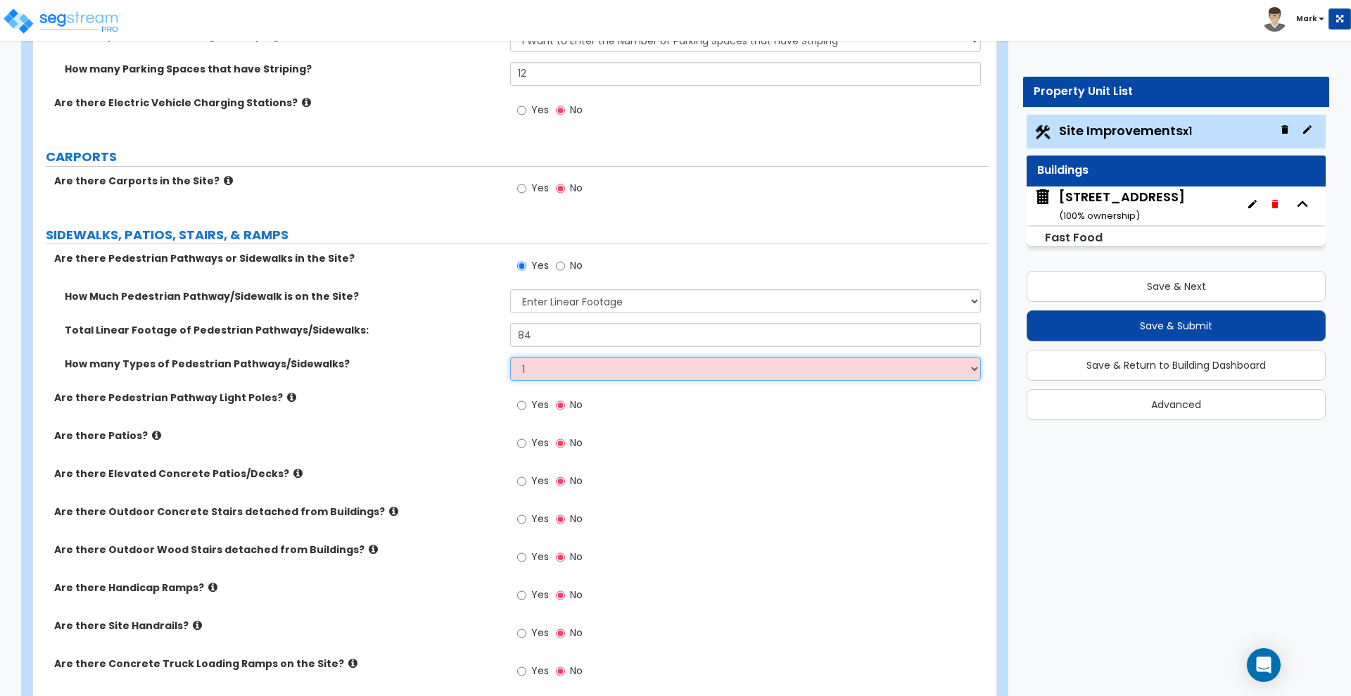
click at [510, 357] on select "Please Choose One 1 2 3" at bounding box center [745, 369] width 470 height 24
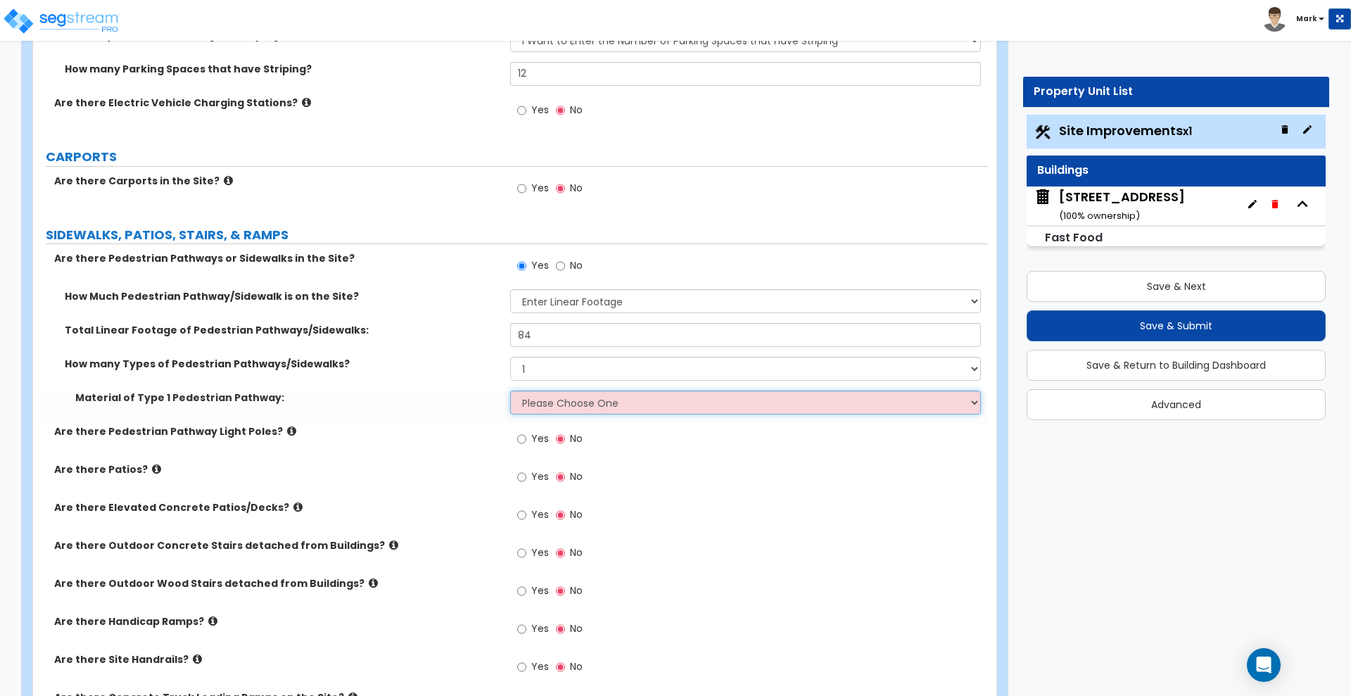
click at [566, 402] on select "Please Choose One Bare Concrete Stamped Concrete Brick Pavers Stone Pavers Wood…" at bounding box center [745, 402] width 470 height 24
select select "1"
click at [510, 390] on select "Please Choose One Bare Concrete Stamped Concrete Brick Pavers Stone Pavers Wood…" at bounding box center [745, 402] width 470 height 24
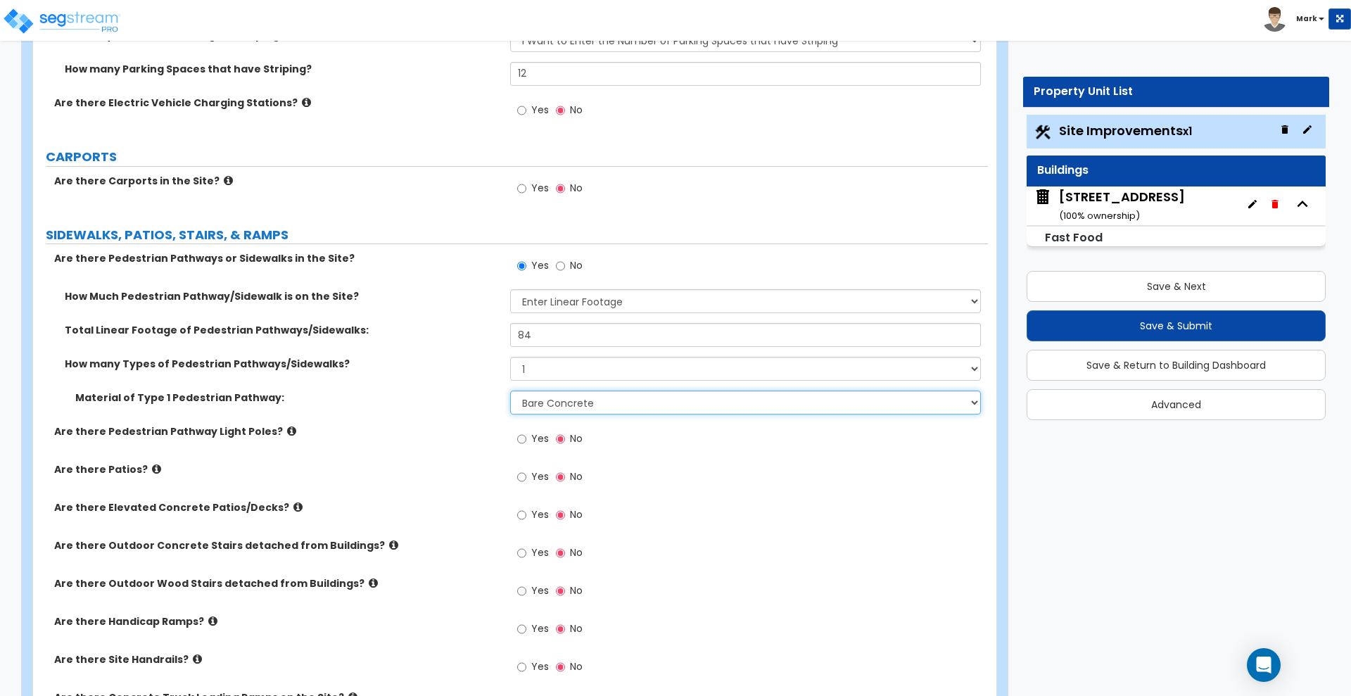
scroll to position [1495, 0]
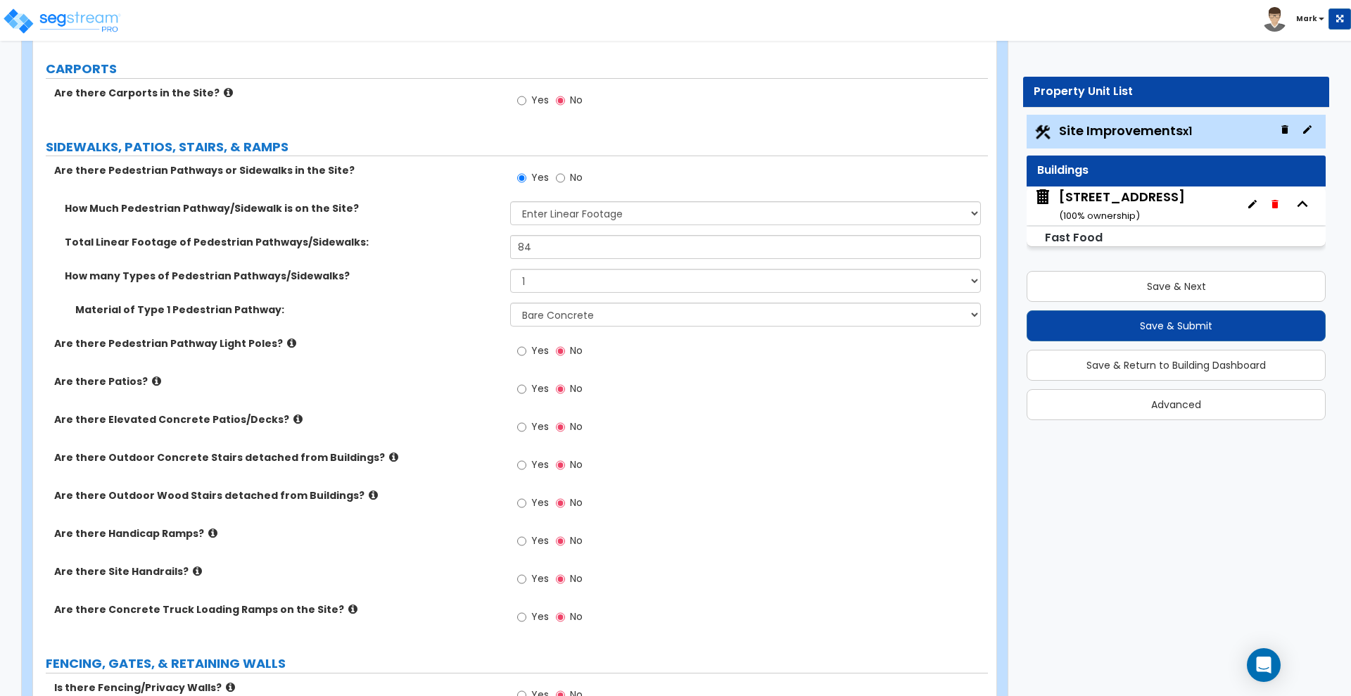
click at [136, 339] on label "Are there Pedestrian Pathway Light Poles?" at bounding box center [276, 343] width 445 height 14
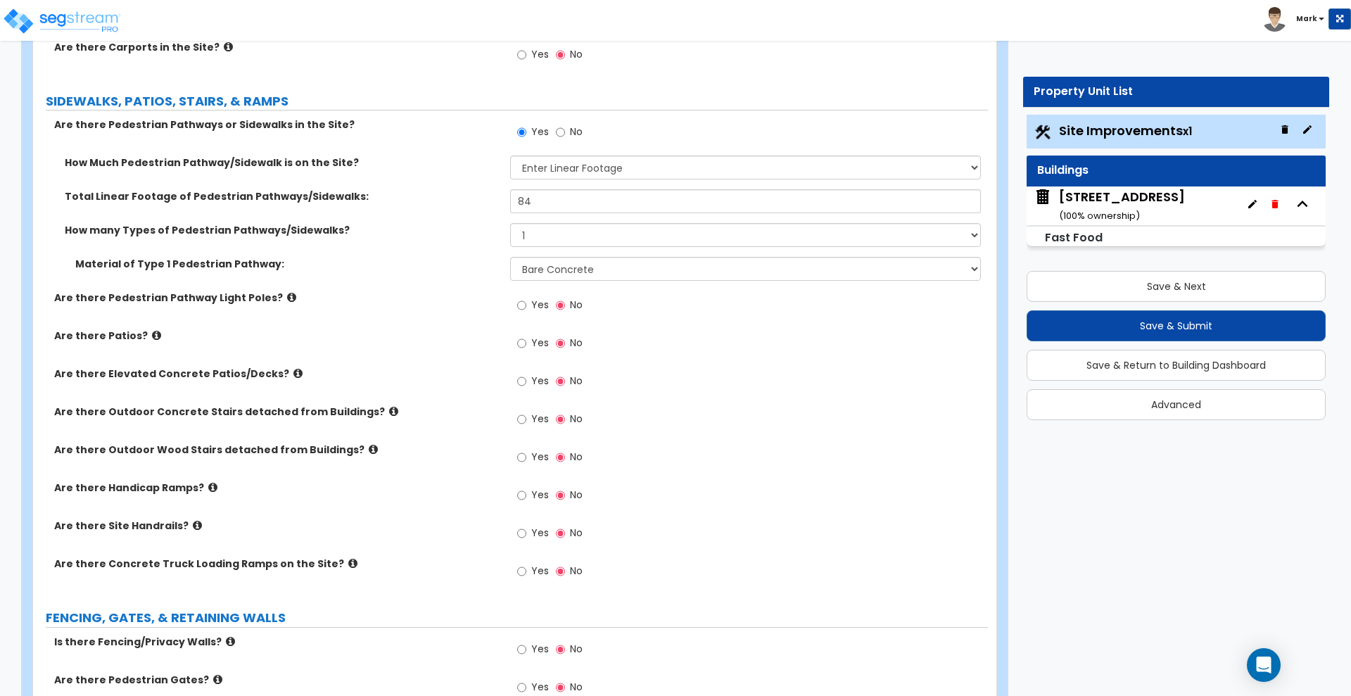
scroll to position [1583, 0]
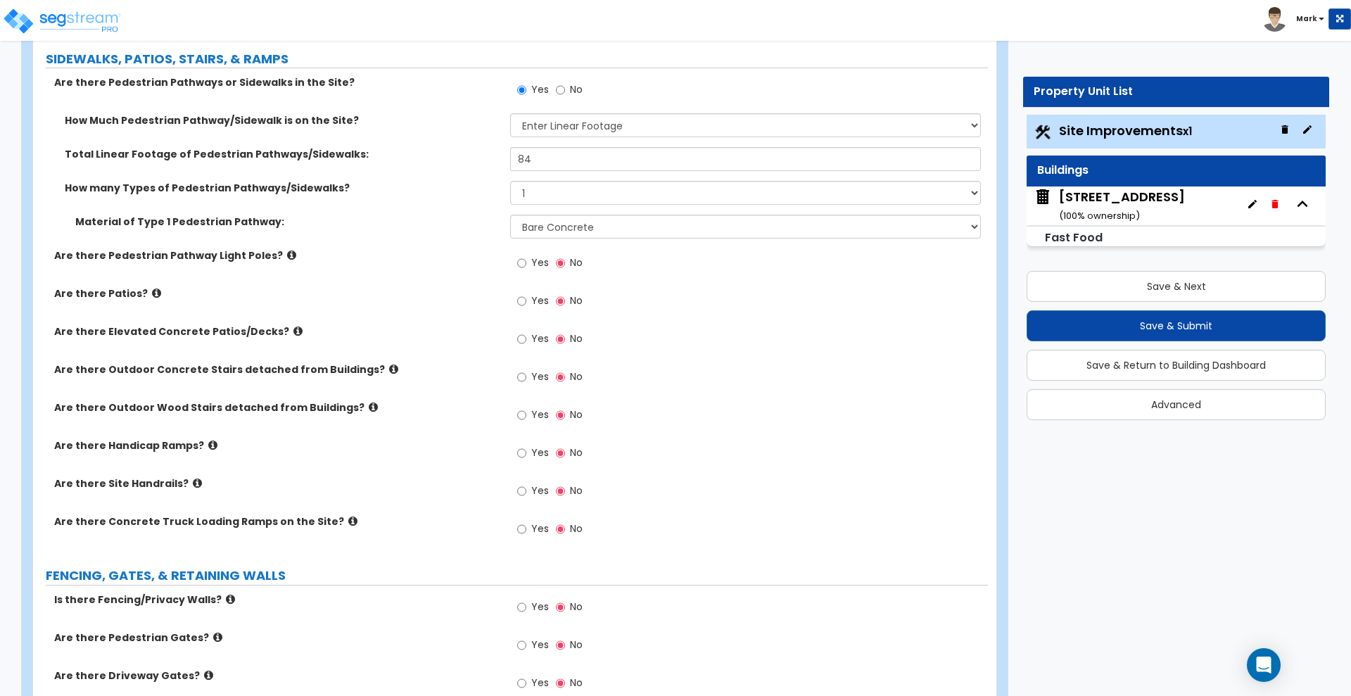
click at [208, 446] on icon at bounding box center [212, 445] width 9 height 11
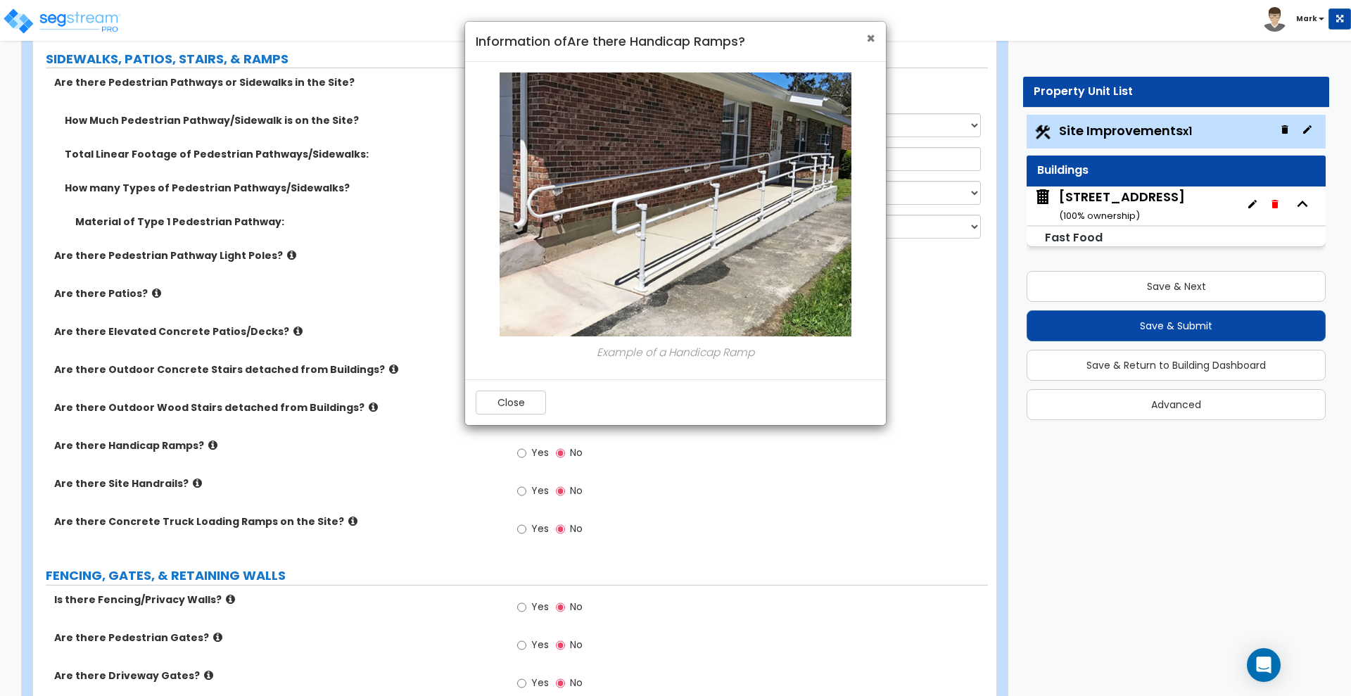
click at [870, 37] on span "×" at bounding box center [870, 38] width 9 height 20
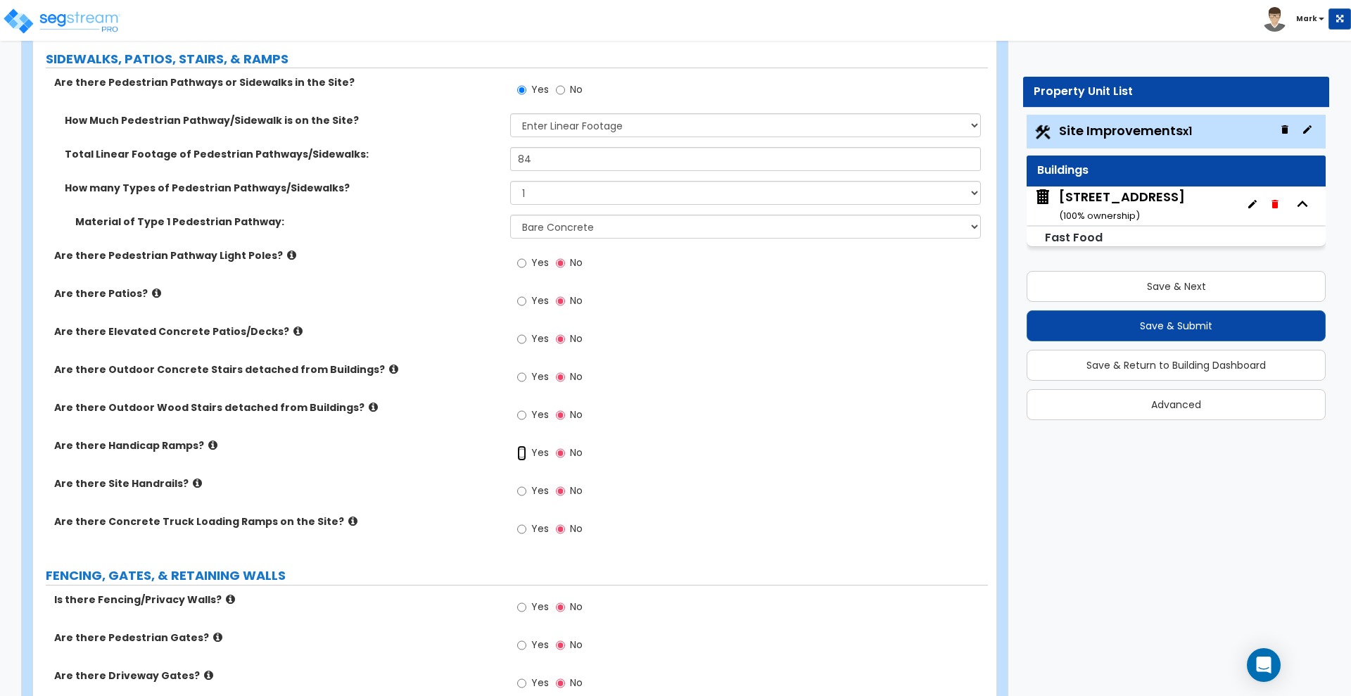
click at [519, 455] on input "Yes" at bounding box center [521, 452] width 9 height 15
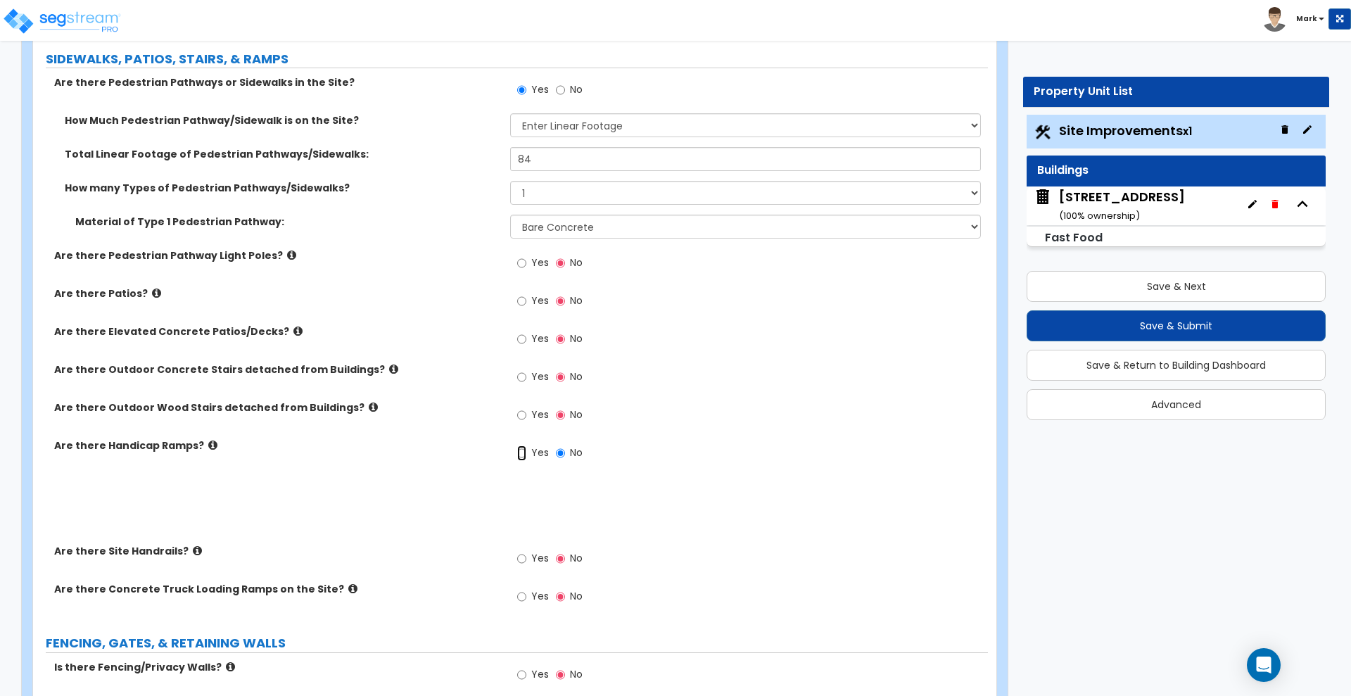
radio input "true"
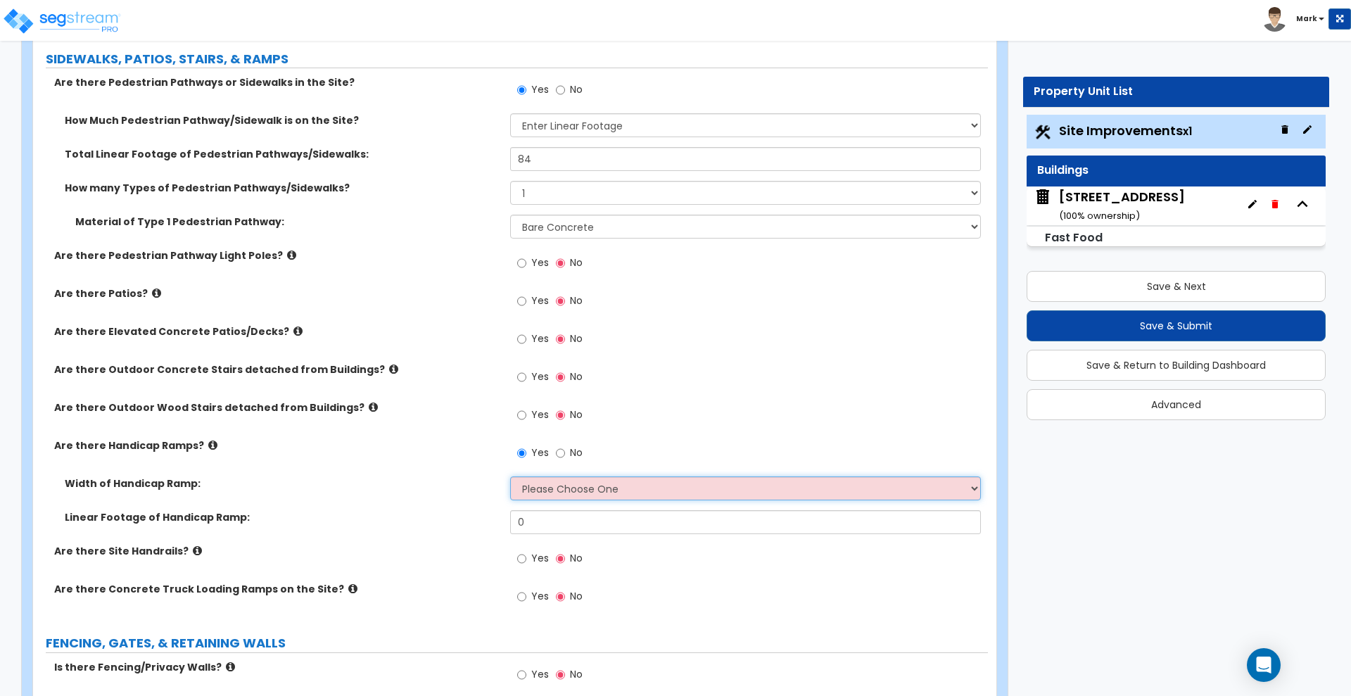
click at [597, 490] on select "Please Choose One 3' width 5' width" at bounding box center [745, 488] width 470 height 24
click at [510, 476] on select "Please Choose One 3' width 5' width" at bounding box center [745, 488] width 470 height 24
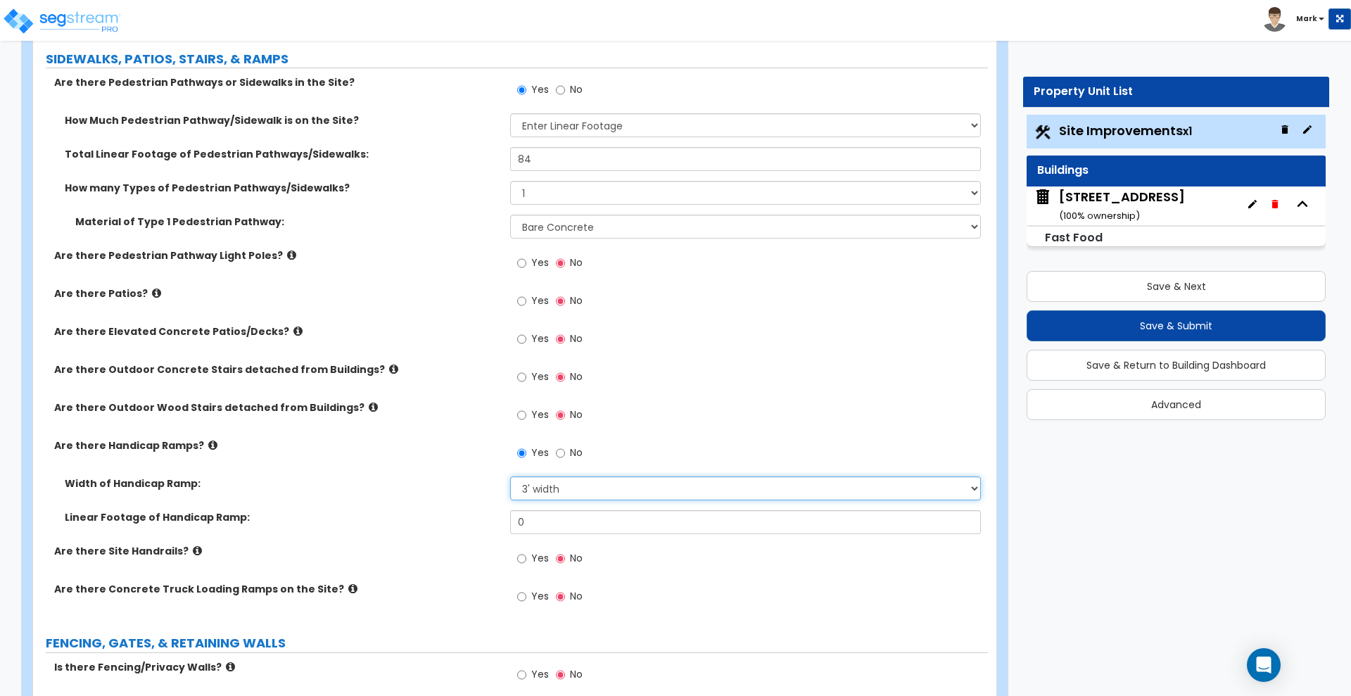
click at [552, 485] on select "Please Choose One 3' width 5' width" at bounding box center [745, 488] width 470 height 24
select select "2"
click at [510, 476] on select "Please Choose One 3' width 5' width" at bounding box center [745, 488] width 470 height 24
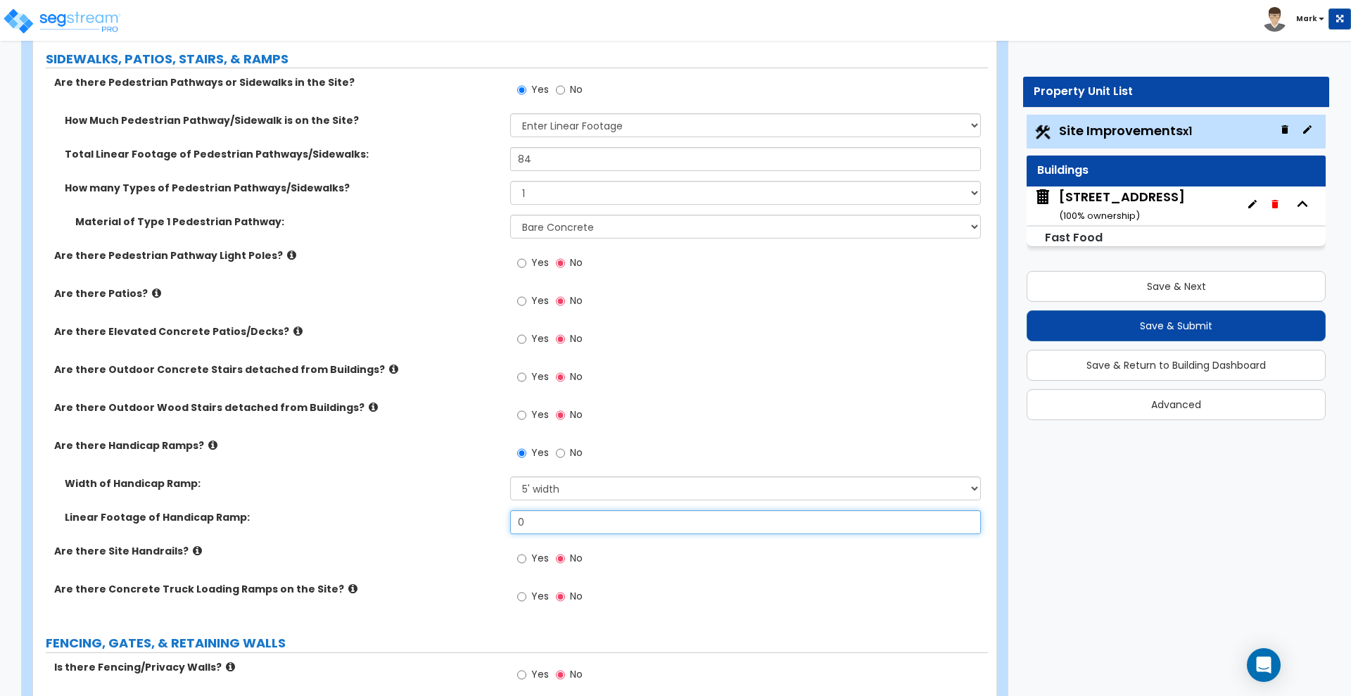
drag, startPoint x: 556, startPoint y: 526, endPoint x: 350, endPoint y: 511, distance: 206.0
click at [350, 511] on div "Linear Footage of Handicap Ramp: 0" at bounding box center [510, 527] width 955 height 34
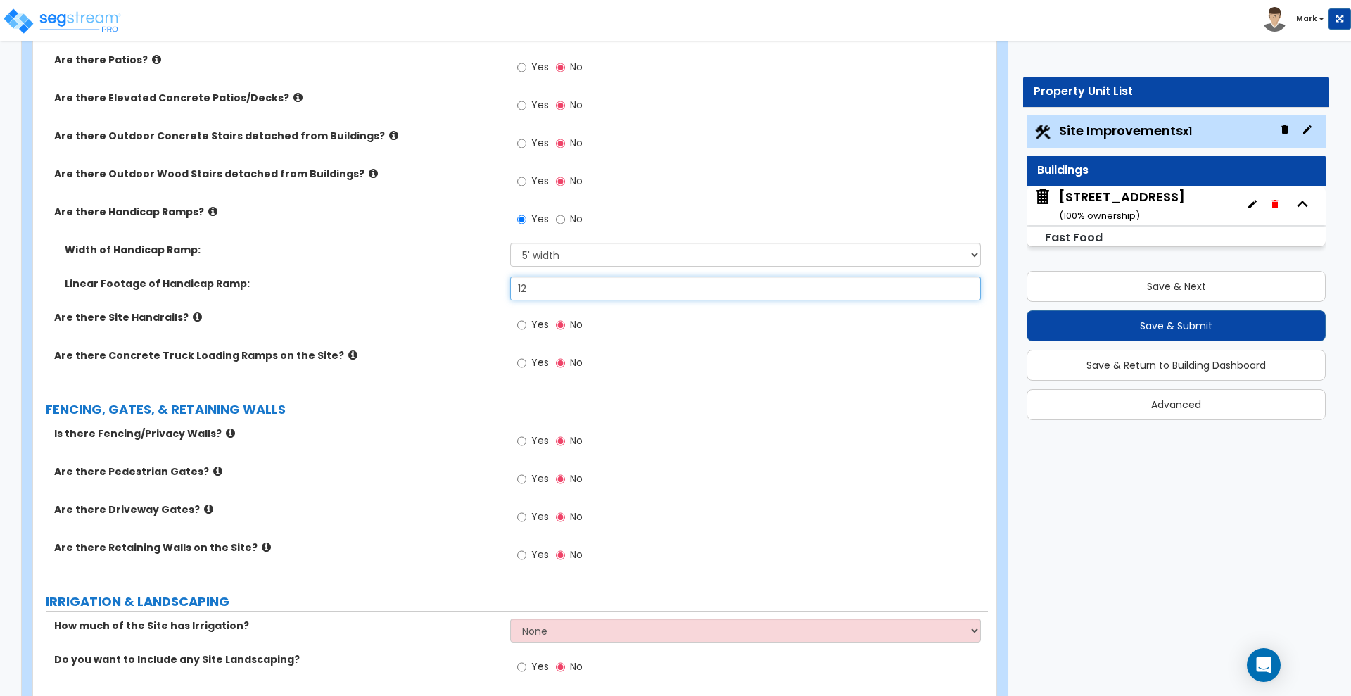
scroll to position [1847, 0]
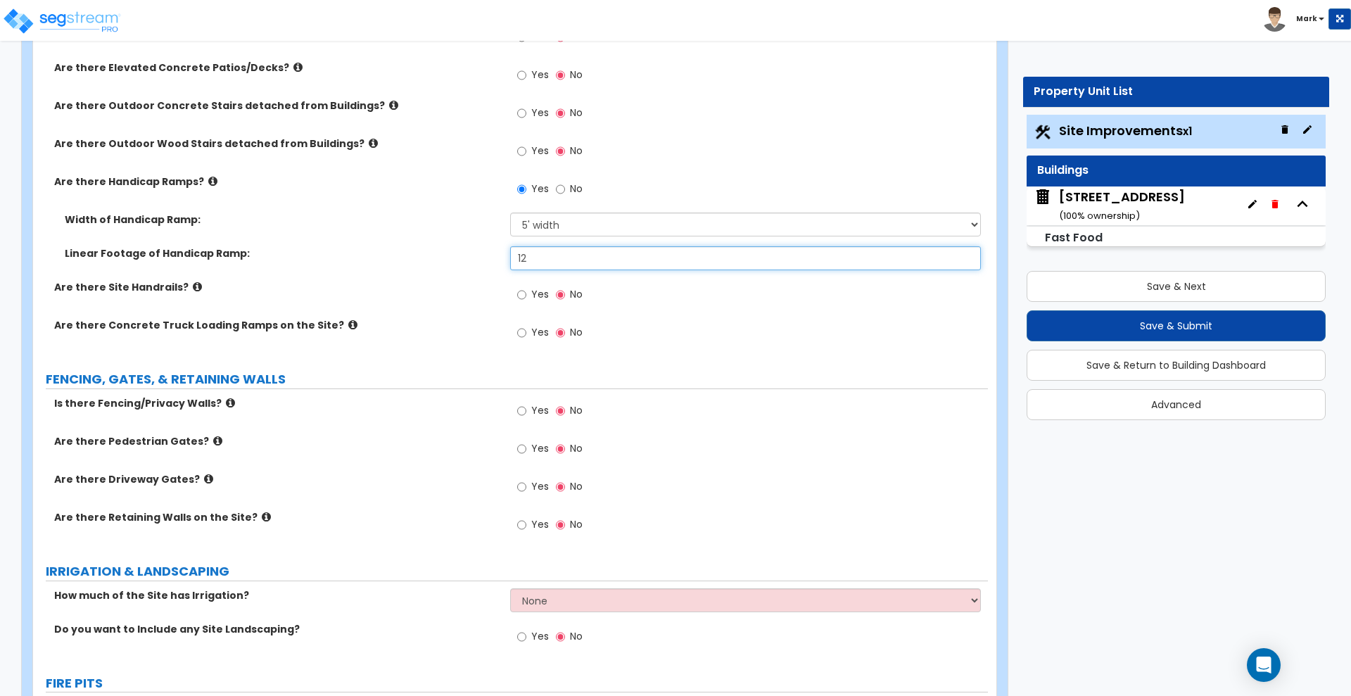
type input "12"
click at [521, 411] on input "Yes" at bounding box center [521, 410] width 9 height 15
radio input "true"
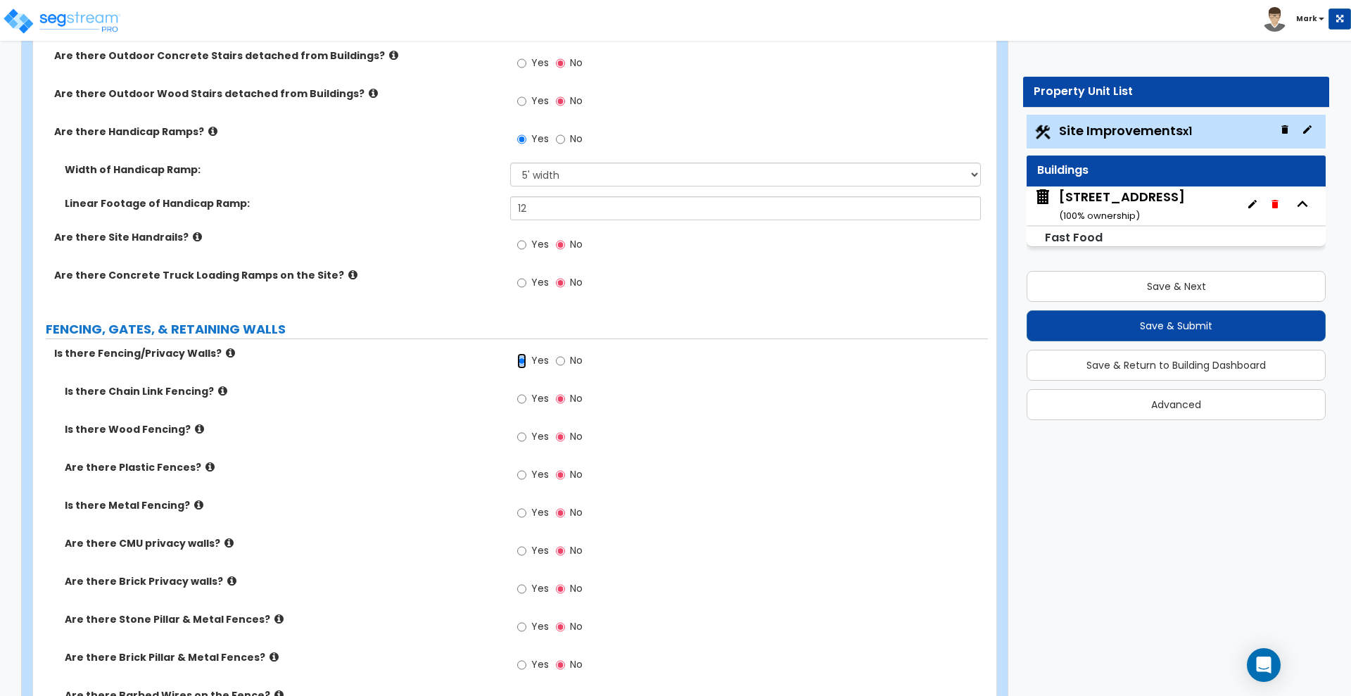
scroll to position [1935, 0]
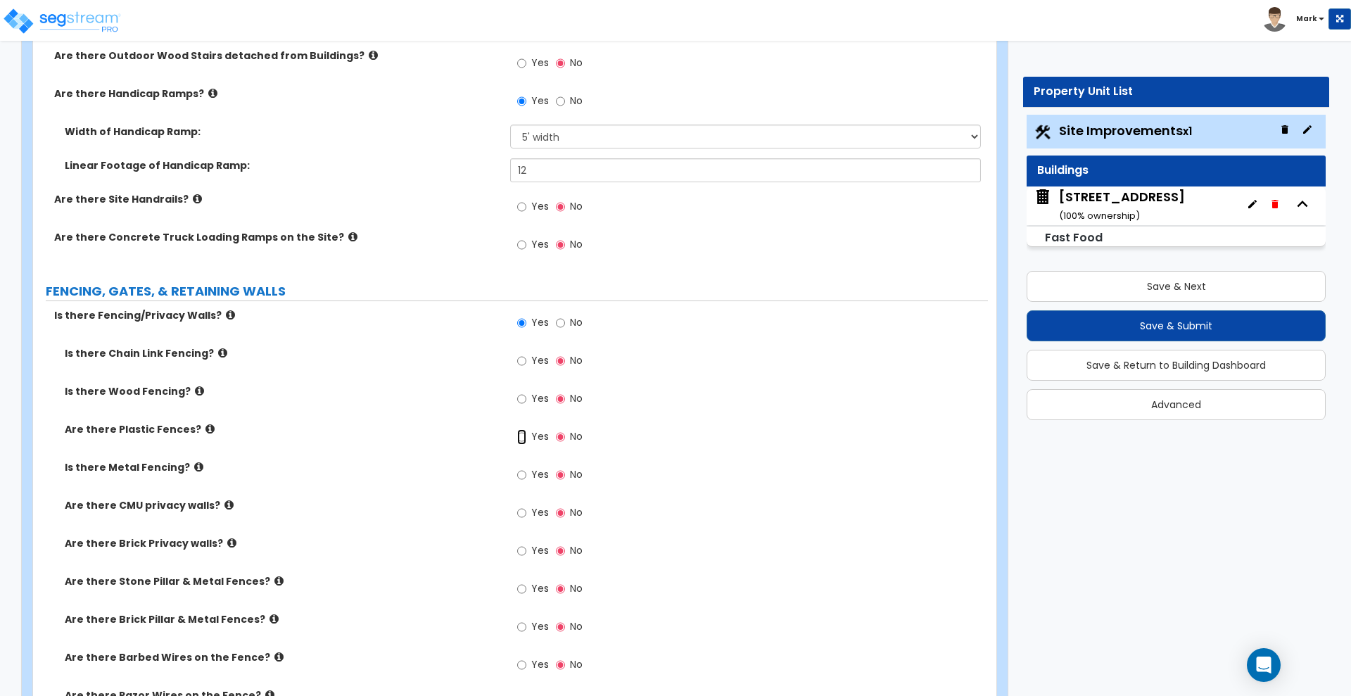
click at [519, 436] on input "Yes" at bounding box center [521, 436] width 9 height 15
radio input "true"
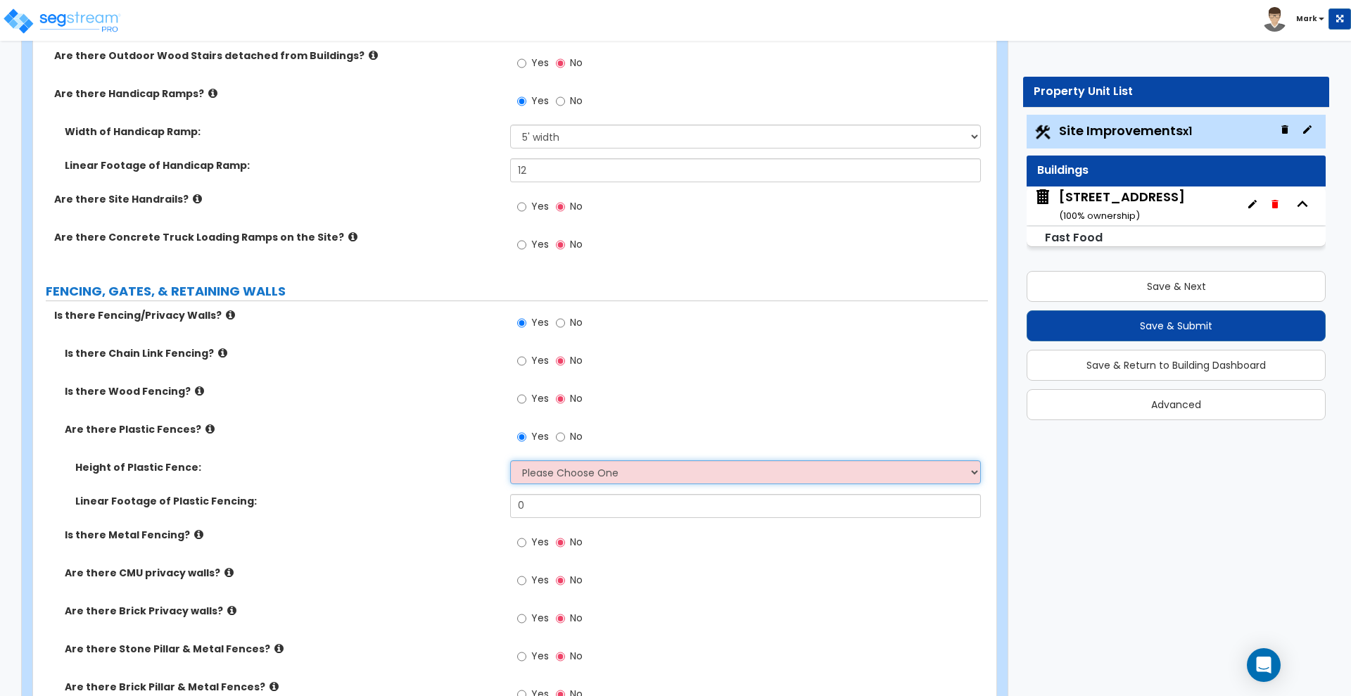
click at [642, 475] on select "Please Choose One 3 feet 4 feet 5 feet 6 feet" at bounding box center [745, 472] width 470 height 24
select select "4"
click at [510, 460] on select "Please Choose One 3 feet 4 feet 5 feet 6 feet" at bounding box center [745, 472] width 470 height 24
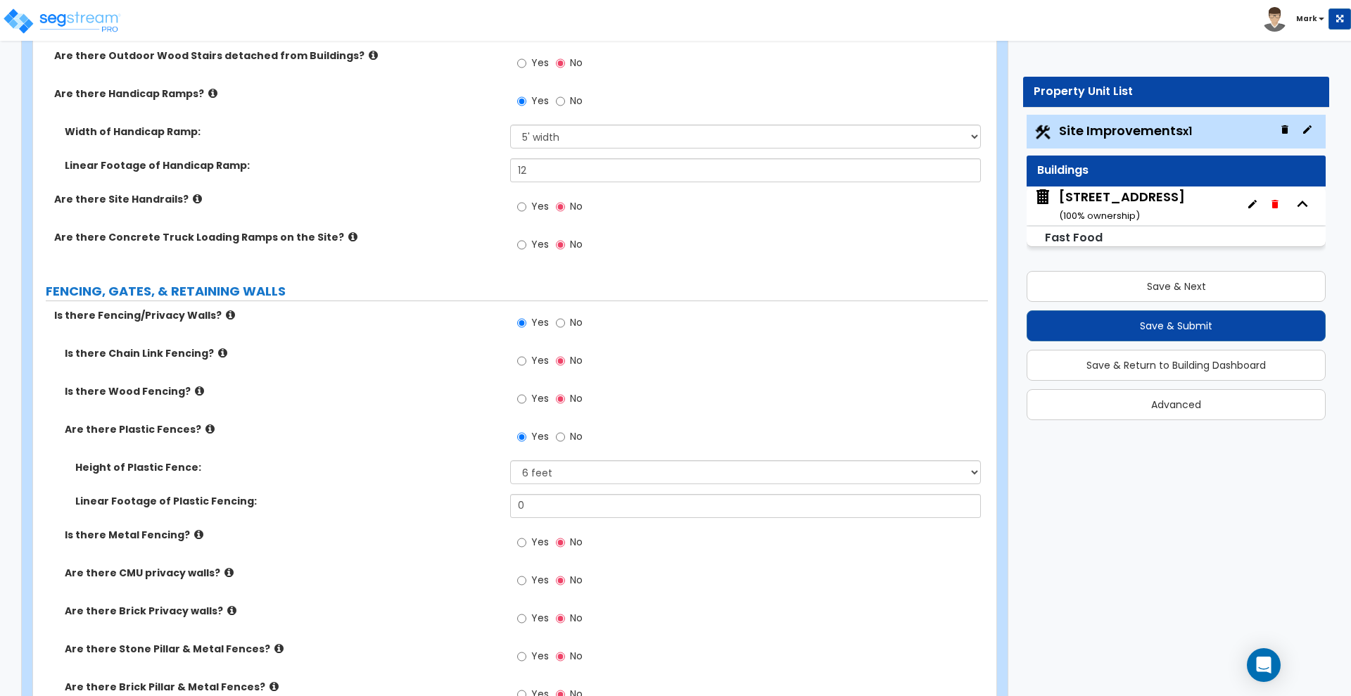
click at [469, 488] on div "Height of Plastic Fence: Please Choose One 3 feet 4 feet 5 feet 6 feet" at bounding box center [510, 477] width 955 height 34
drag, startPoint x: 539, startPoint y: 500, endPoint x: 467, endPoint y: 488, distance: 72.9
click at [471, 492] on div "Height of Plastic Fence: Please Choose One 3 feet 4 feet 5 feet 6 feet Linear F…" at bounding box center [511, 494] width 934 height 68
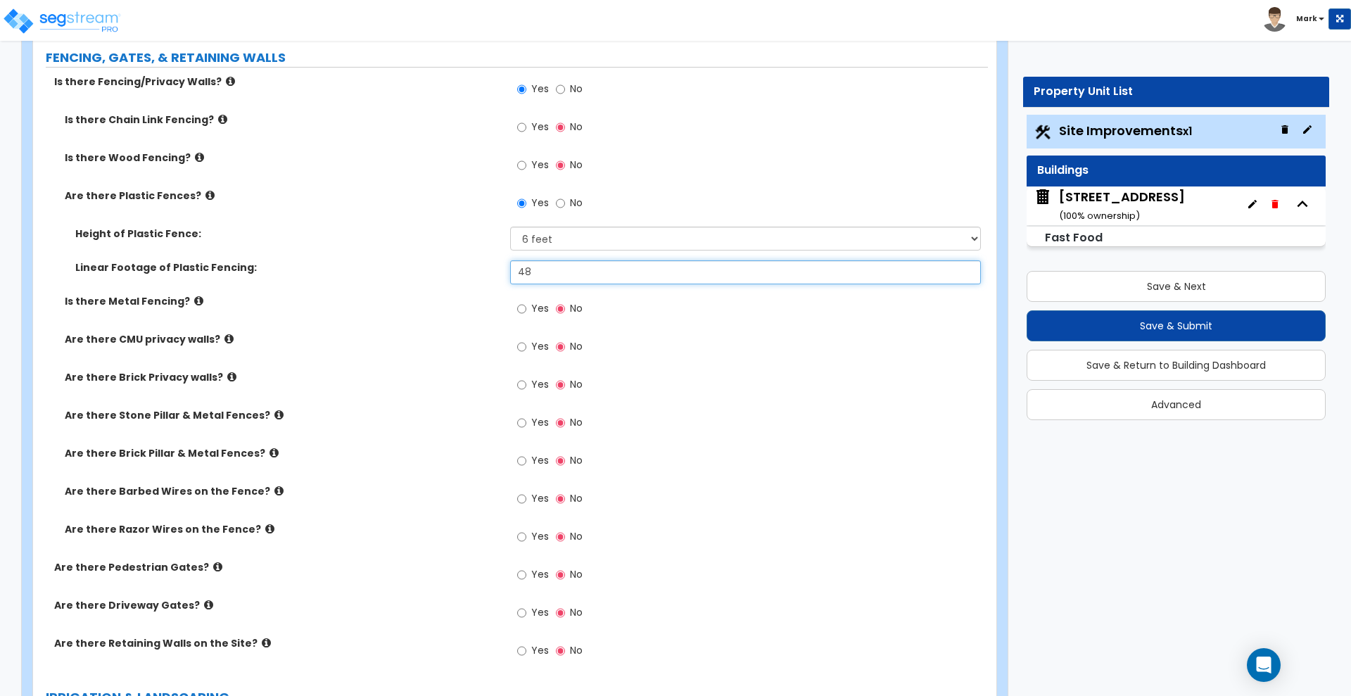
scroll to position [2287, 0]
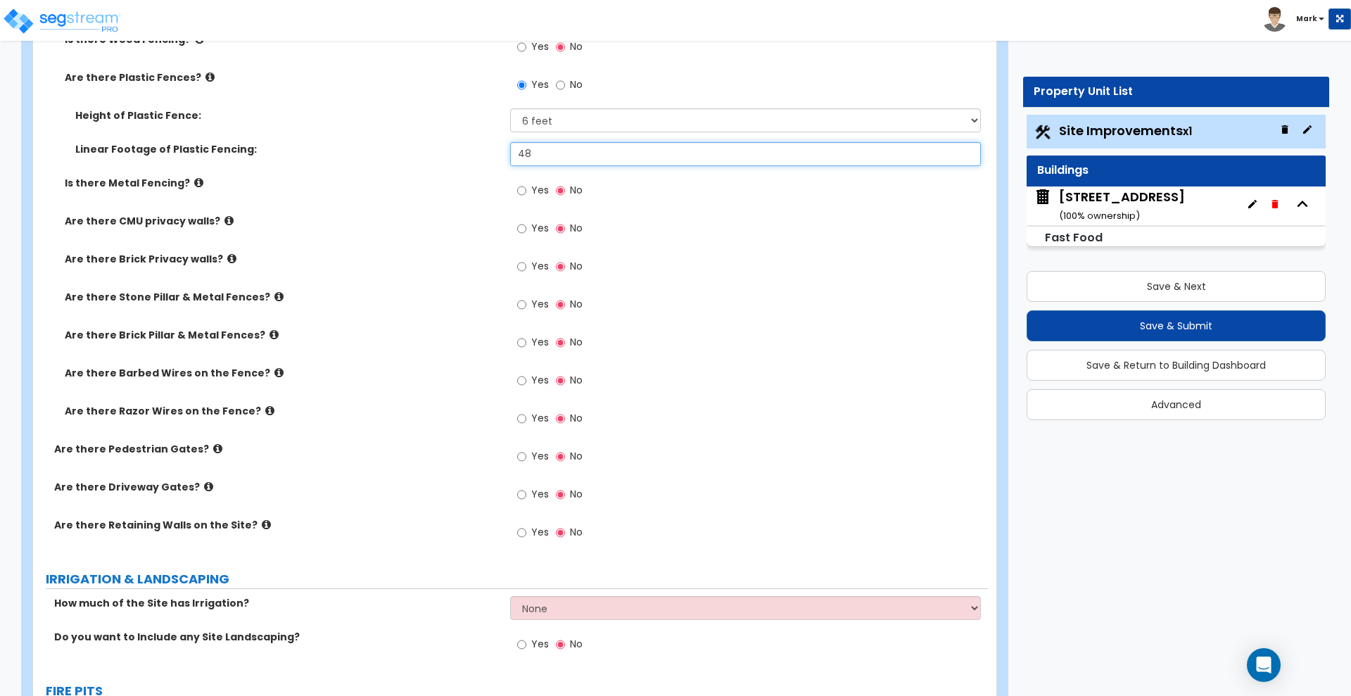
type input "48"
click at [520, 457] on input "Yes" at bounding box center [521, 456] width 9 height 15
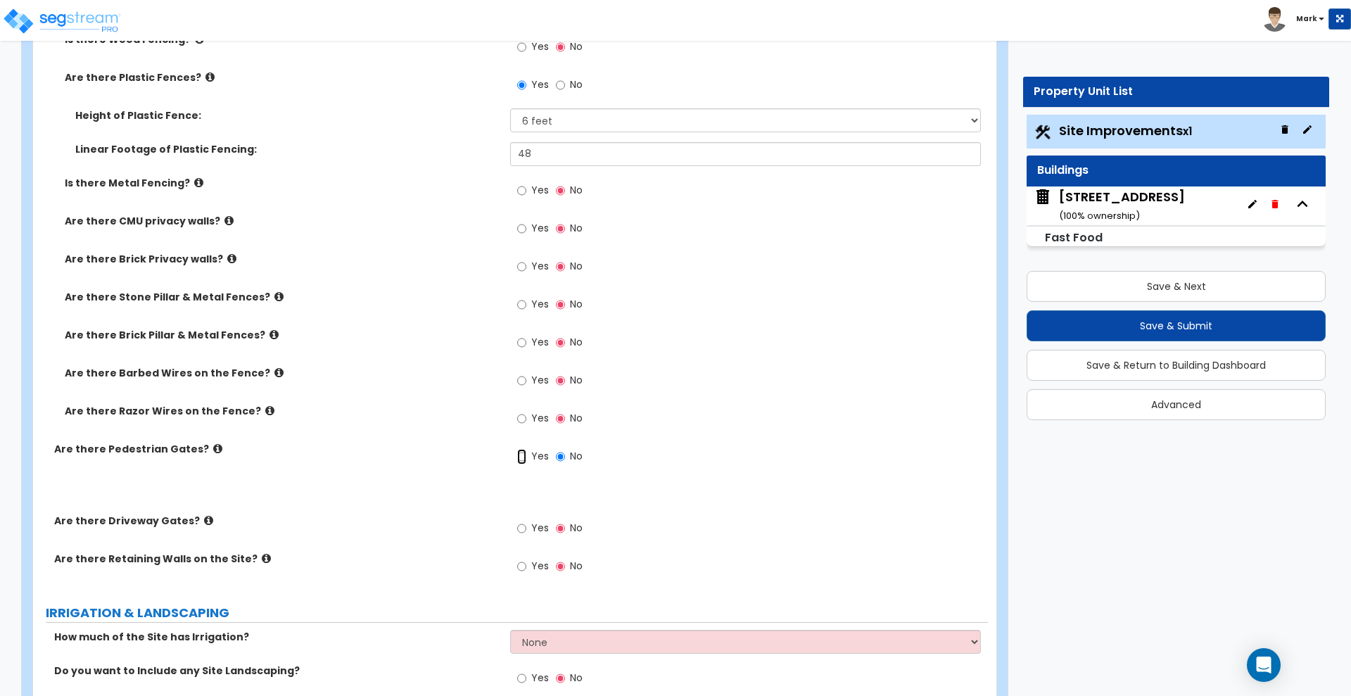
radio input "true"
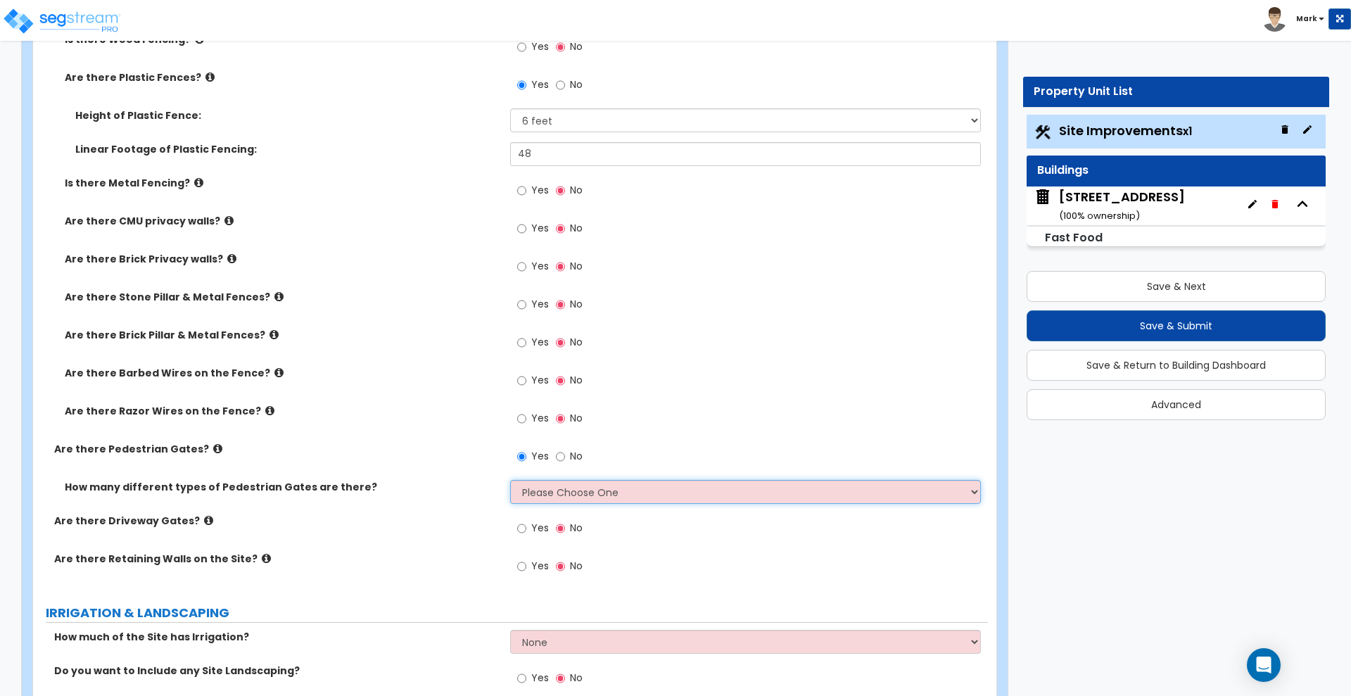
click at [585, 492] on select "Please Choose One 1 2 3" at bounding box center [745, 492] width 470 height 24
select select "1"
click at [510, 480] on select "Please Choose One 1 2 3" at bounding box center [745, 492] width 470 height 24
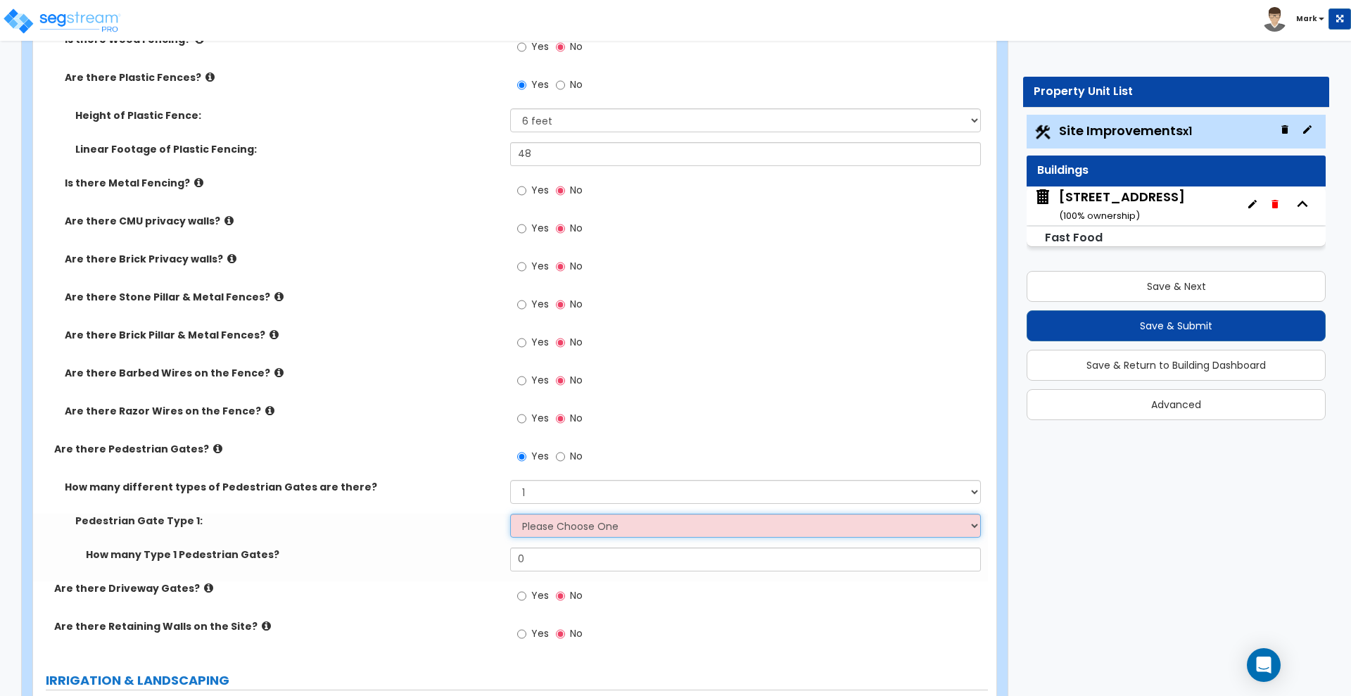
click at [578, 526] on select "Please Choose One Chain Link, 3 ft Height Chain Link, 4 ft Height Chain Link, 6…" at bounding box center [745, 526] width 470 height 24
select select "11"
click at [510, 514] on select "Please Choose One Chain Link, 3 ft Height Chain Link, 4 ft Height Chain Link, 6…" at bounding box center [745, 526] width 470 height 24
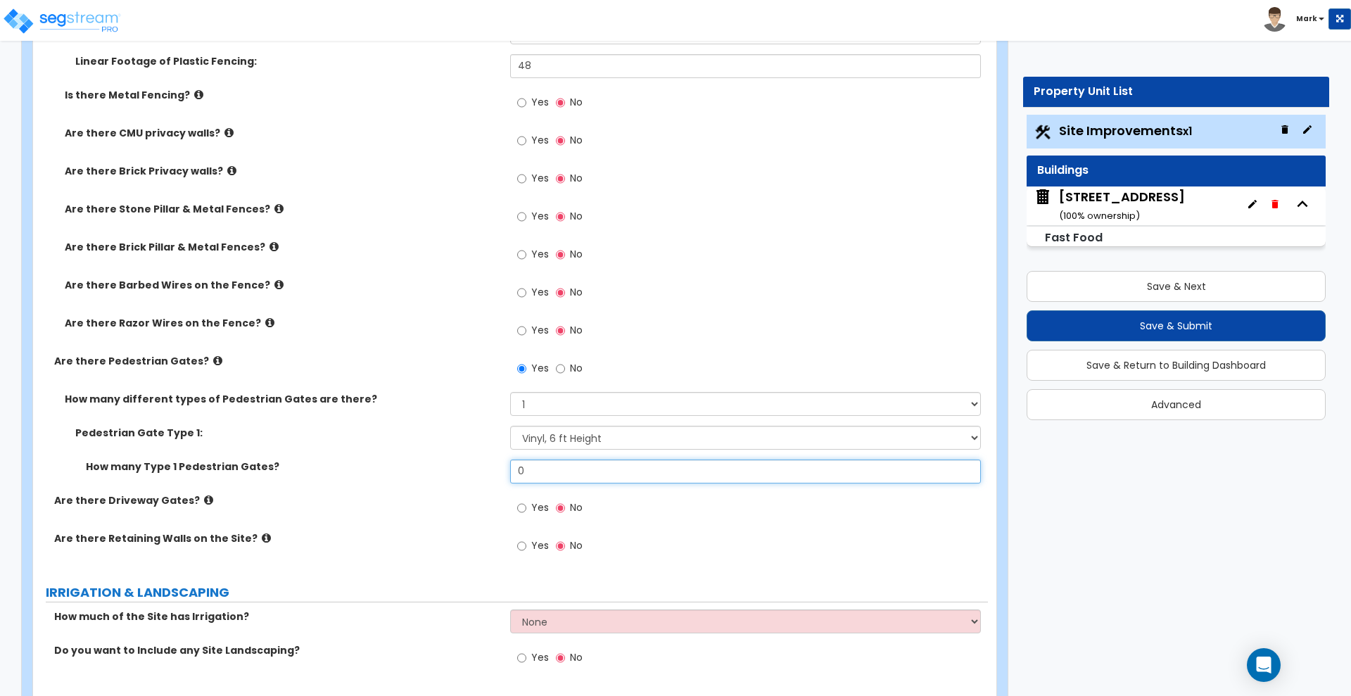
drag, startPoint x: 495, startPoint y: 466, endPoint x: 405, endPoint y: 468, distance: 89.4
click at [405, 468] on div "How many Type 1 Pedestrian Gates? 0" at bounding box center [510, 476] width 955 height 34
type input "1"
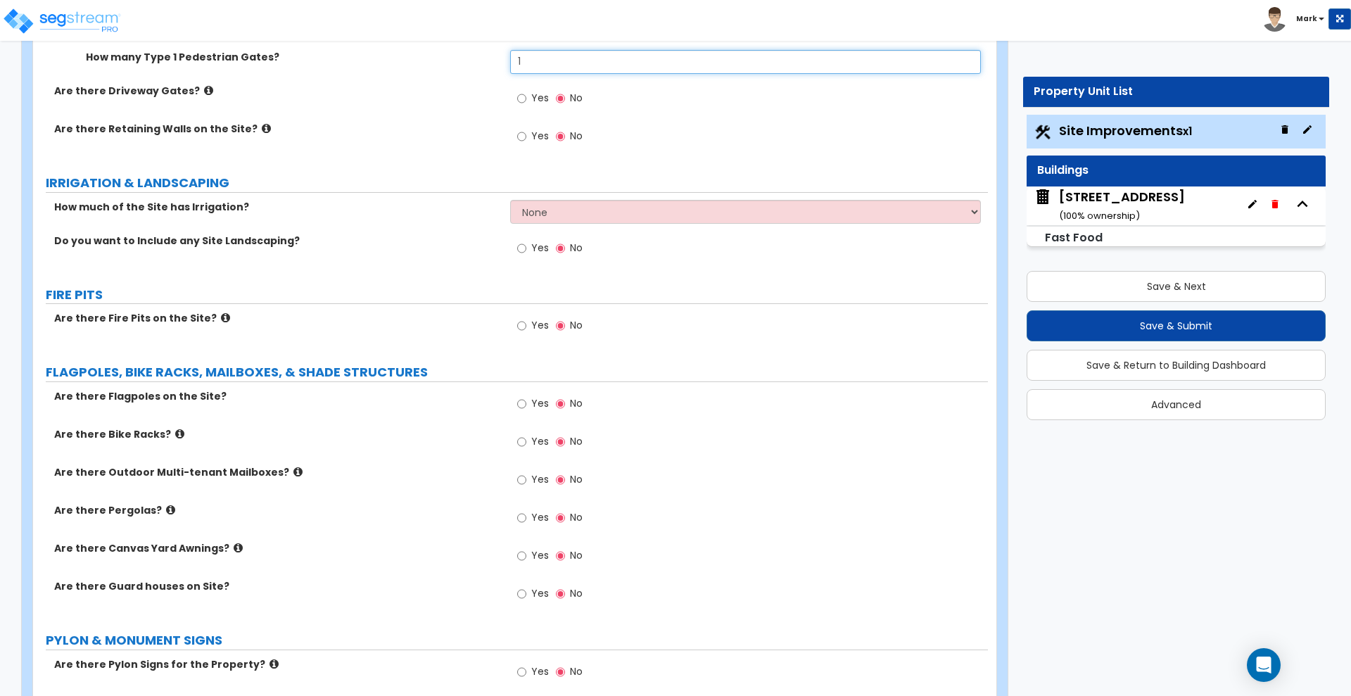
scroll to position [2814, 0]
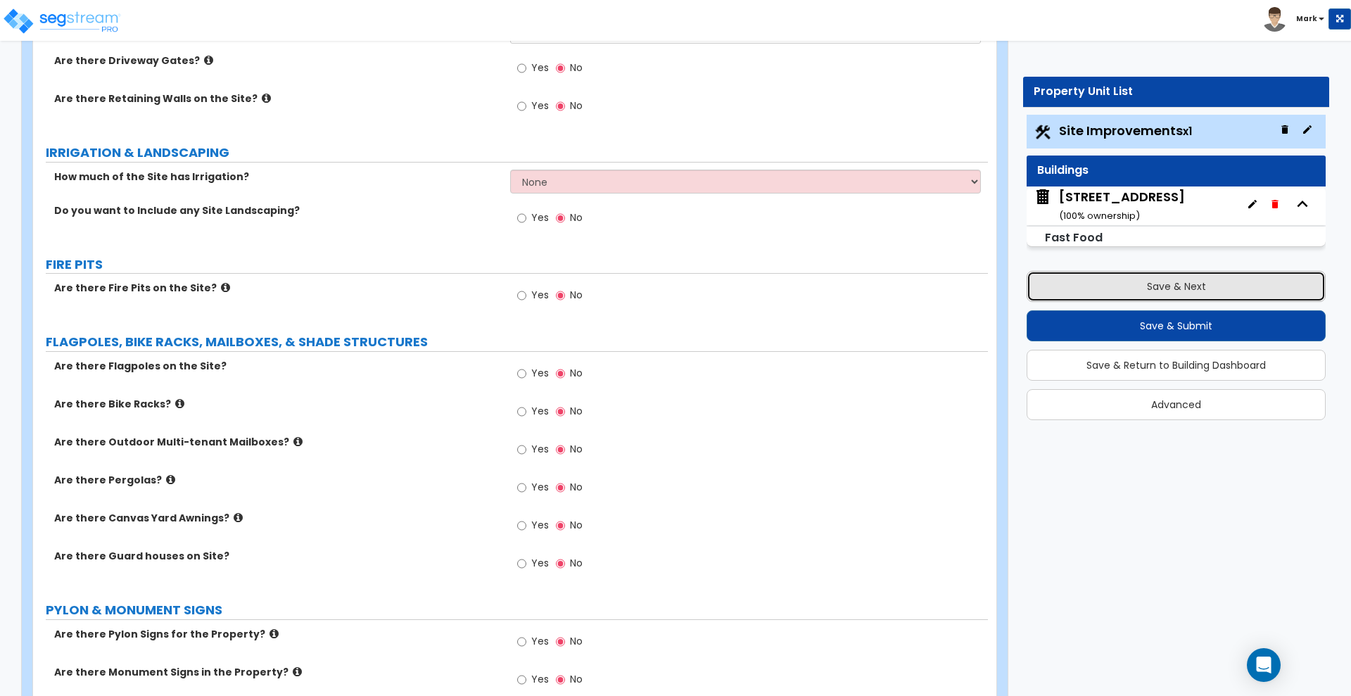
click at [1146, 286] on button "Save & Next" at bounding box center [1175, 286] width 299 height 31
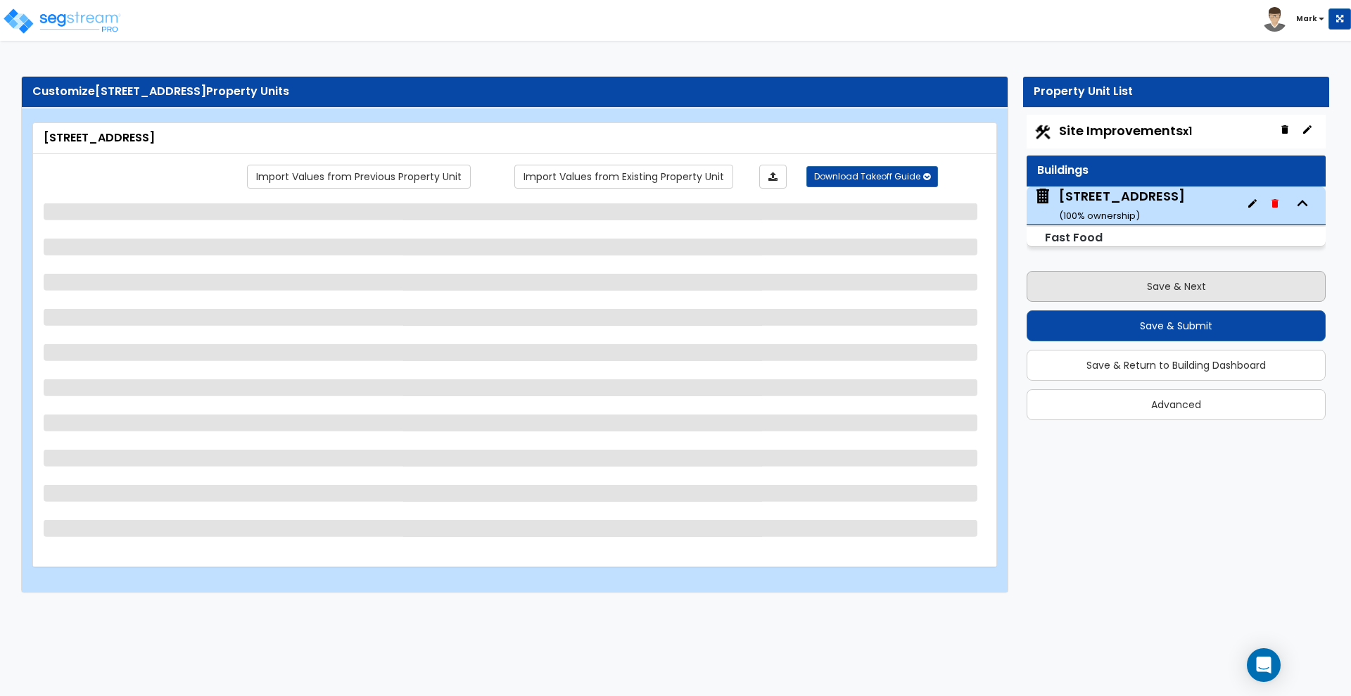
scroll to position [0, 0]
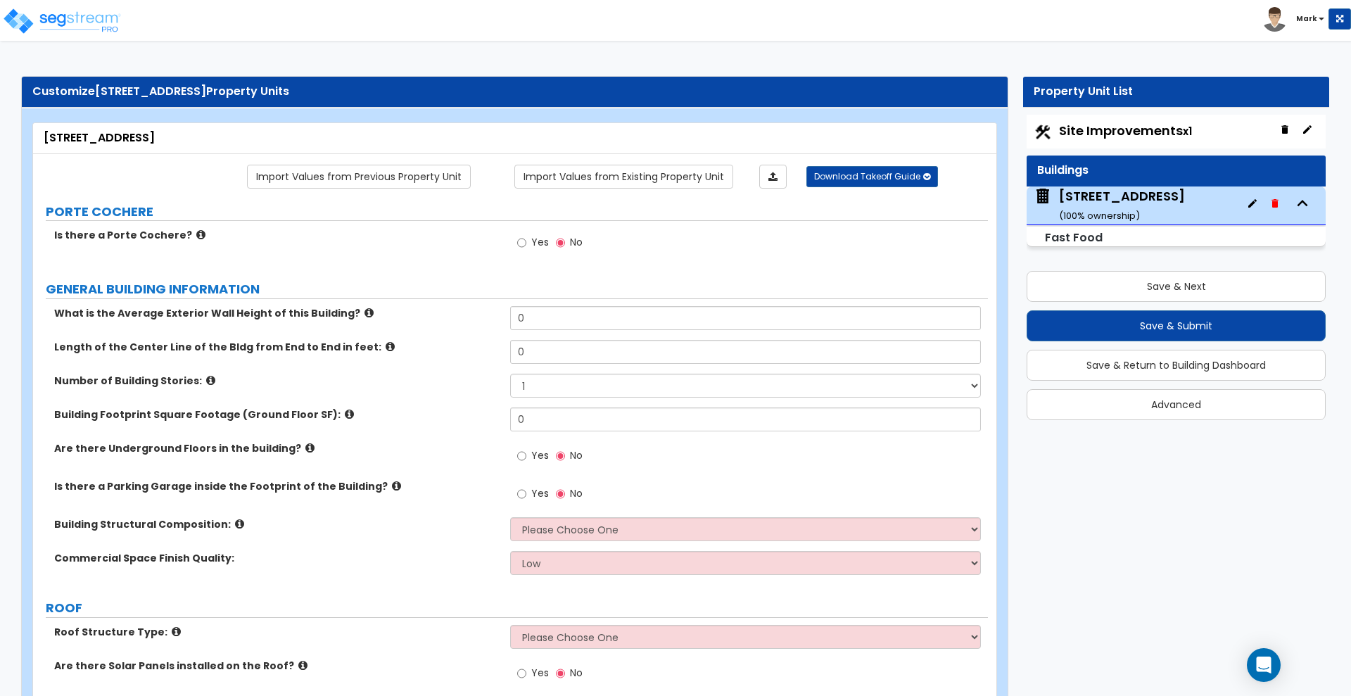
click at [1130, 126] on span "Site Improvements x1" at bounding box center [1125, 131] width 133 height 18
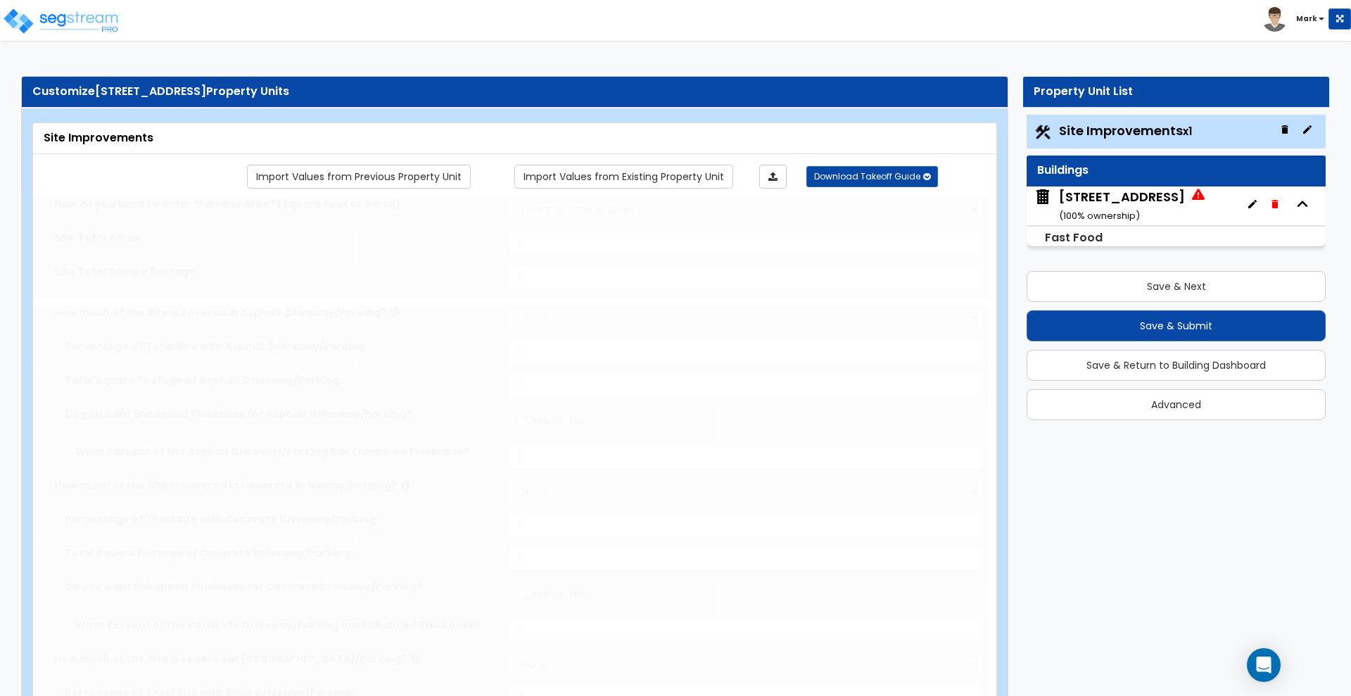
type input "0.41"
select select "2"
type input "8932"
select select "2"
type input "659"
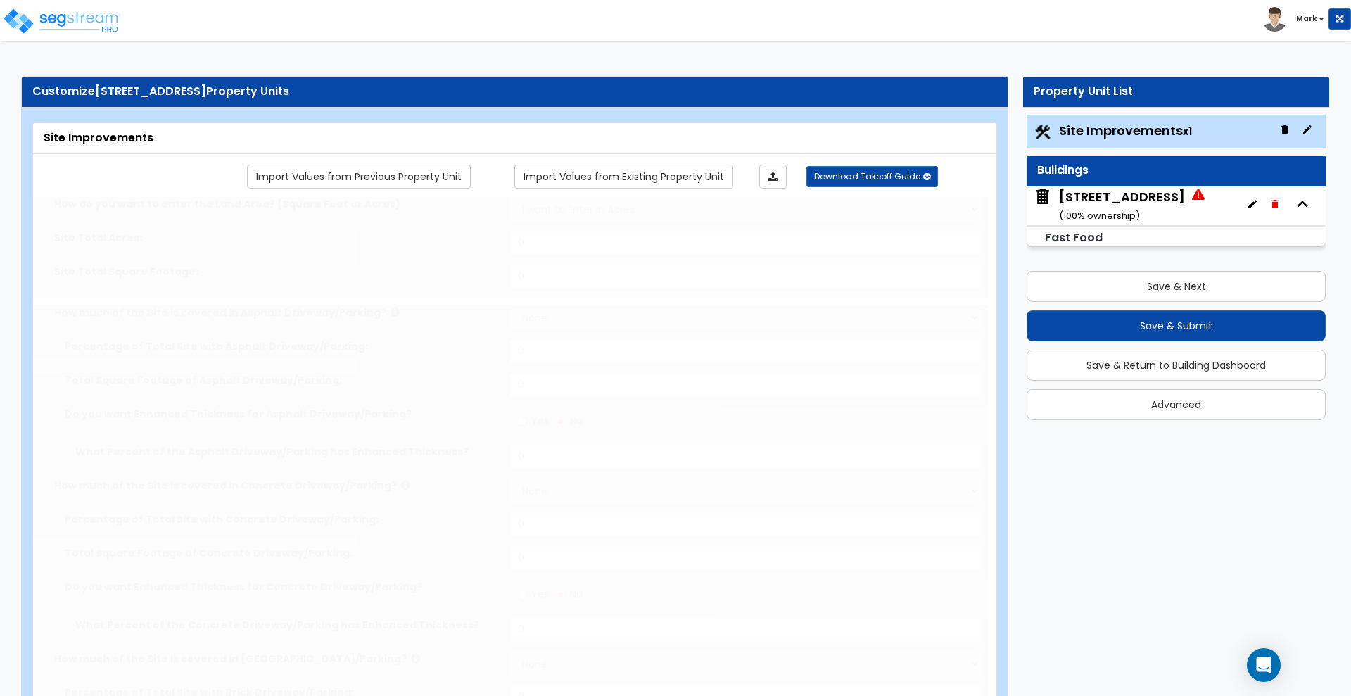
radio input "true"
type input "2"
radio input "true"
type input "7"
radio input "true"
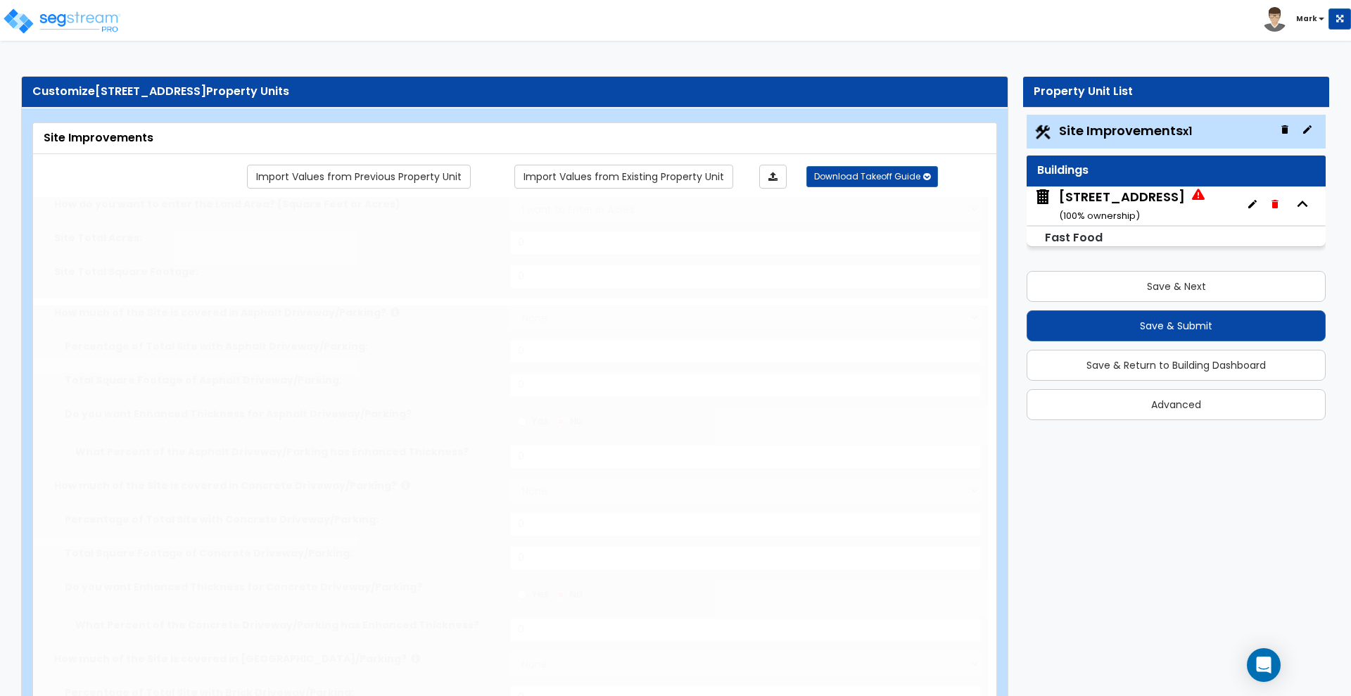
select select "2"
select select "1"
type input "890"
radio input "true"
select select "2"
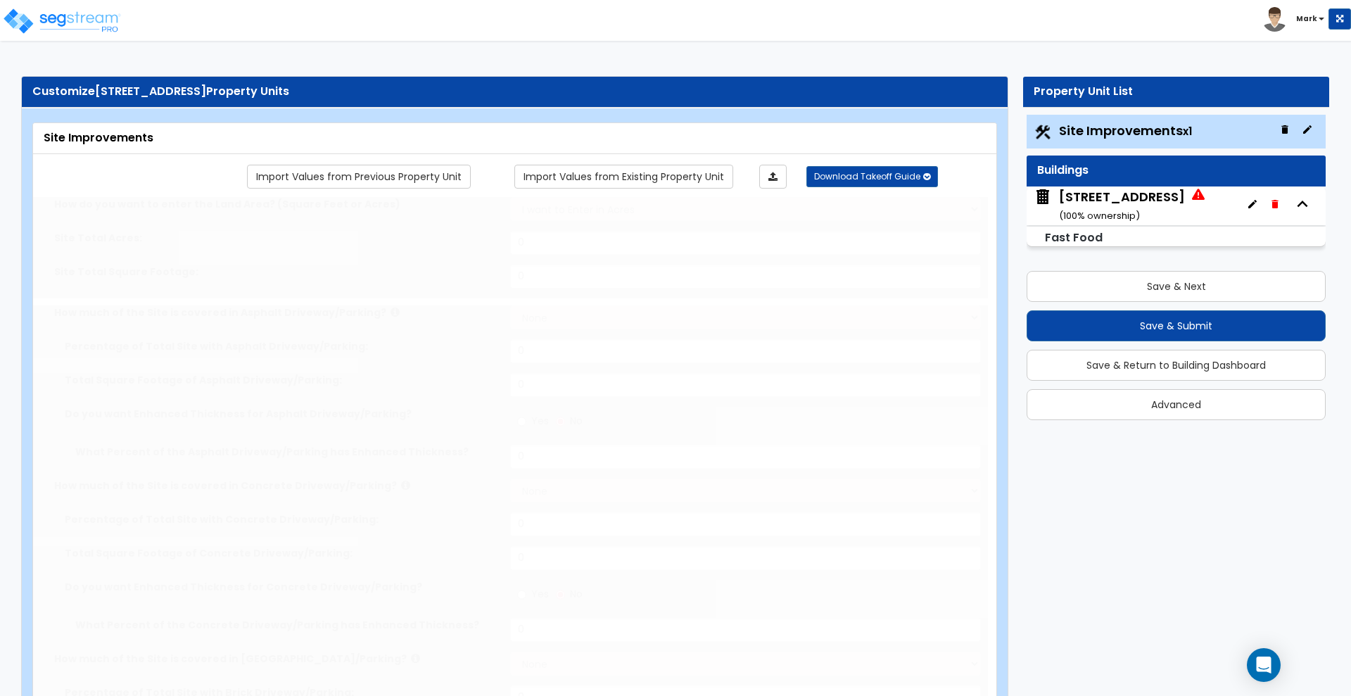
select select "2"
type input "2"
radio input "true"
type input "1"
radio input "true"
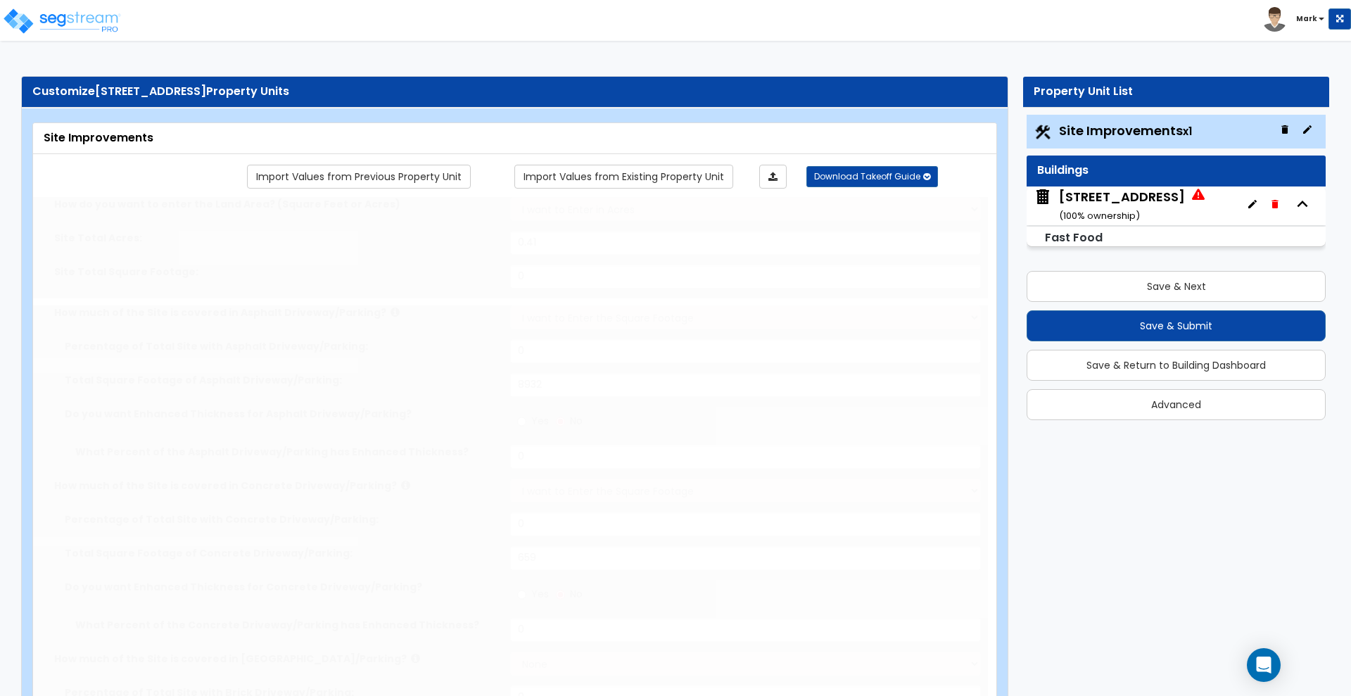
select select "1"
type input "12"
radio input "true"
select select "2"
type input "84"
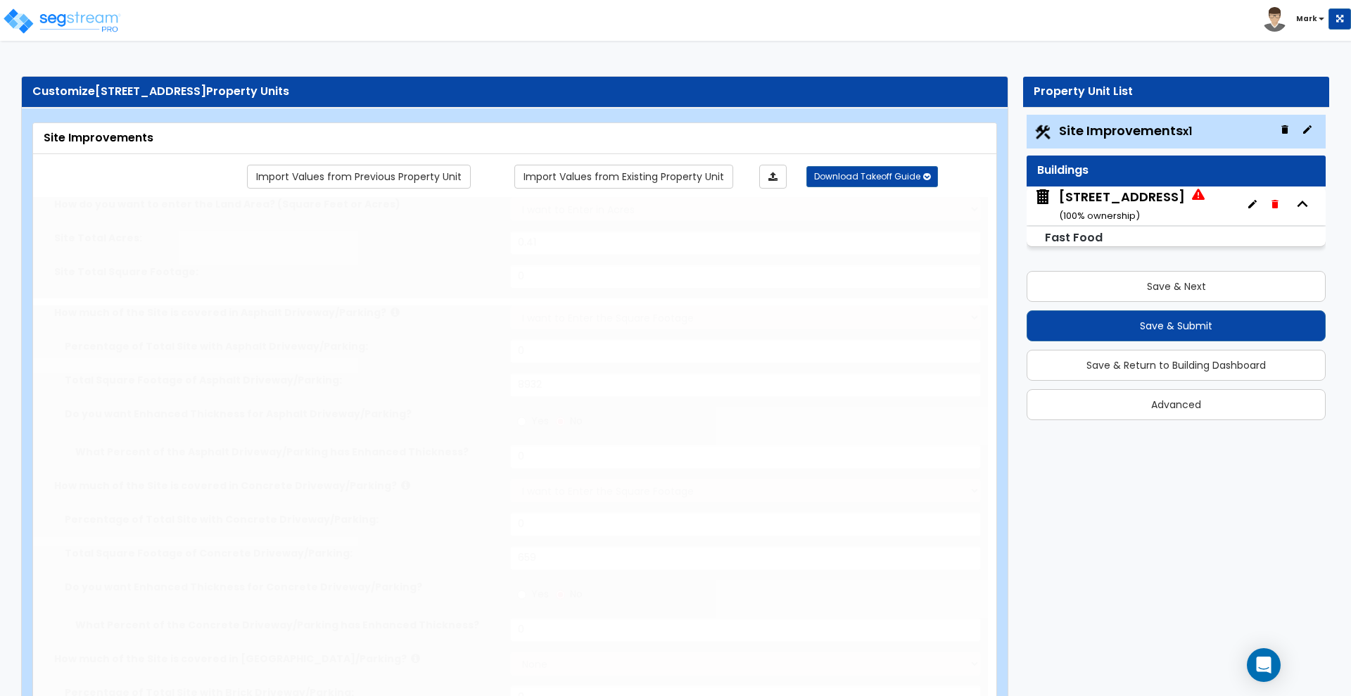
select select "1"
radio input "true"
select select "2"
type input "12"
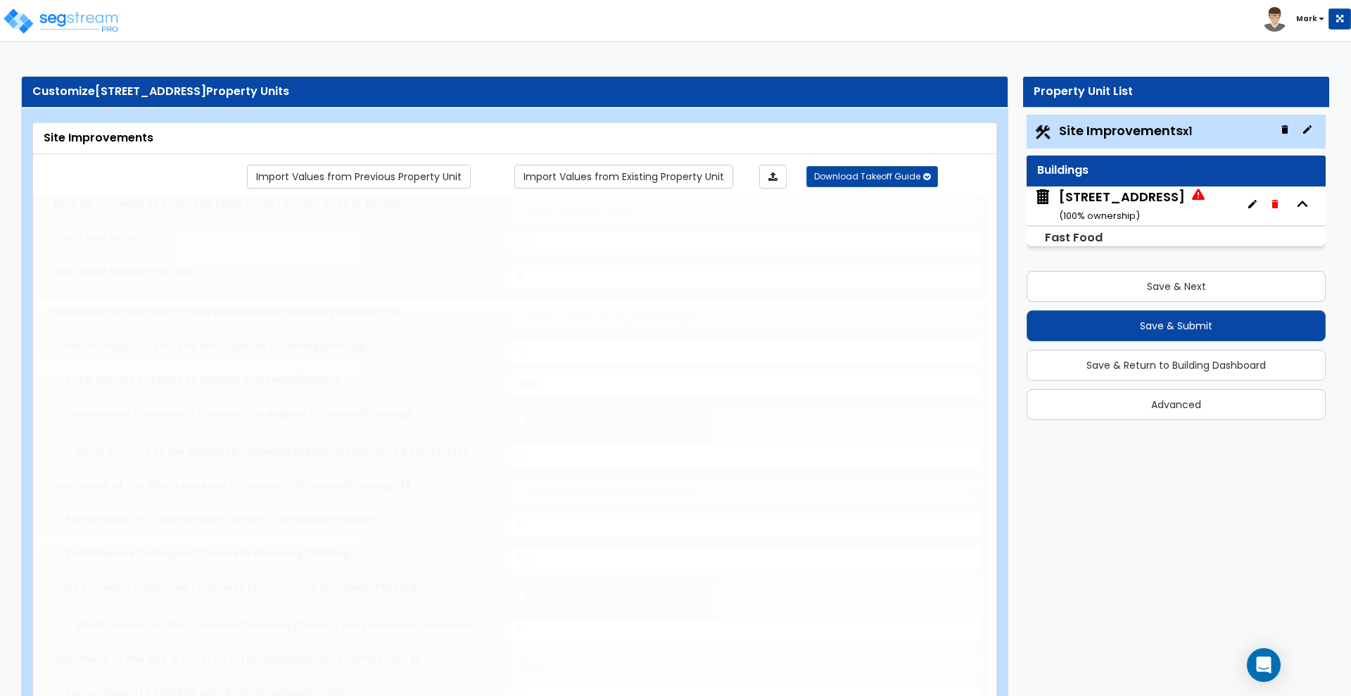
radio input "true"
select select "4"
type input "48"
radio input "true"
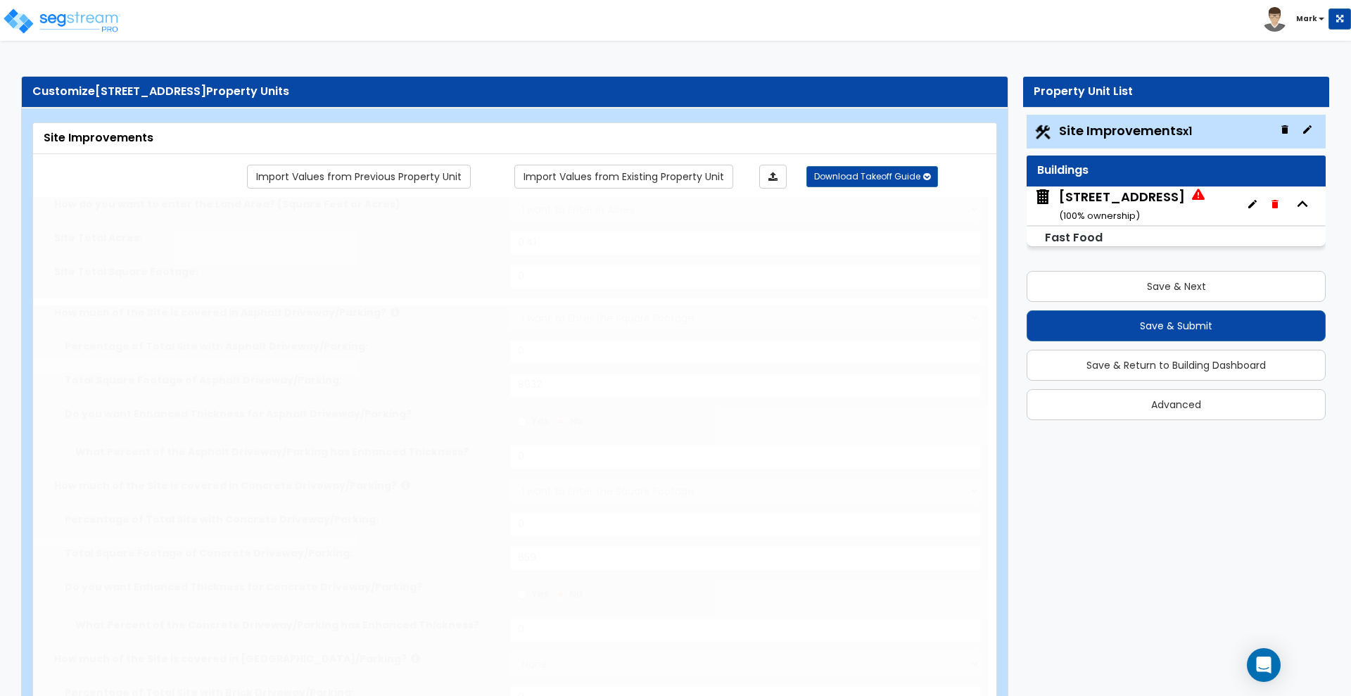
select select "1"
select select "11"
type input "1"
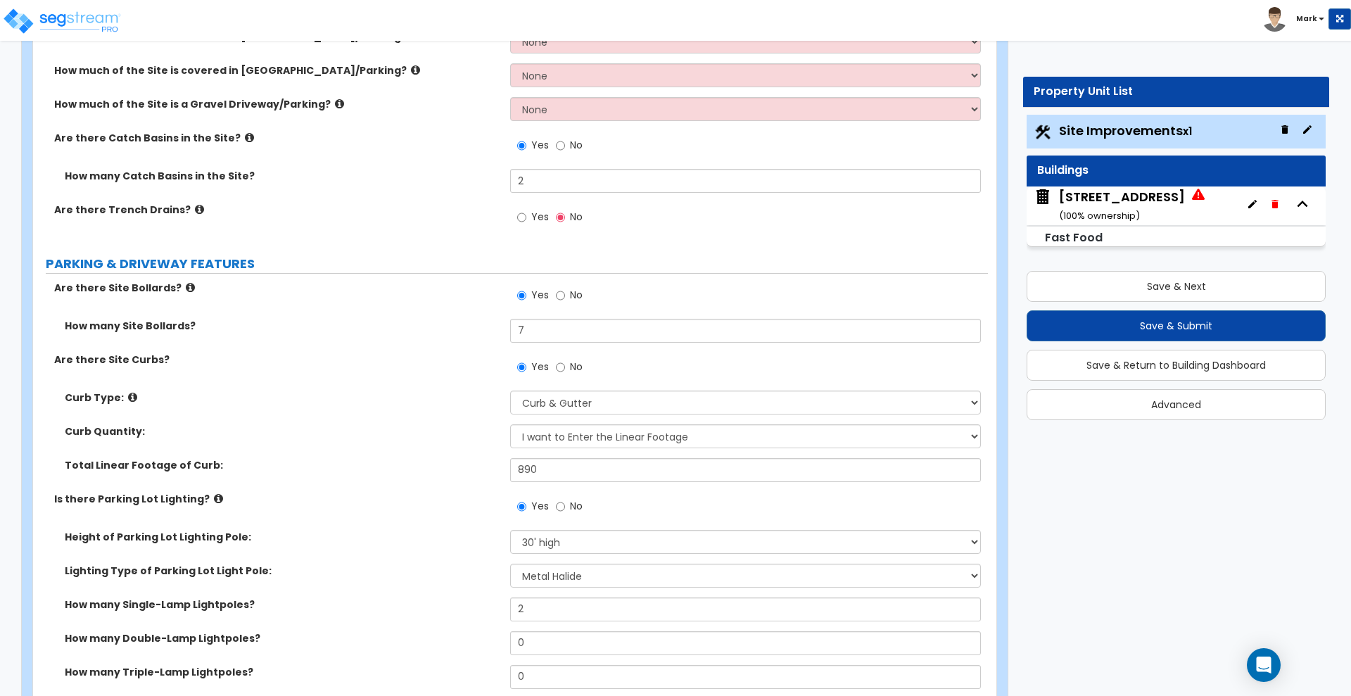
scroll to position [528, 0]
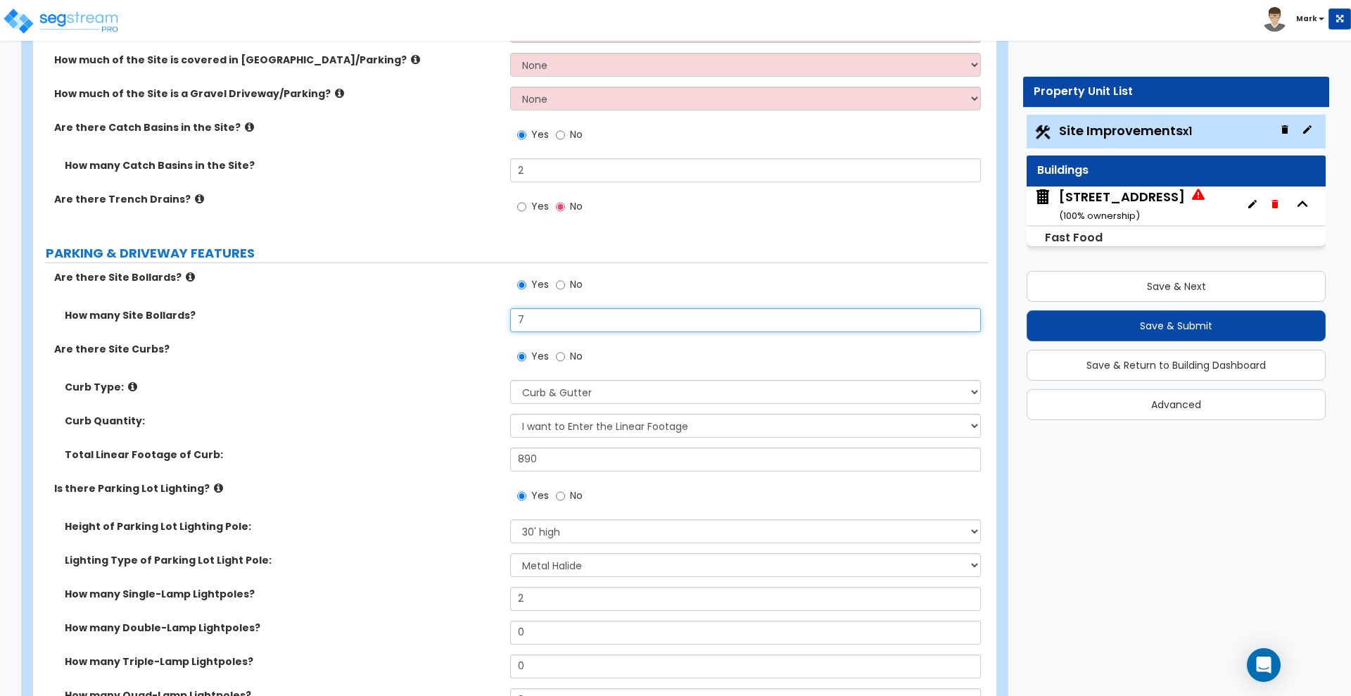
drag, startPoint x: 464, startPoint y: 315, endPoint x: 451, endPoint y: 313, distance: 12.8
click at [451, 314] on div "How many Site Bollards? 7" at bounding box center [510, 325] width 955 height 34
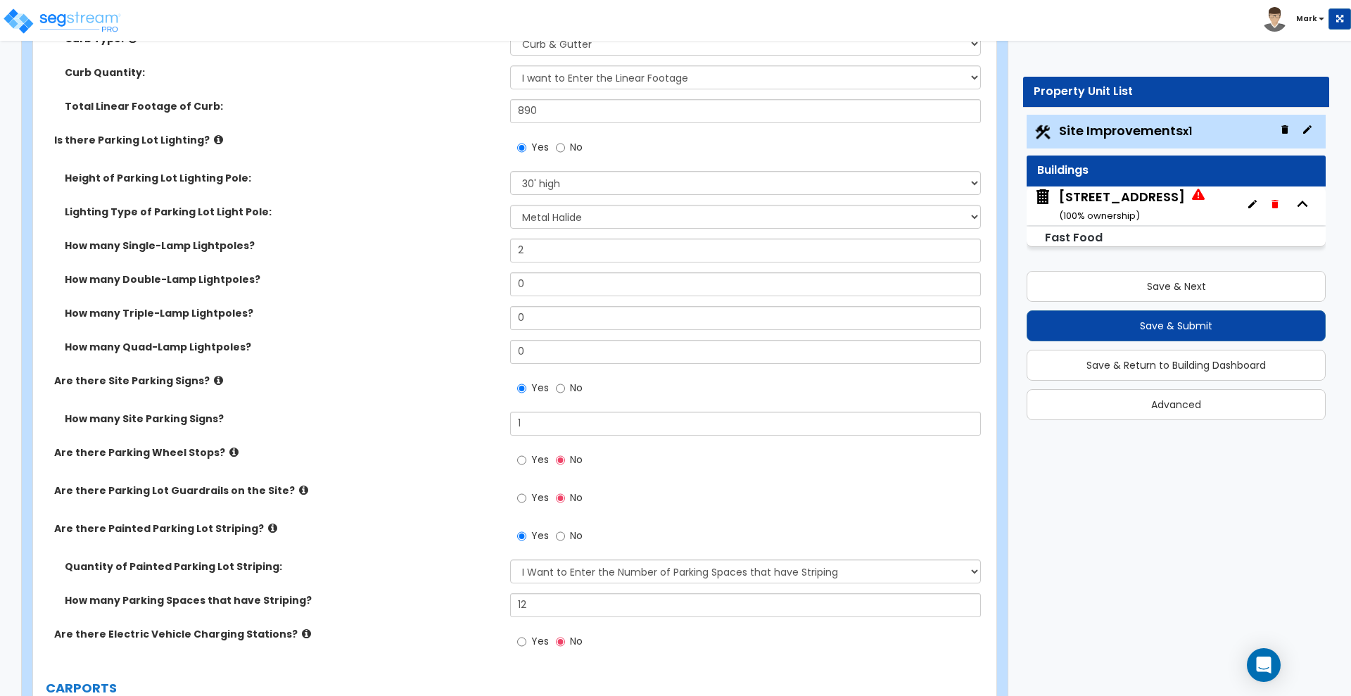
scroll to position [1055, 0]
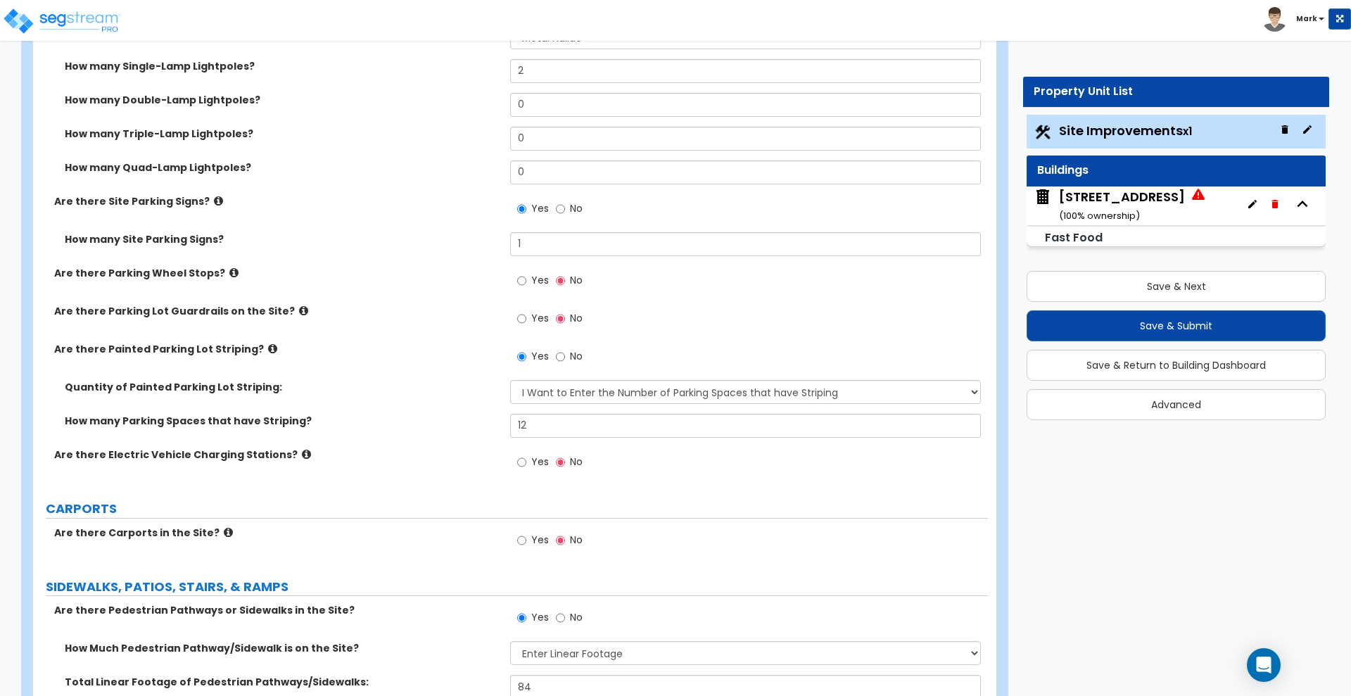
type input "9"
drag, startPoint x: 554, startPoint y: 246, endPoint x: 369, endPoint y: 239, distance: 185.2
click at [371, 240] on div "How many Site Parking Signs? 1" at bounding box center [510, 249] width 955 height 34
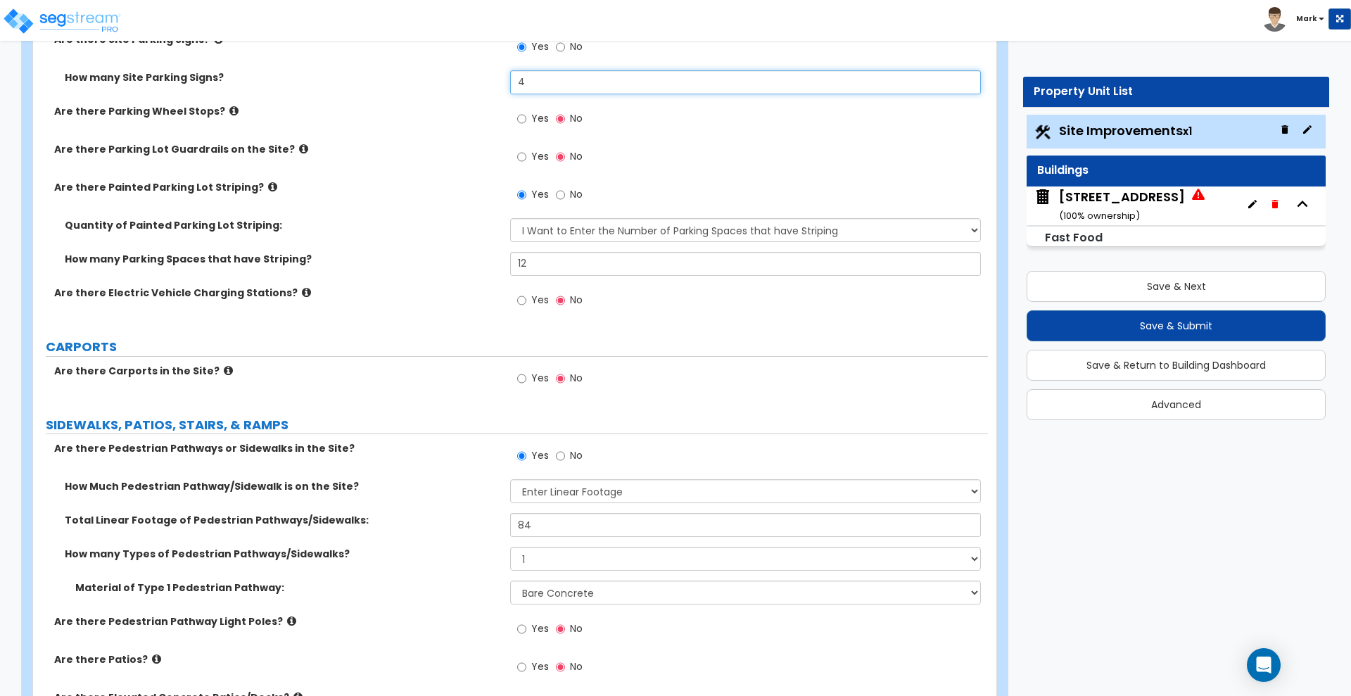
scroll to position [1231, 0]
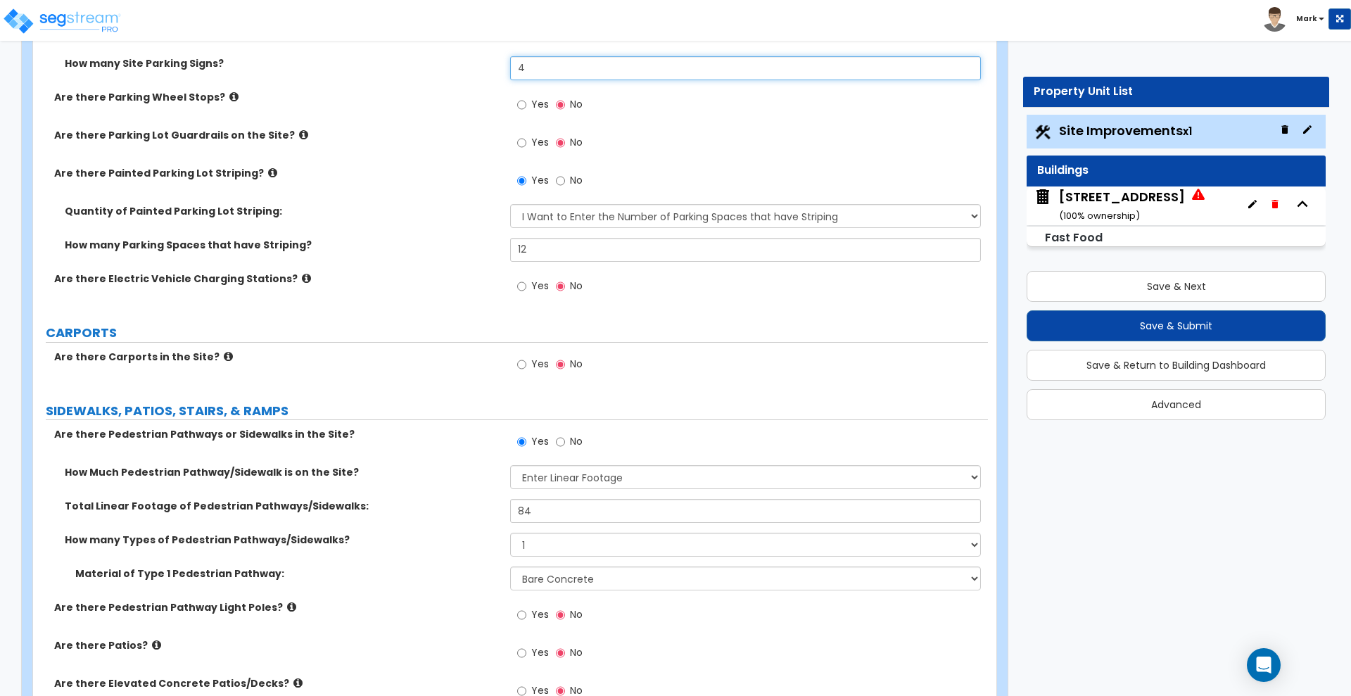
type input "4"
click at [115, 362] on label "Are there Carports in the Site?" at bounding box center [276, 357] width 445 height 14
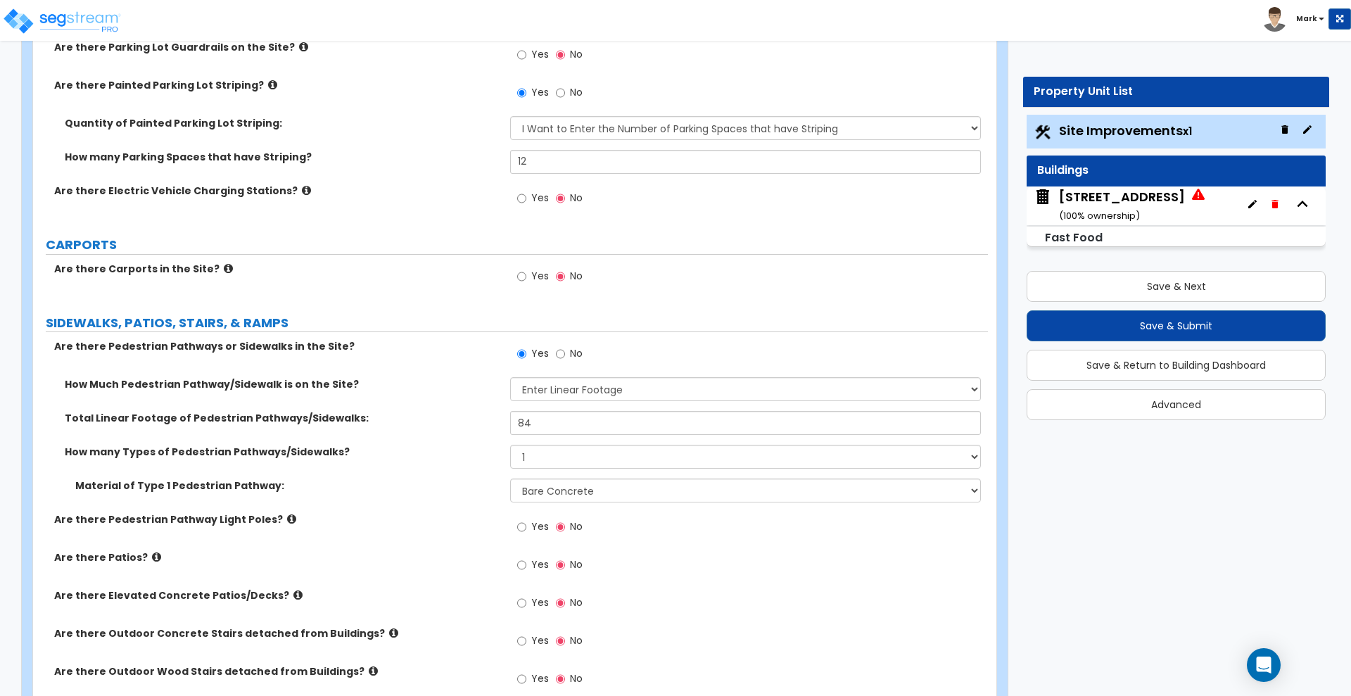
click at [224, 265] on icon at bounding box center [228, 268] width 9 height 11
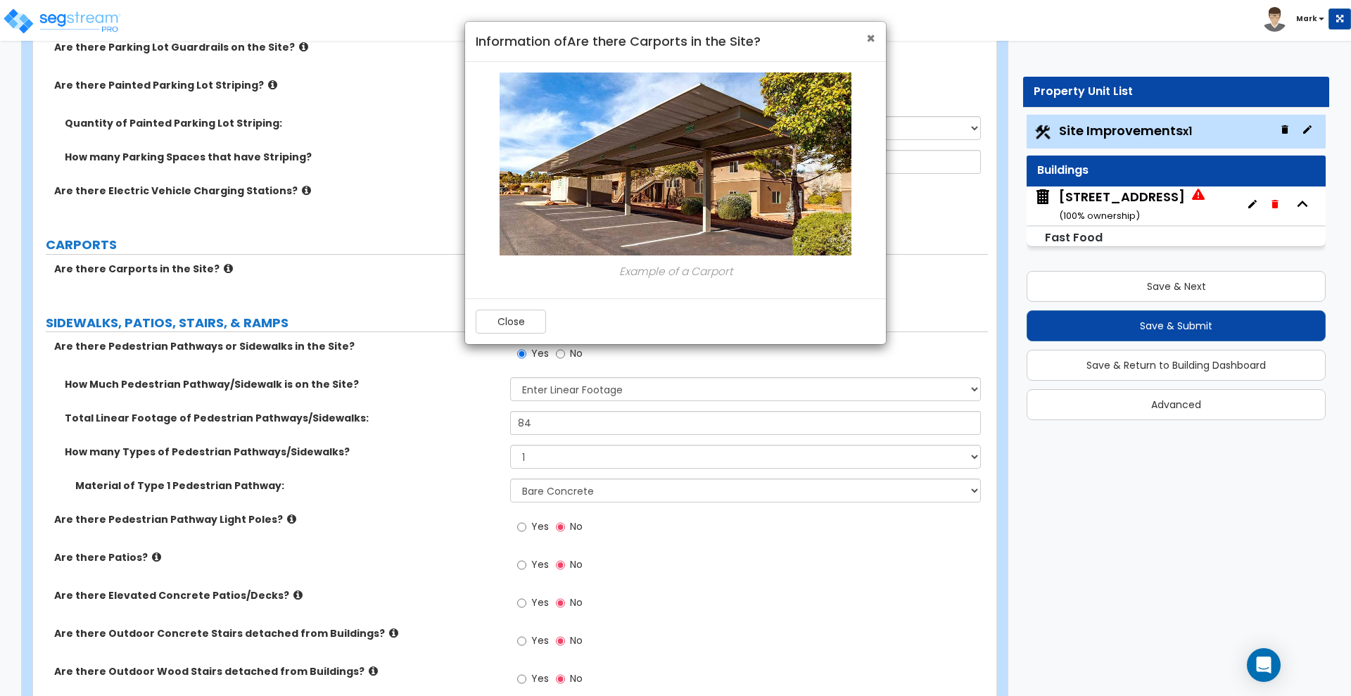
click at [868, 36] on span "×" at bounding box center [870, 38] width 9 height 20
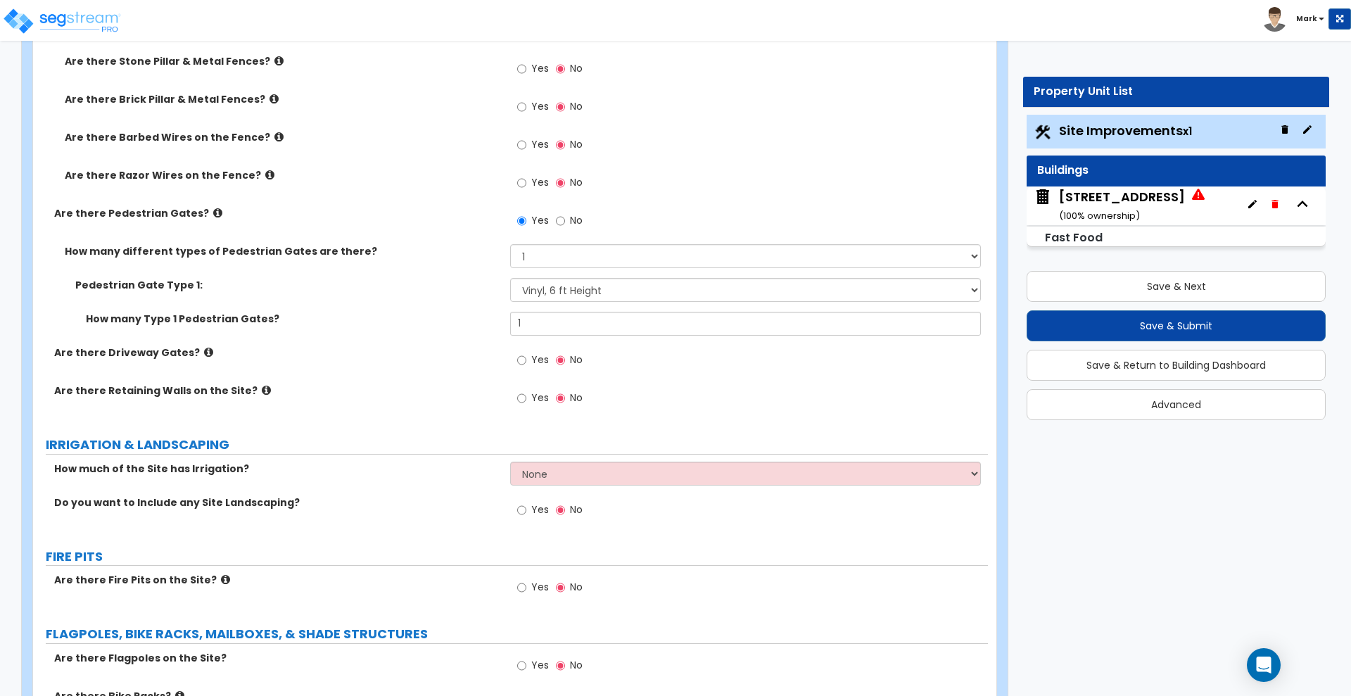
scroll to position [2550, 0]
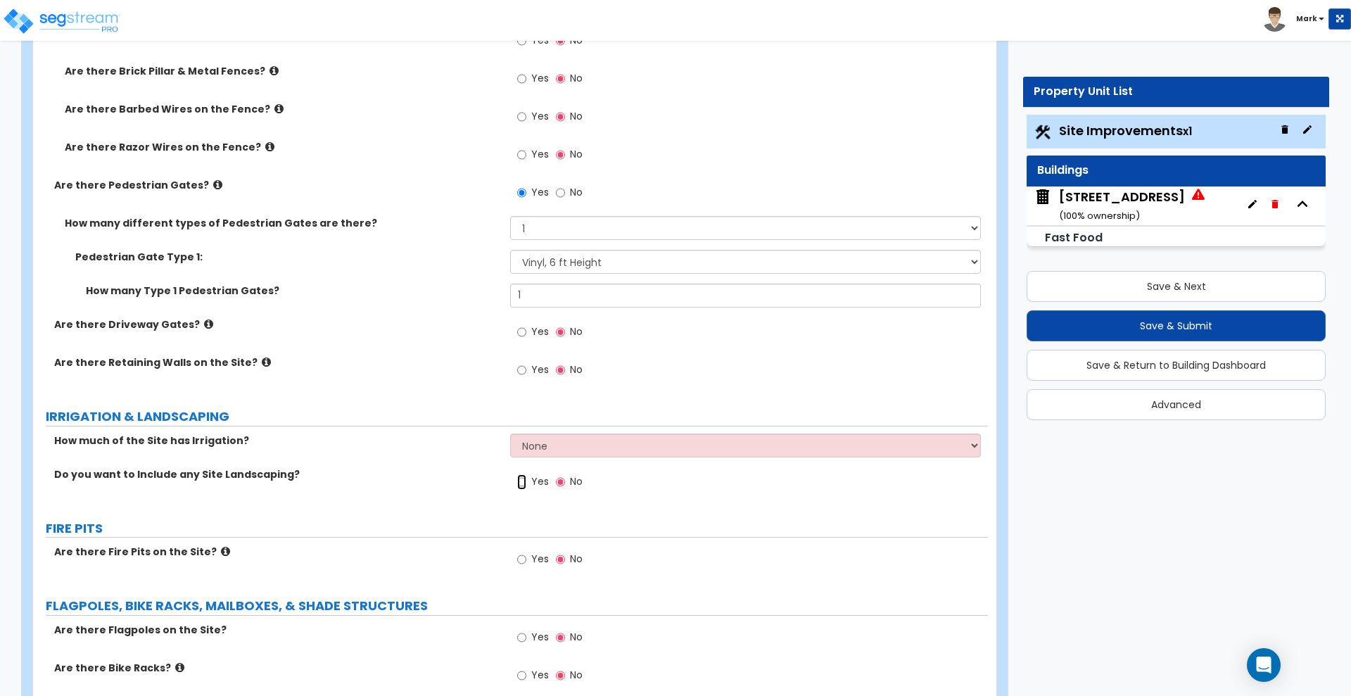
click at [525, 485] on input "Yes" at bounding box center [521, 481] width 9 height 15
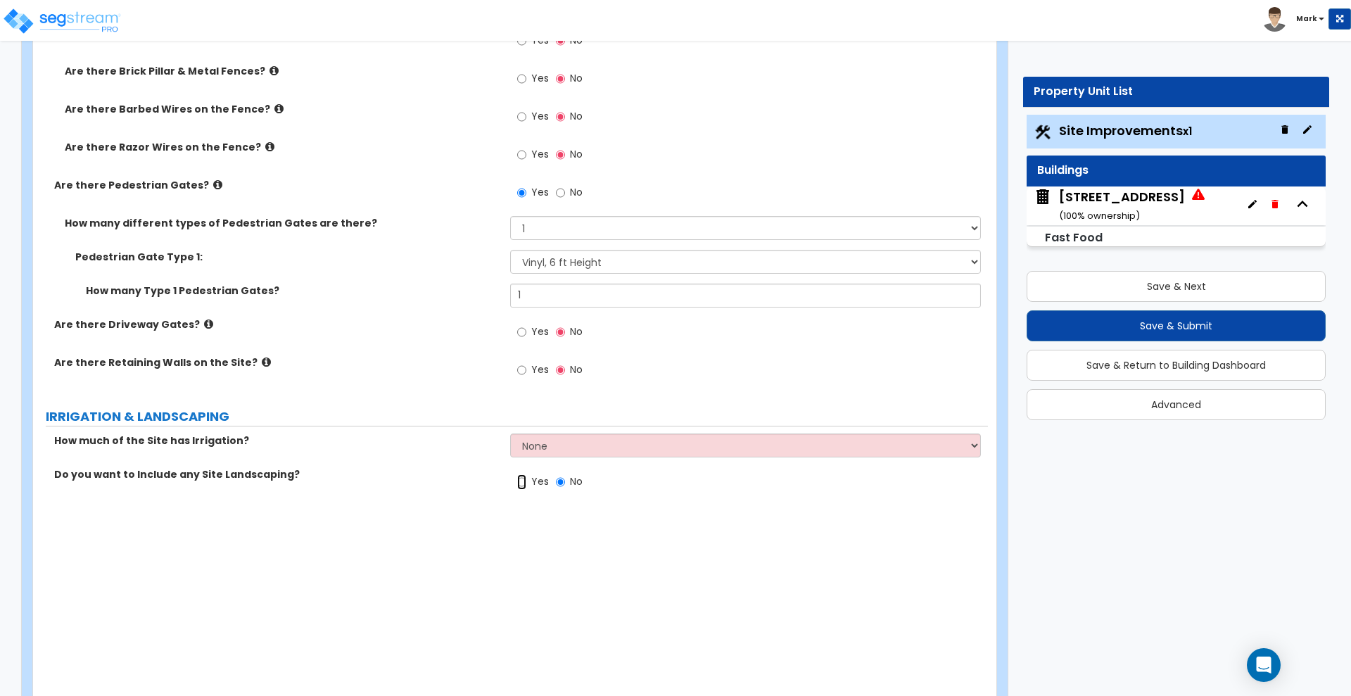
radio input "true"
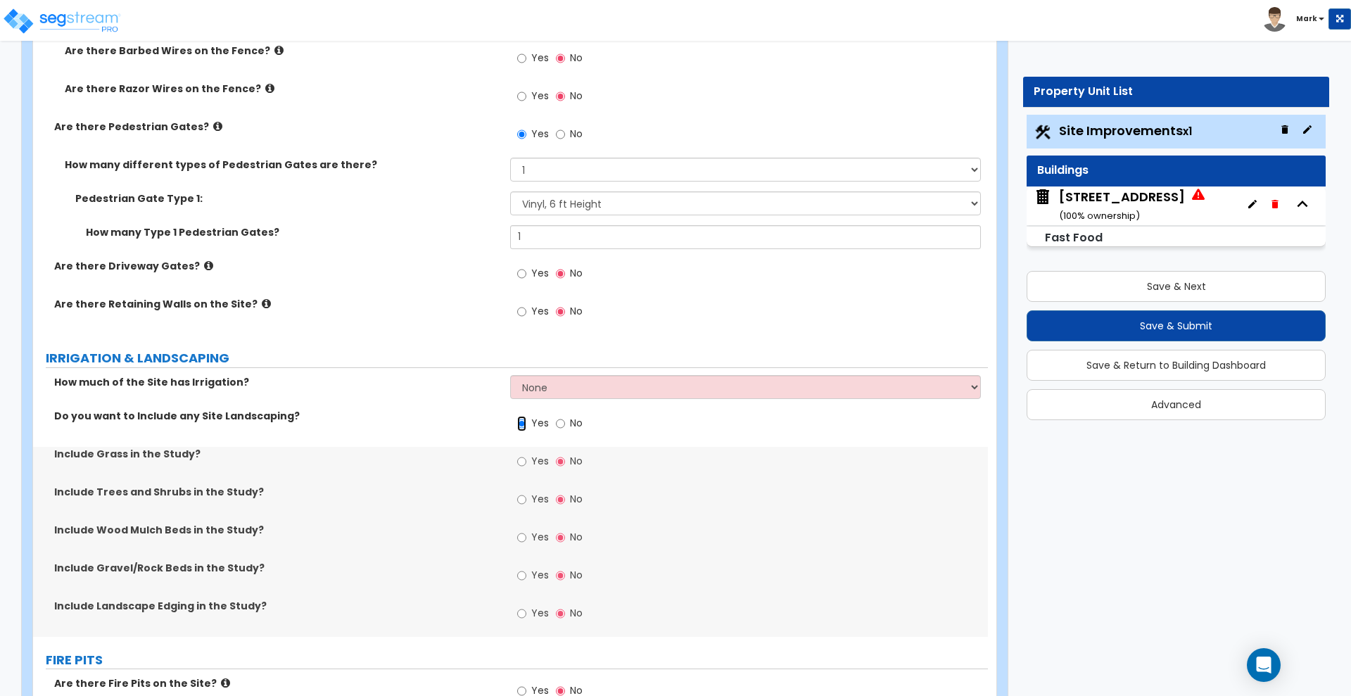
scroll to position [2638, 0]
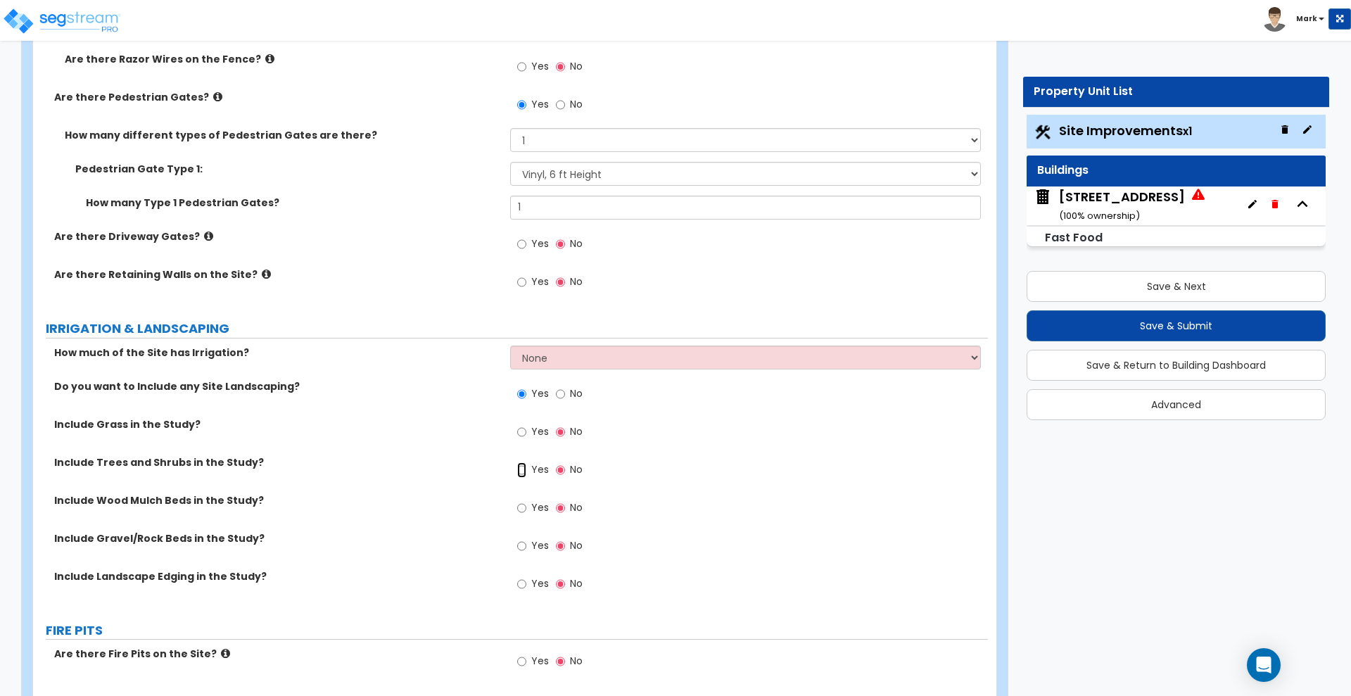
click at [521, 472] on input "Yes" at bounding box center [521, 469] width 9 height 15
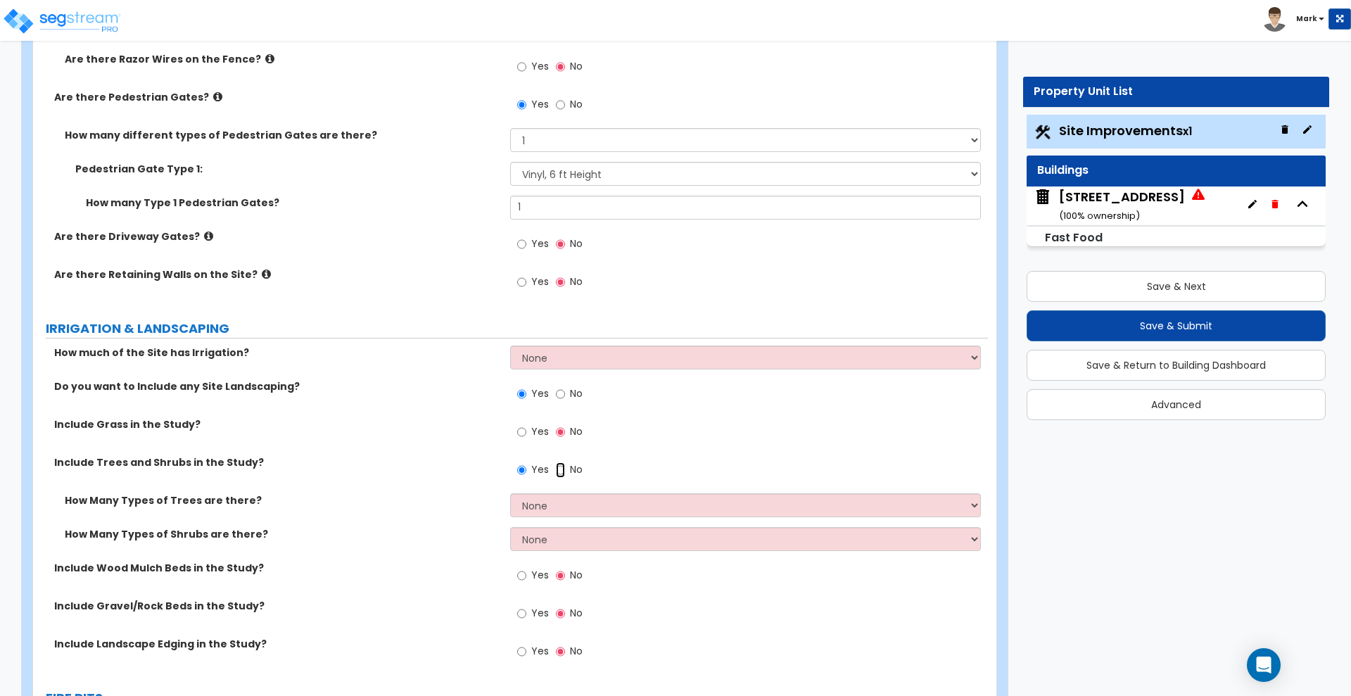
click at [556, 471] on input "No" at bounding box center [560, 469] width 9 height 15
radio input "false"
radio input "true"
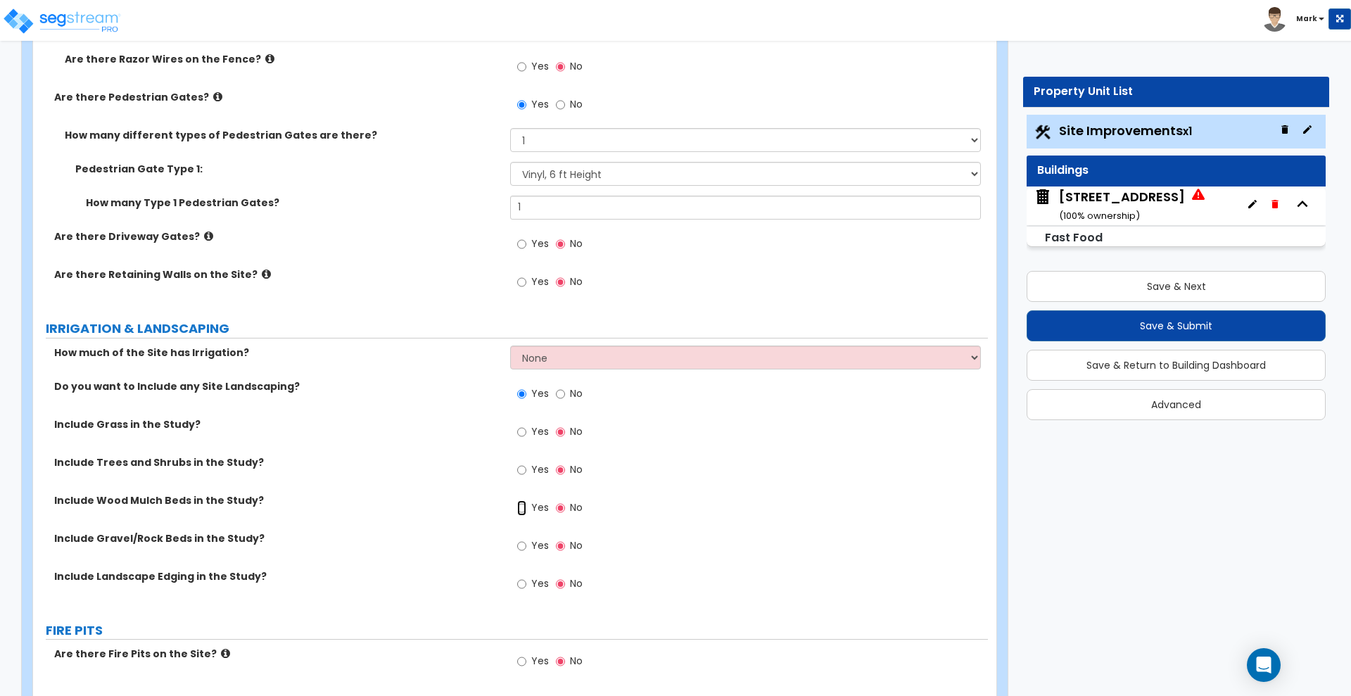
click at [521, 509] on input "Yes" at bounding box center [521, 507] width 9 height 15
radio input "true"
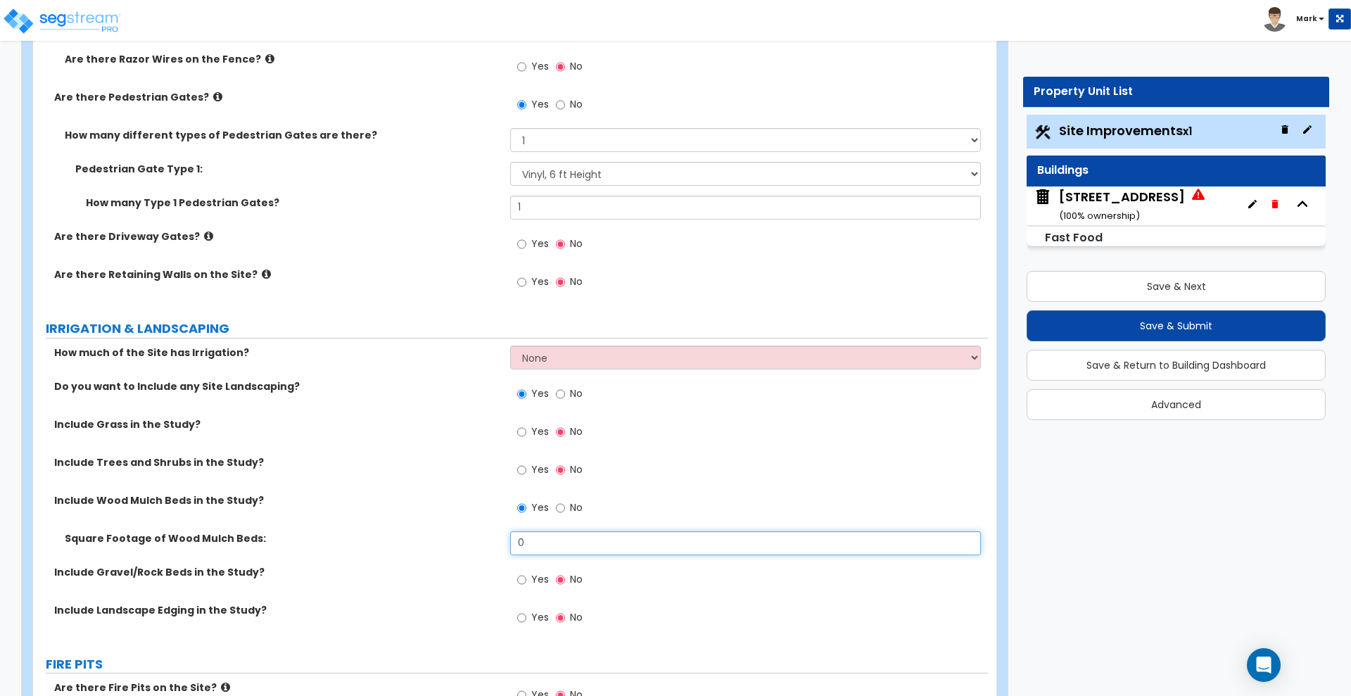
drag, startPoint x: 560, startPoint y: 543, endPoint x: 443, endPoint y: 538, distance: 116.9
click at [443, 538] on div "Square Footage of Wood Mulch Beds: 0" at bounding box center [510, 548] width 955 height 34
type input "2,010"
click at [525, 471] on input "Yes" at bounding box center [521, 469] width 9 height 15
radio input "true"
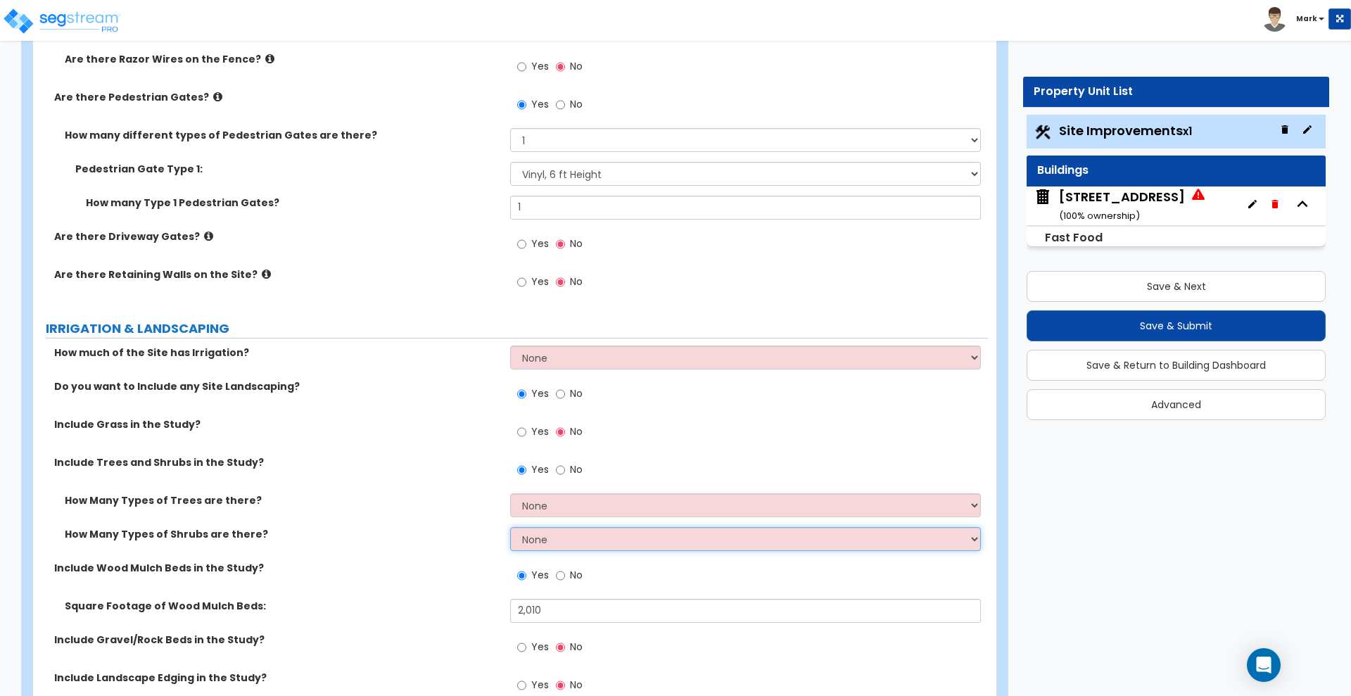
click at [573, 545] on select "None 1 2 3" at bounding box center [745, 539] width 470 height 24
select select "2"
click at [510, 527] on select "None 1 2 3" at bounding box center [745, 539] width 470 height 24
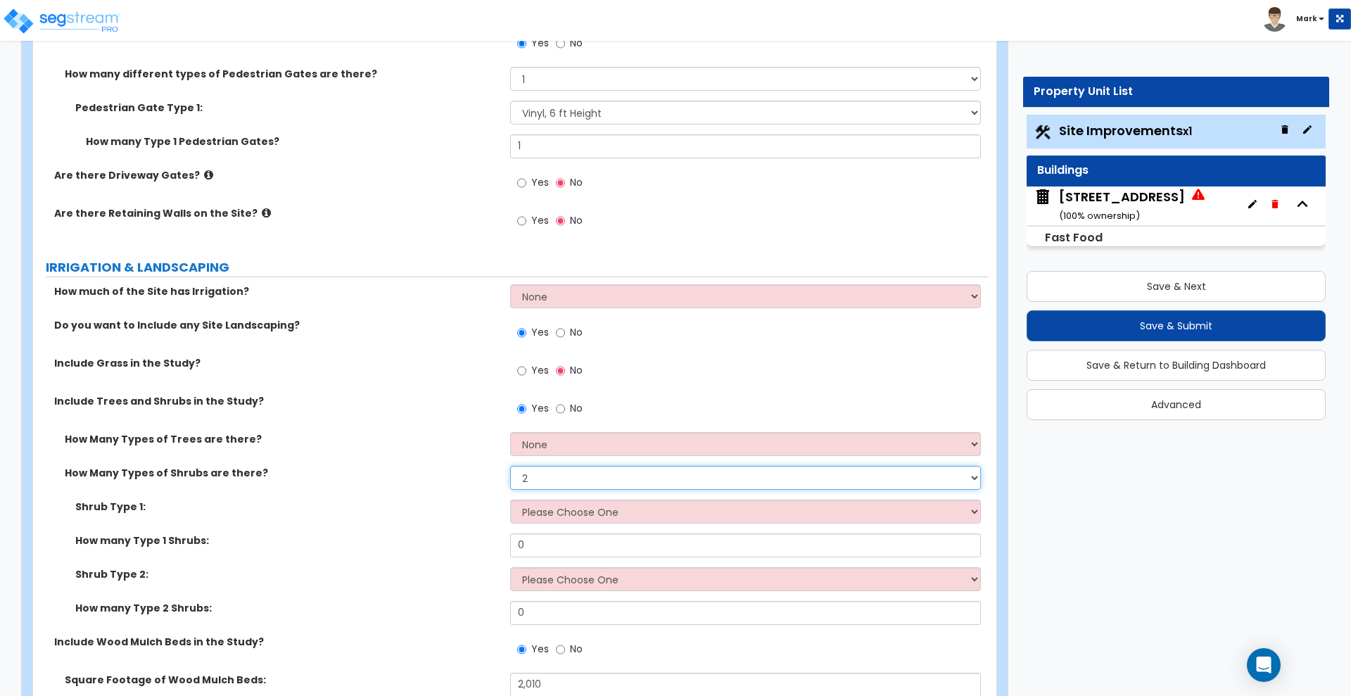
scroll to position [2726, 0]
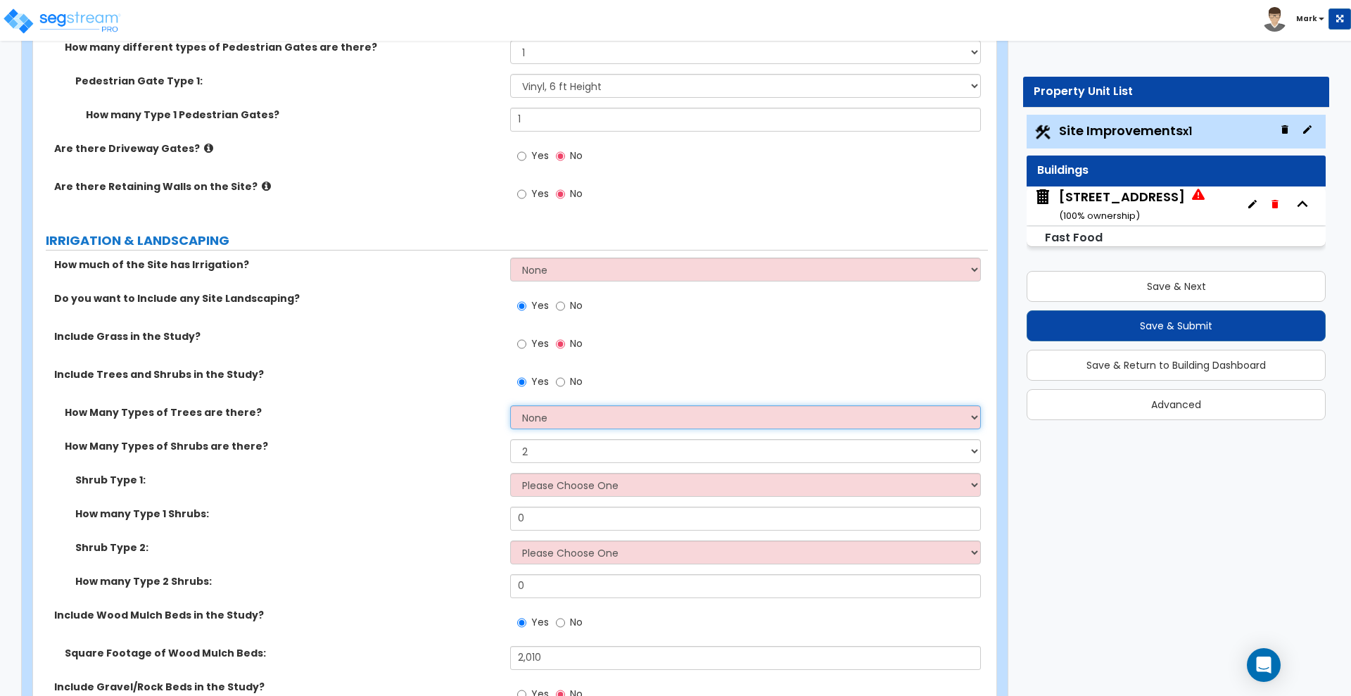
click at [582, 417] on select "None 1 2 3" at bounding box center [745, 417] width 470 height 24
click at [510, 405] on select "None 1 2 3" at bounding box center [745, 417] width 470 height 24
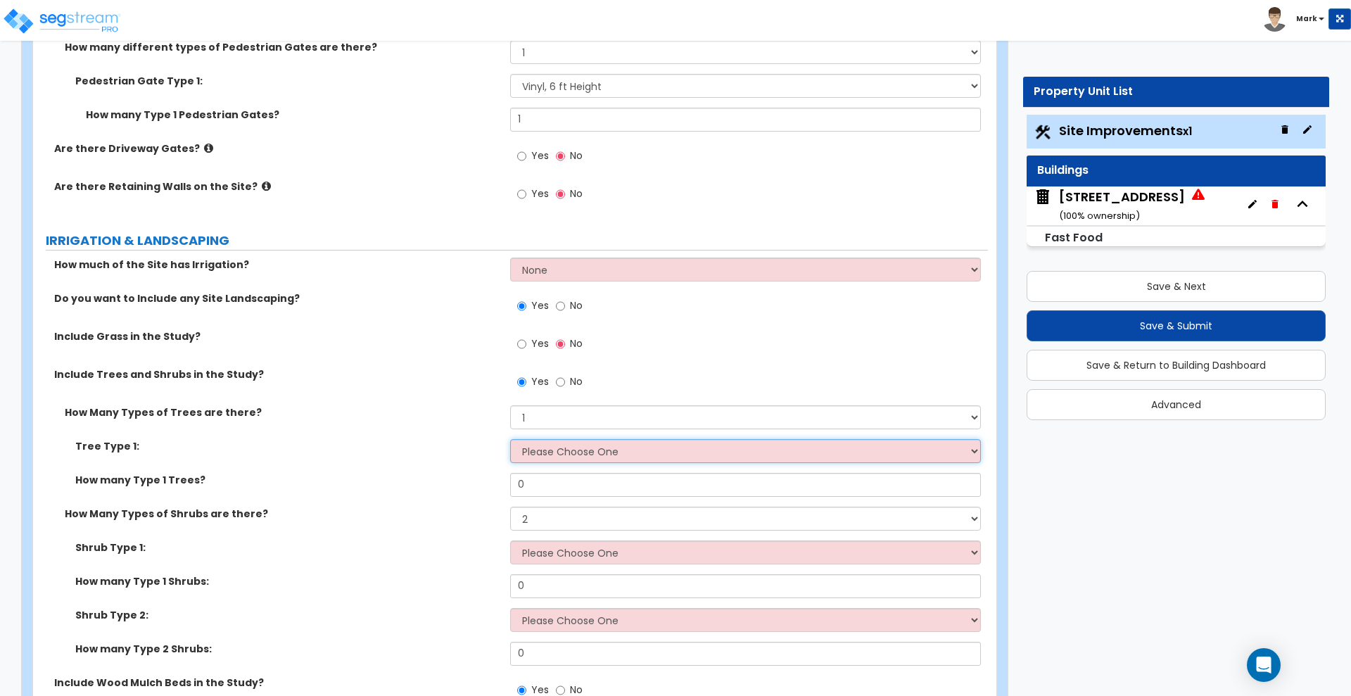
click at [562, 461] on select "Please Choose One Honey Locust Planetree Poplar Elm Hawthorn Linden Maple Red M…" at bounding box center [745, 451] width 470 height 24
click at [448, 405] on label "How Many Types of Trees are there?" at bounding box center [282, 412] width 435 height 14
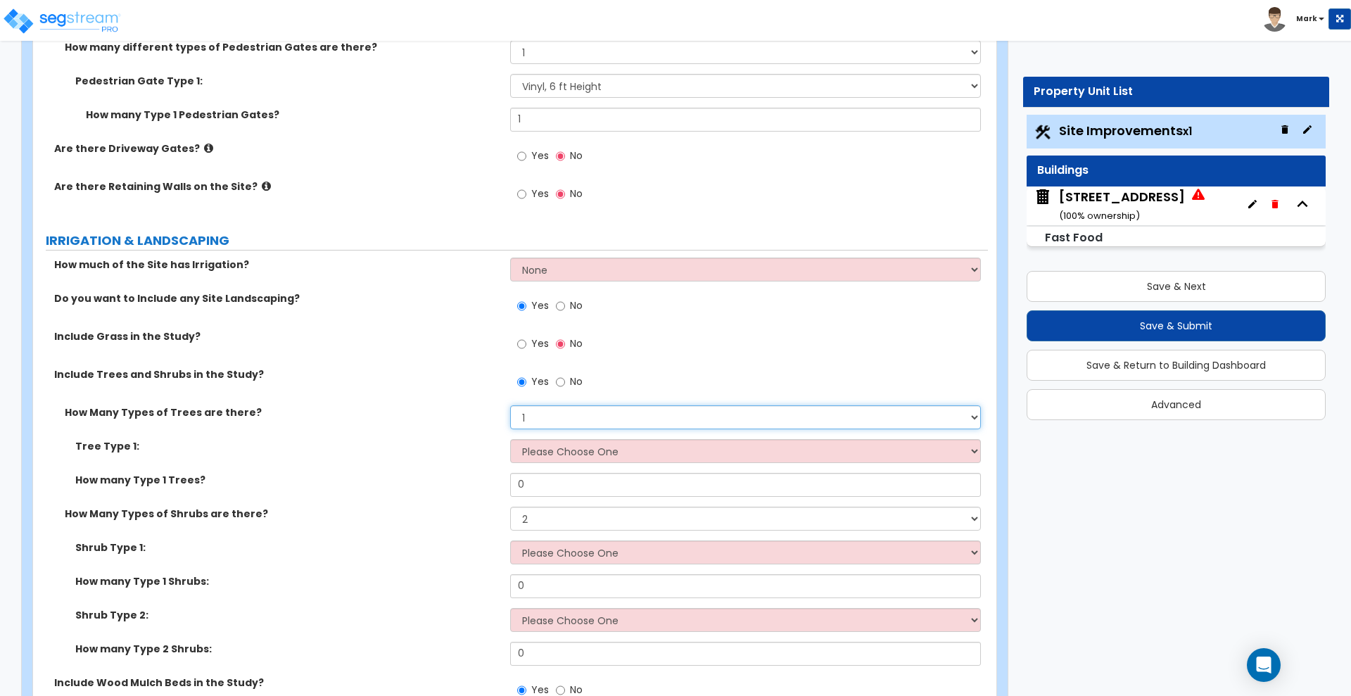
click at [575, 417] on select "None 1 2 3" at bounding box center [745, 417] width 470 height 24
drag, startPoint x: 407, startPoint y: 446, endPoint x: 493, endPoint y: 425, distance: 89.1
click at [408, 446] on label "Tree Type 1:" at bounding box center [287, 446] width 424 height 14
click at [542, 414] on select "None 1 2 3" at bounding box center [745, 417] width 470 height 24
select select "0"
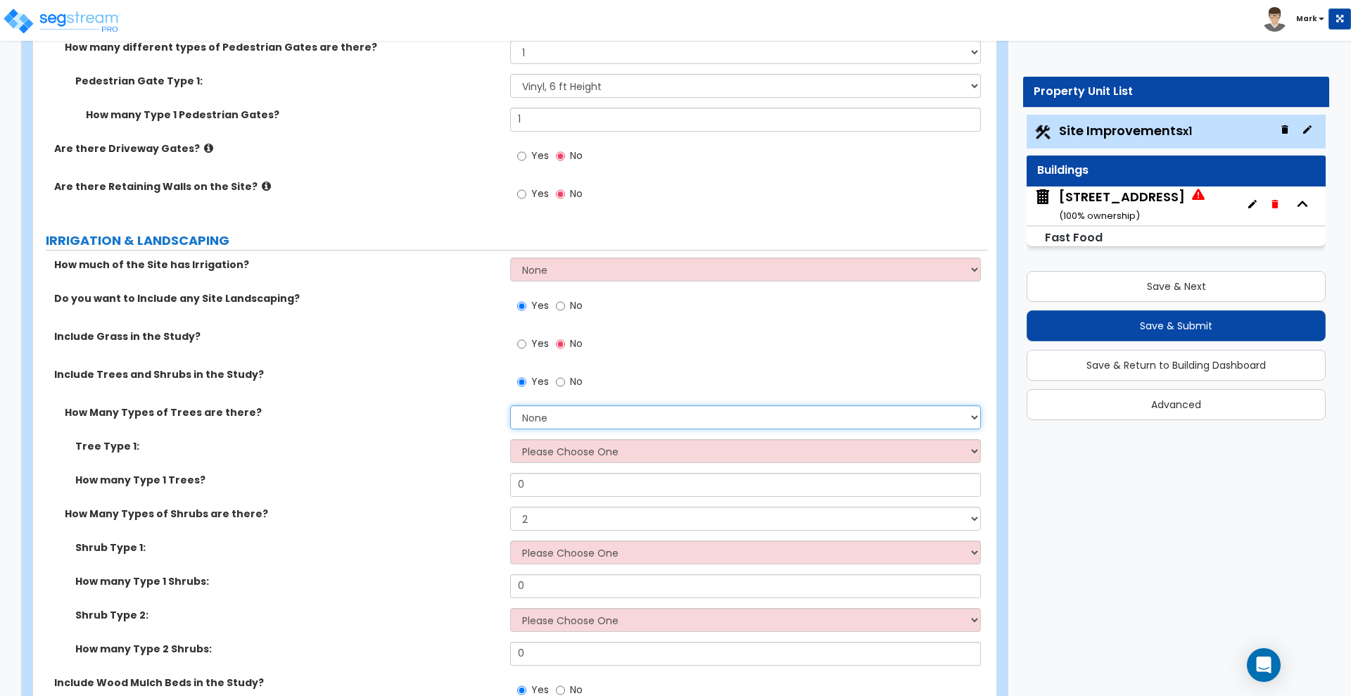
click at [510, 405] on select "None 1 2 3" at bounding box center [745, 417] width 470 height 24
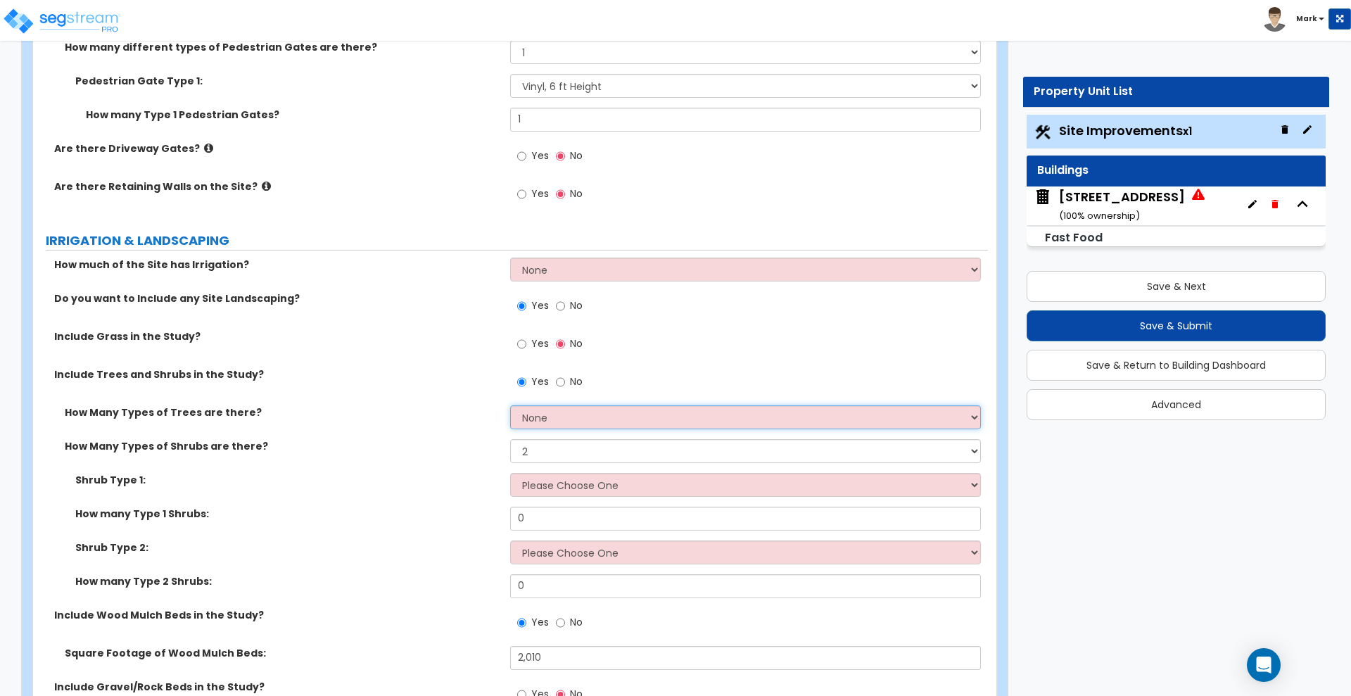
scroll to position [2814, 0]
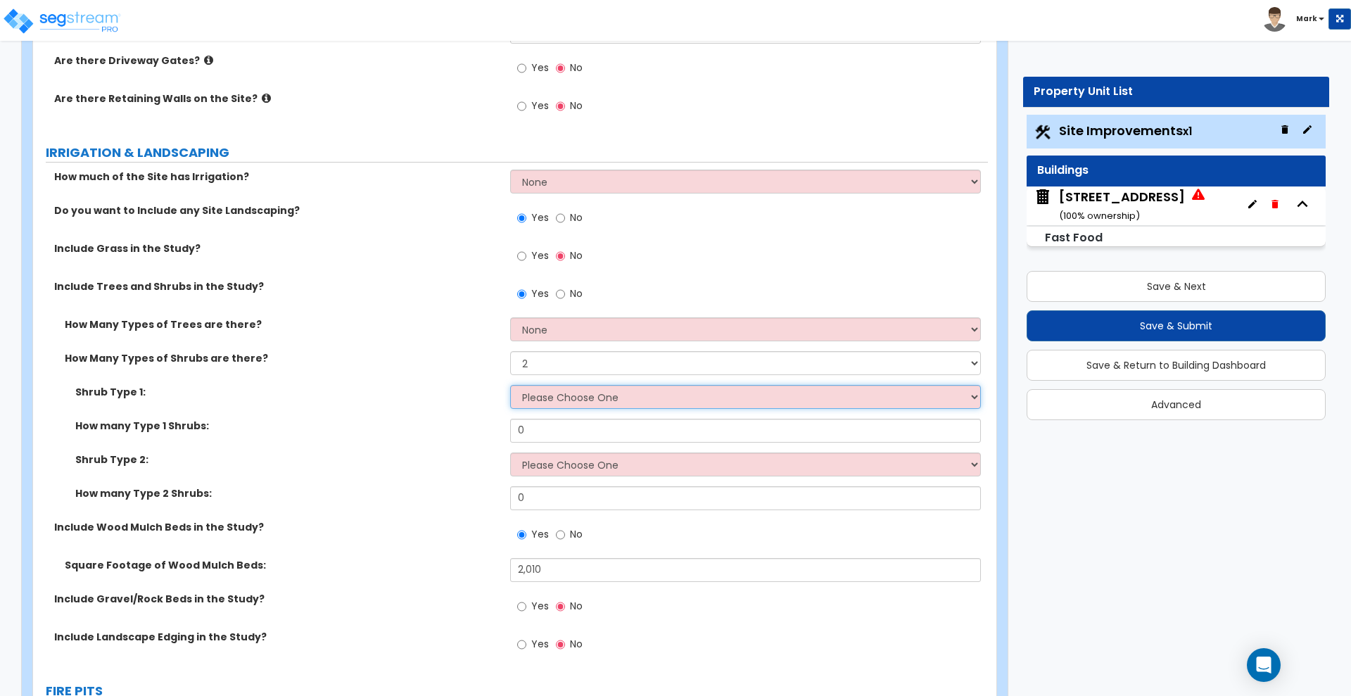
click at [565, 392] on select "Please Choose One Arborvitae Azalea Yew Boxwood Juniper [PERSON_NAME] Cotoneast…" at bounding box center [745, 397] width 470 height 24
click at [431, 408] on div "Shrub Type 1: Please Choose One Arborvitae Azalea Yew Boxwood Juniper [PERSON_N…" at bounding box center [510, 402] width 955 height 34
click at [559, 396] on select "Please Choose One Arborvitae Azalea Yew Boxwood Juniper [PERSON_NAME] Cotoneast…" at bounding box center [745, 397] width 470 height 24
select select "4"
click at [510, 385] on select "Please Choose One Arborvitae Azalea Yew Boxwood Juniper [PERSON_NAME] Cotoneast…" at bounding box center [745, 397] width 470 height 24
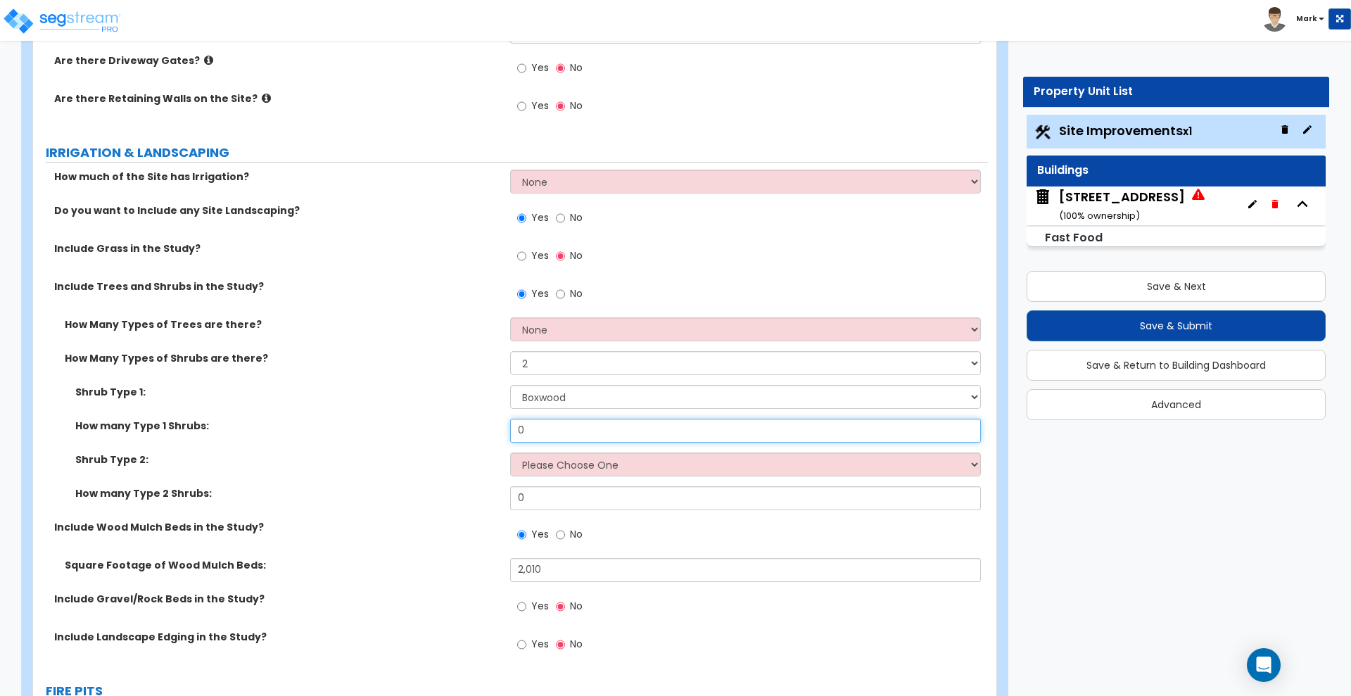
drag, startPoint x: 529, startPoint y: 427, endPoint x: 433, endPoint y: 426, distance: 95.7
click at [439, 427] on div "How many Type 1 Shrubs: 0" at bounding box center [510, 436] width 955 height 34
type input "6"
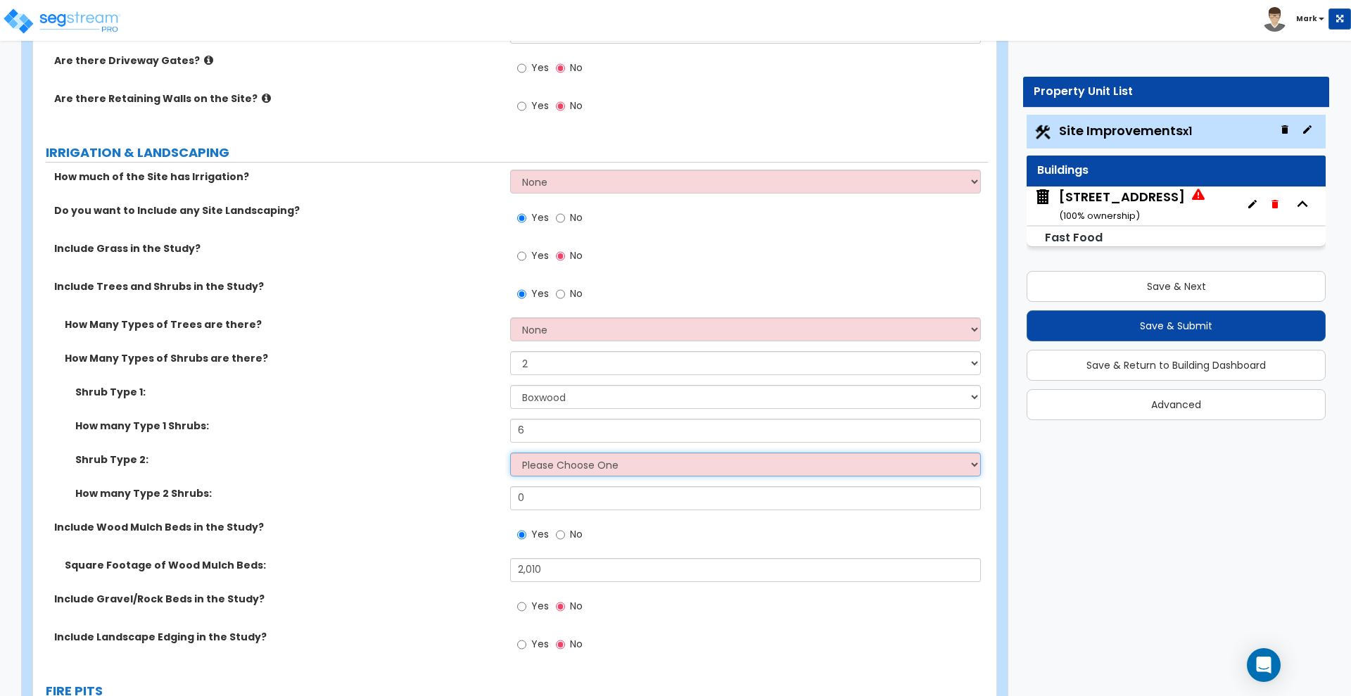
click at [591, 466] on select "Please Choose One Arborvitae Azalea Yew Boxwood Juniper [PERSON_NAME] Cotoneast…" at bounding box center [745, 464] width 470 height 24
select select "6"
click at [510, 452] on select "Please Choose One Arborvitae Azalea Yew Boxwood Juniper [PERSON_NAME] Cotoneast…" at bounding box center [745, 464] width 470 height 24
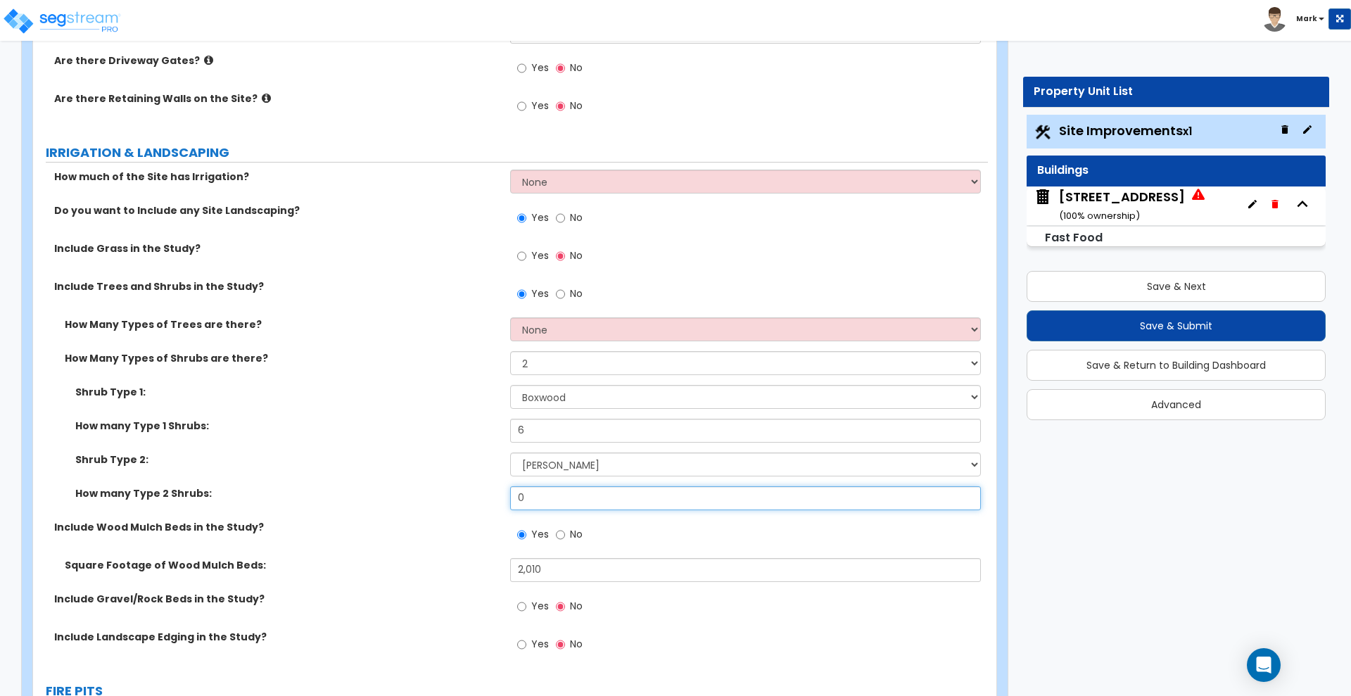
drag, startPoint x: 538, startPoint y: 497, endPoint x: 428, endPoint y: 481, distance: 110.2
click at [459, 491] on div "How many Type 2 Shrubs: 0" at bounding box center [510, 503] width 955 height 34
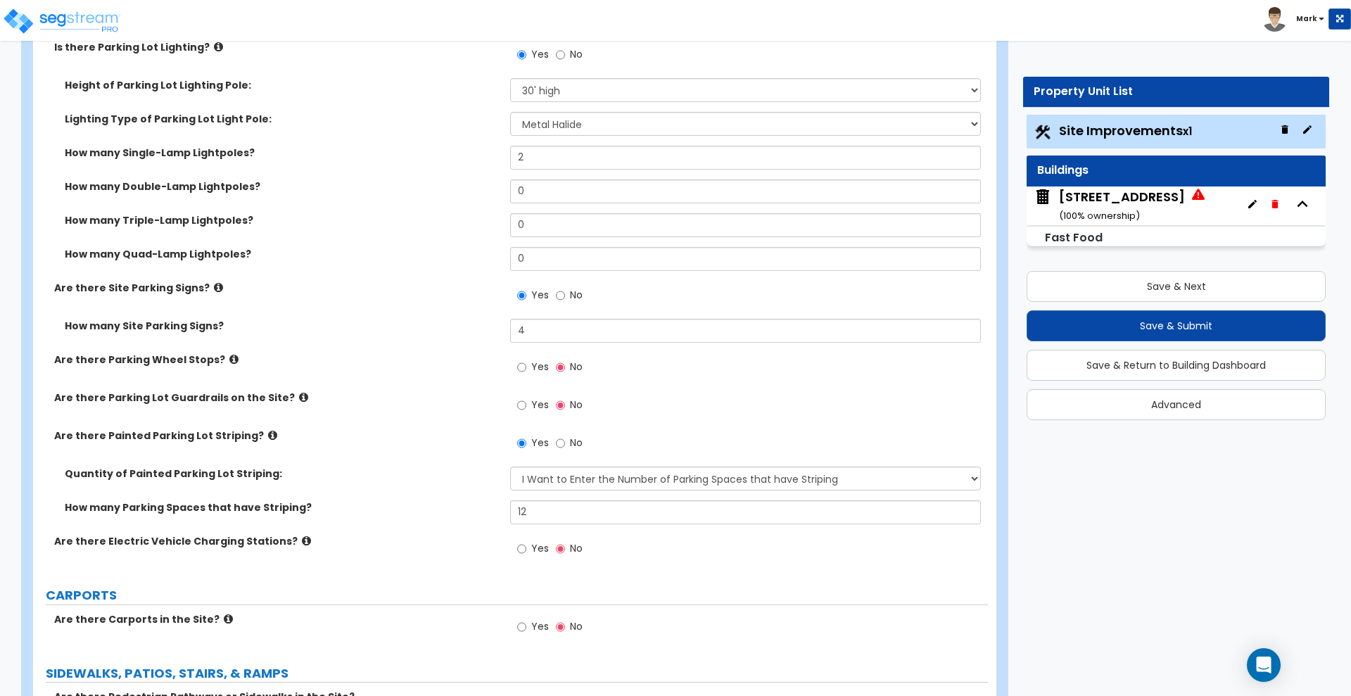
scroll to position [967, 0]
type input "6"
drag, startPoint x: 544, startPoint y: 160, endPoint x: 453, endPoint y: 152, distance: 91.1
click at [453, 152] on div "How many Single-Lamp Lightpoles? 2" at bounding box center [510, 164] width 955 height 34
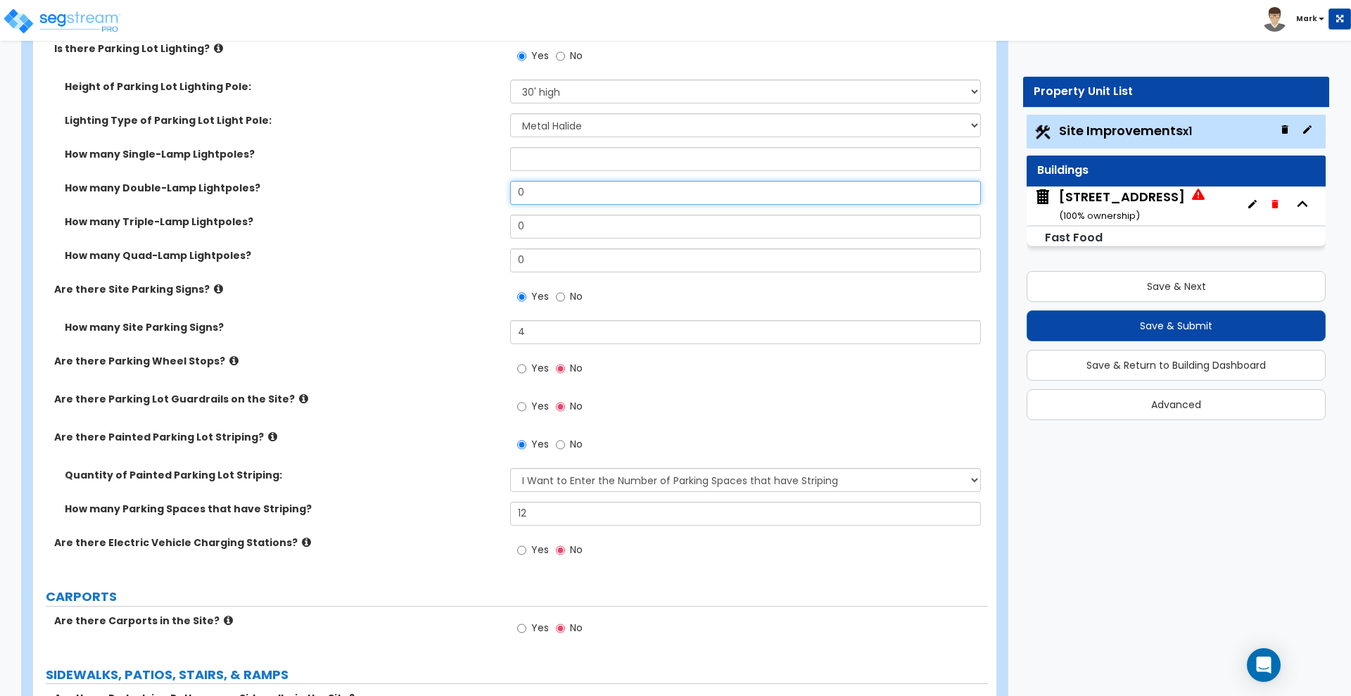
drag, startPoint x: 521, startPoint y: 186, endPoint x: 402, endPoint y: 186, distance: 119.6
click at [402, 186] on div "How many Double-Lamp Lightpoles? 0" at bounding box center [510, 198] width 955 height 34
type input "2"
click at [533, 165] on input "text" at bounding box center [745, 159] width 470 height 24
type input "0"
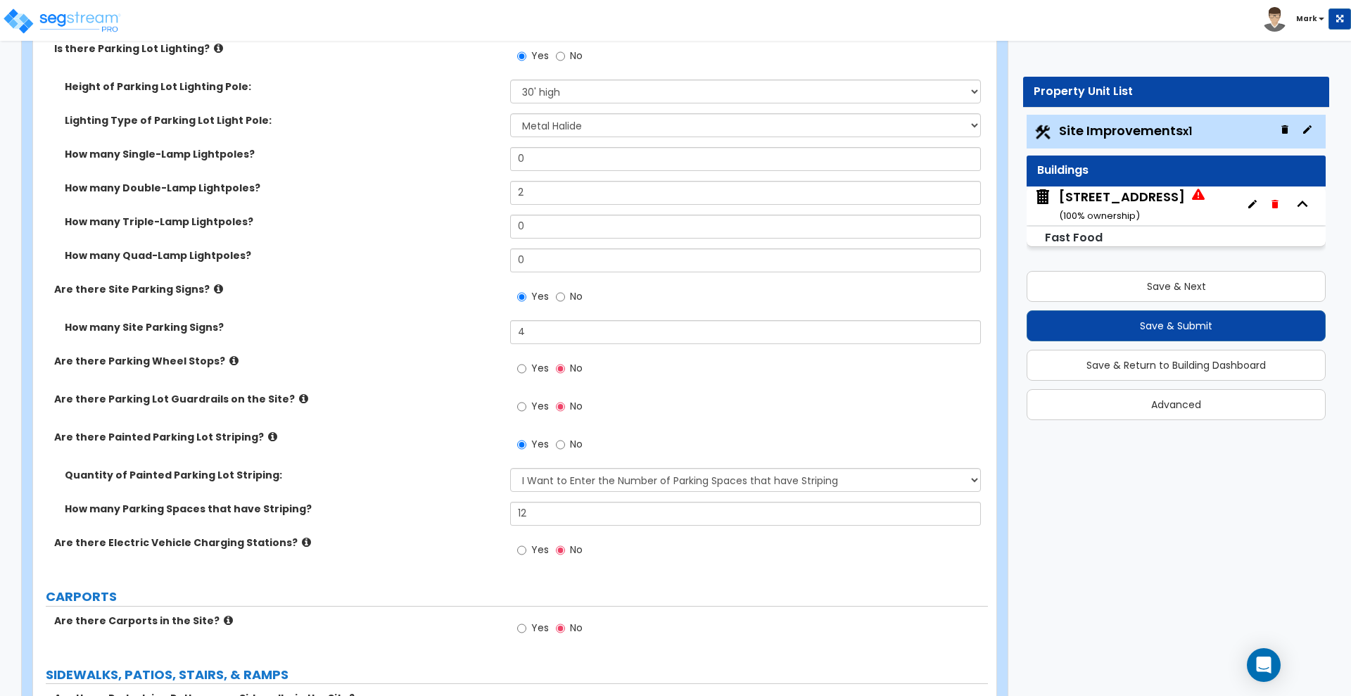
click at [473, 186] on label "How many Double-Lamp Lightpoles?" at bounding box center [282, 188] width 435 height 14
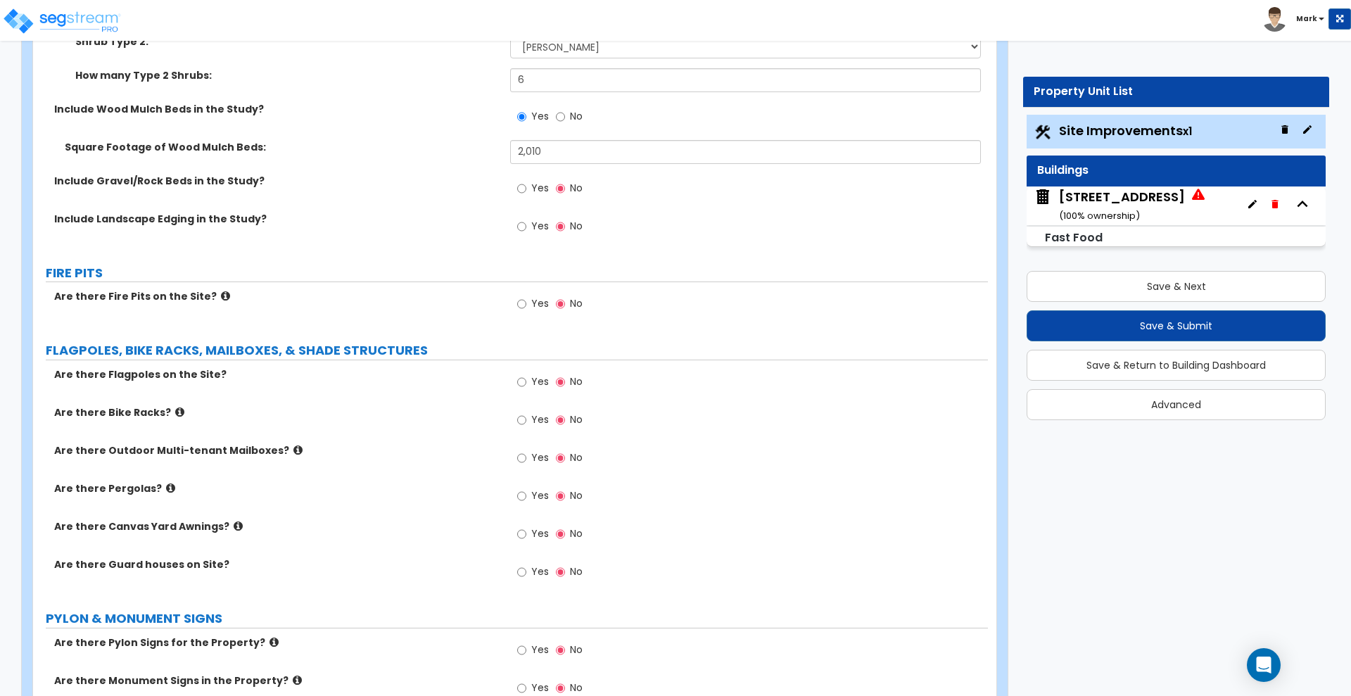
scroll to position [3342, 0]
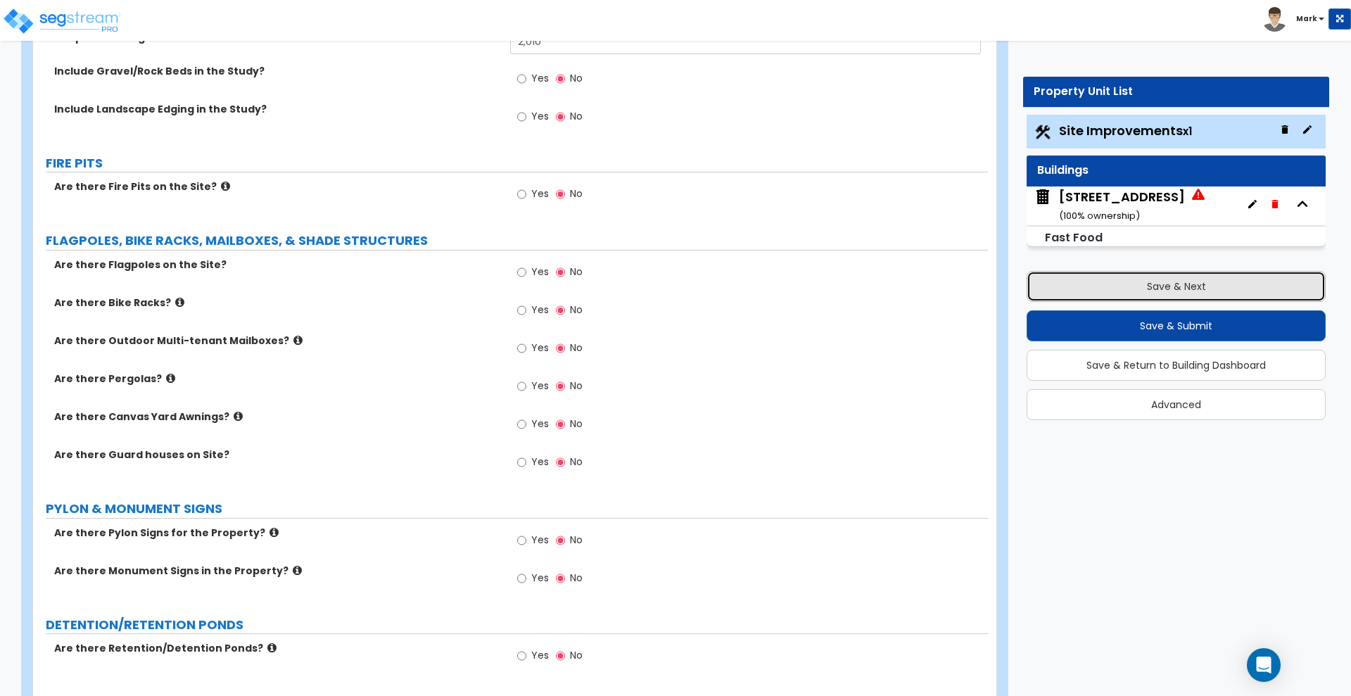
click at [1178, 285] on button "Save & Next" at bounding box center [1175, 286] width 299 height 31
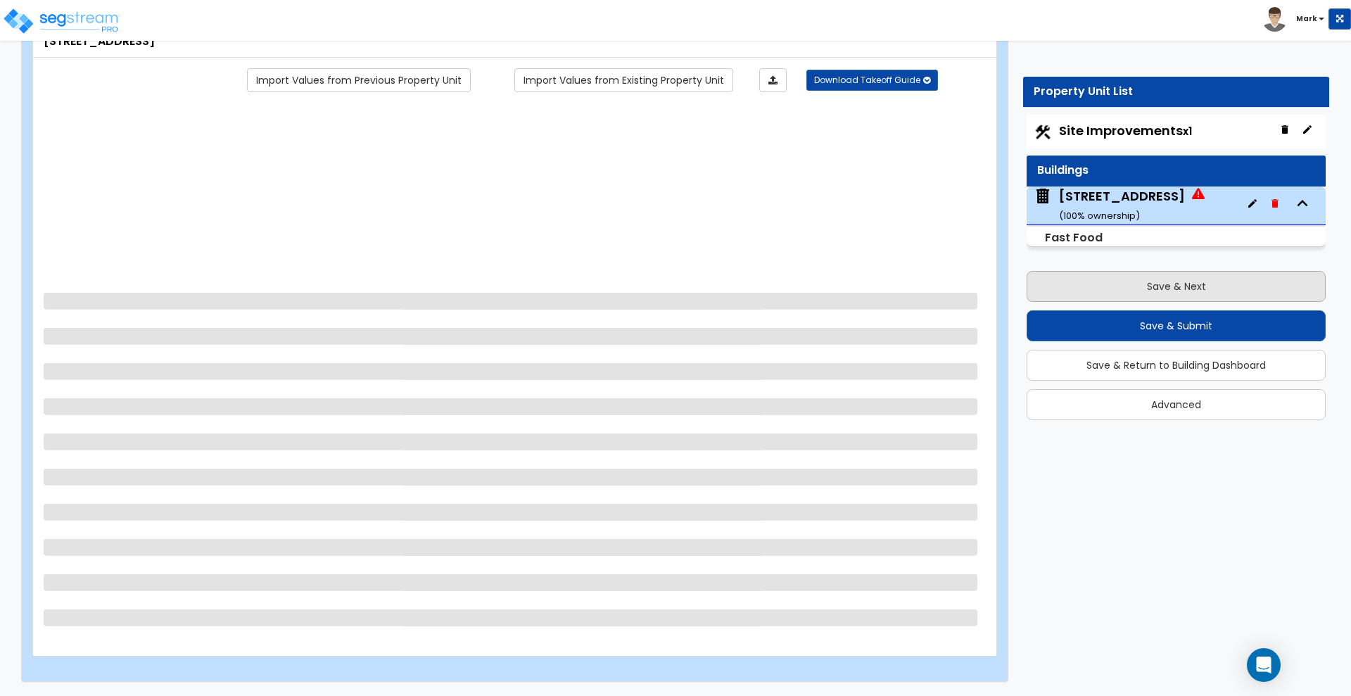
scroll to position [0, 0]
